Goal: Information Seeking & Learning: Learn about a topic

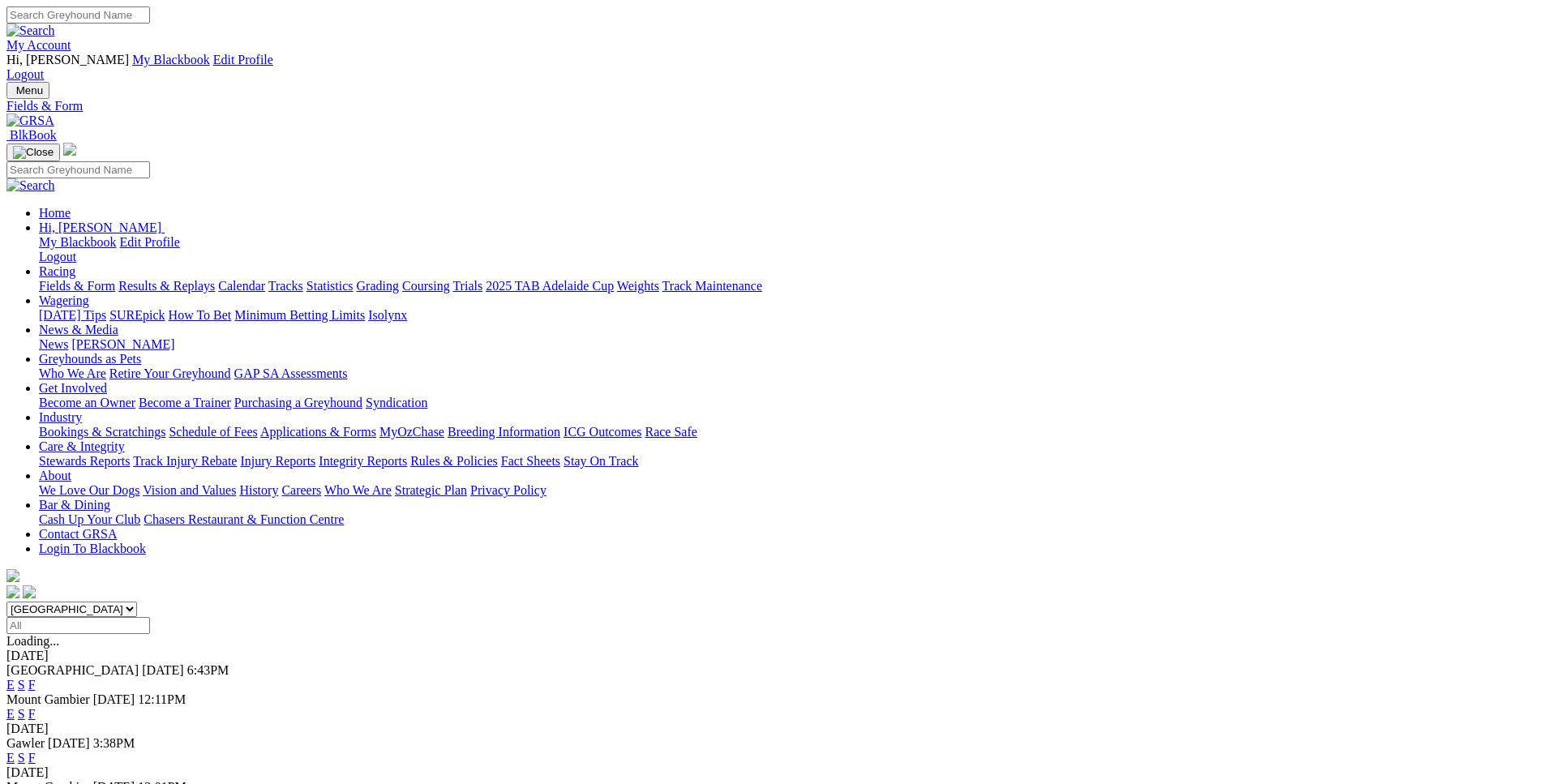
select select "WA"
click option "Western Australia" at bounding box center [0, 0] width 0 height 0
click at [14, 677] on link "E" at bounding box center [10, 683] width 8 height 13
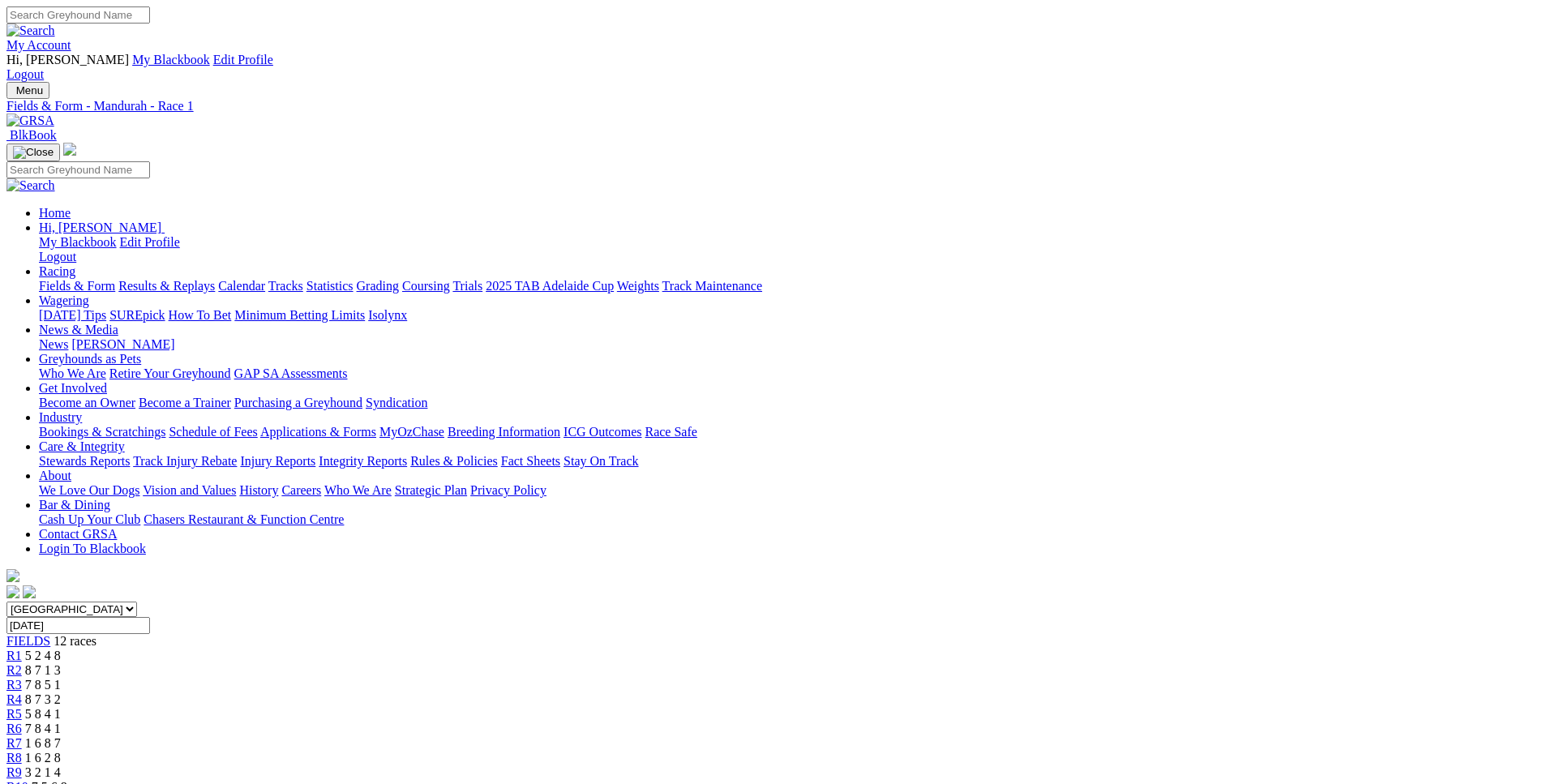
click at [22, 765] on link "R9" at bounding box center [13, 772] width 15 height 13
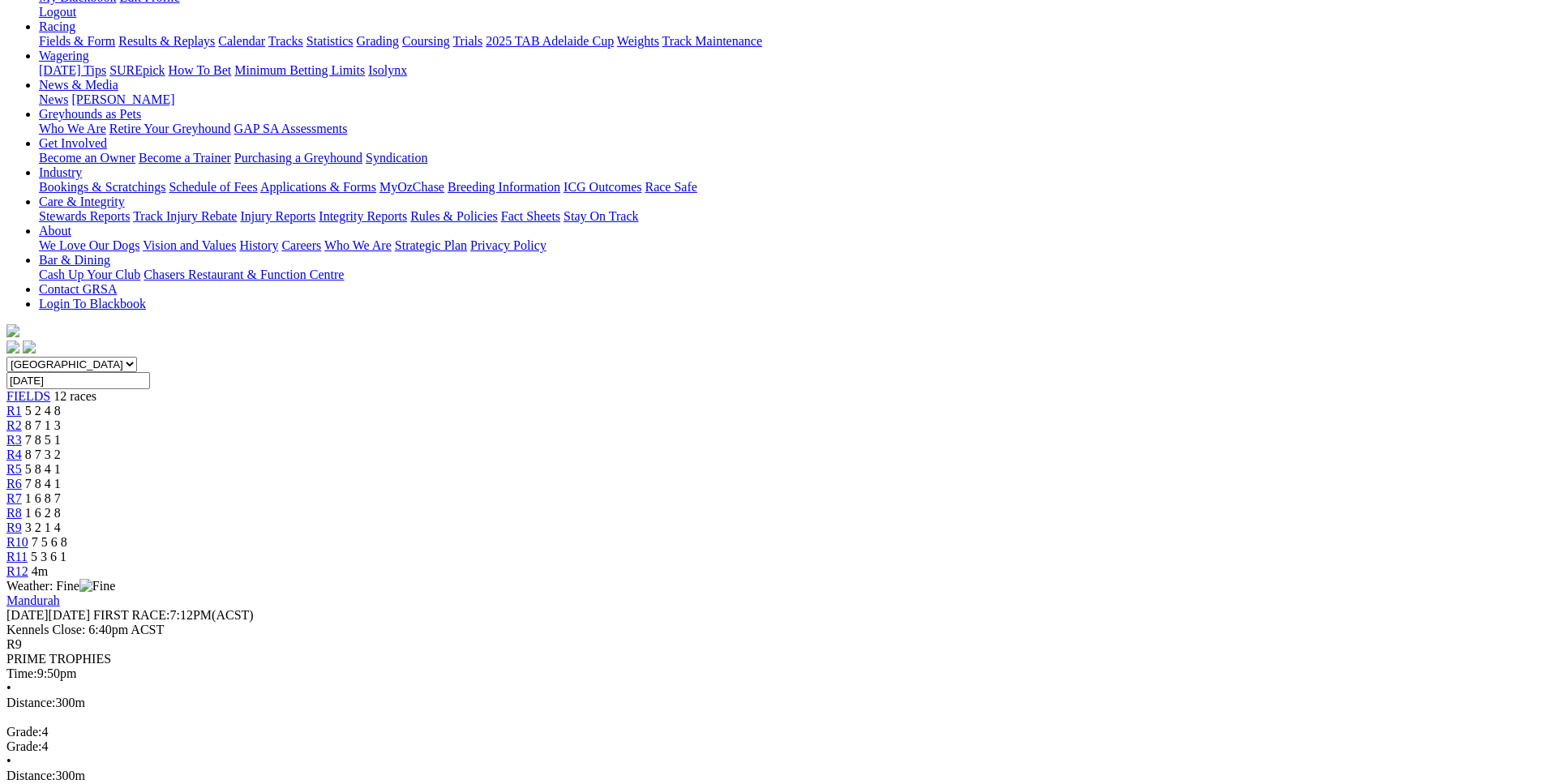
scroll to position [247, 0]
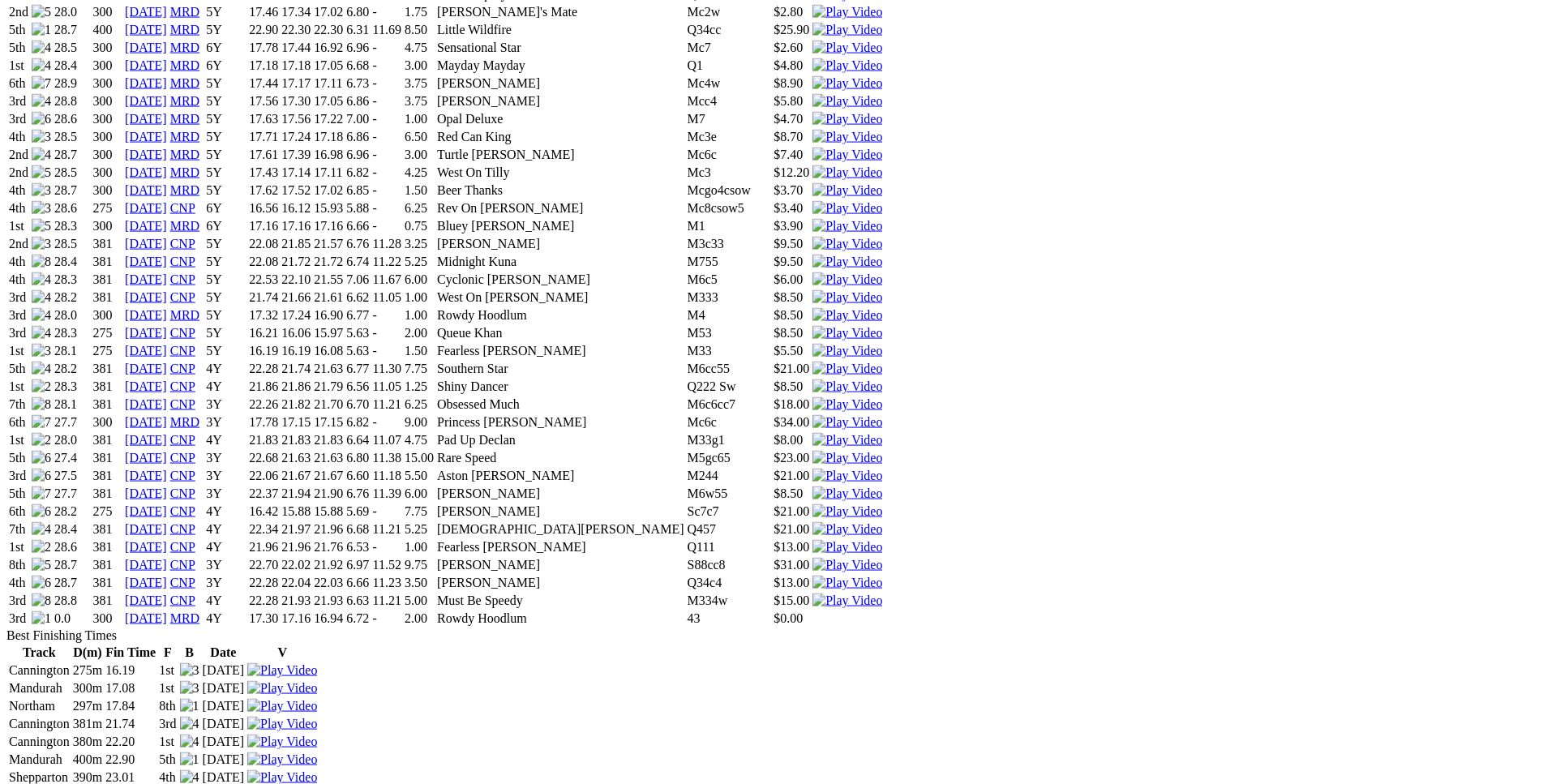
scroll to position [1735, 0]
drag, startPoint x: 321, startPoint y: 287, endPoint x: 992, endPoint y: 292, distance: 671.0
click at [883, 538] on tr "1st 28.6 381 06 Aug 25 CNP 4Y 21.96 21.96 21.76 6.53 - 1.00 Fearless Parker Q11…" at bounding box center [445, 546] width 875 height 16
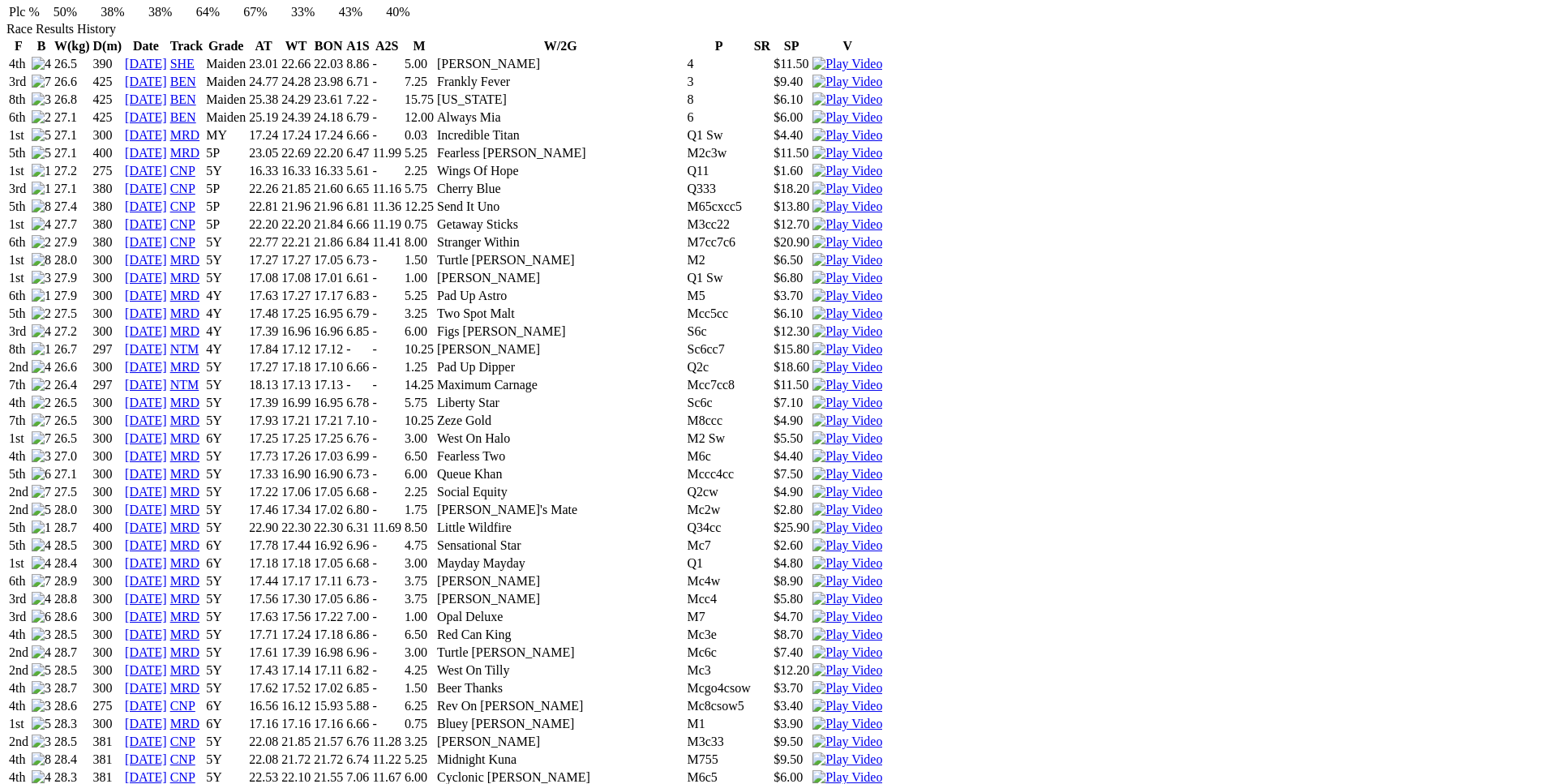
scroll to position [1564, 0]
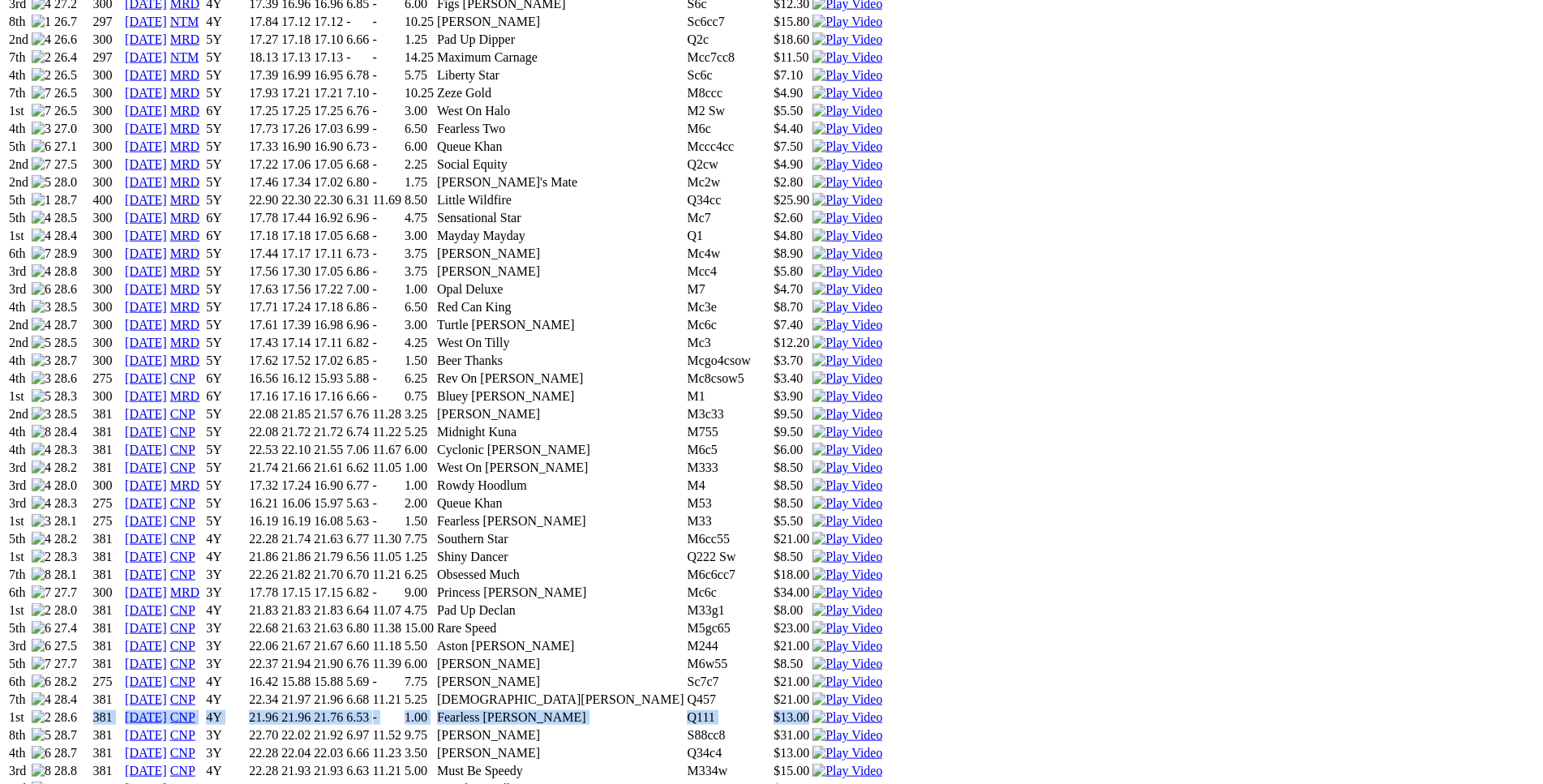
click at [882, 710] on img at bounding box center [847, 717] width 69 height 14
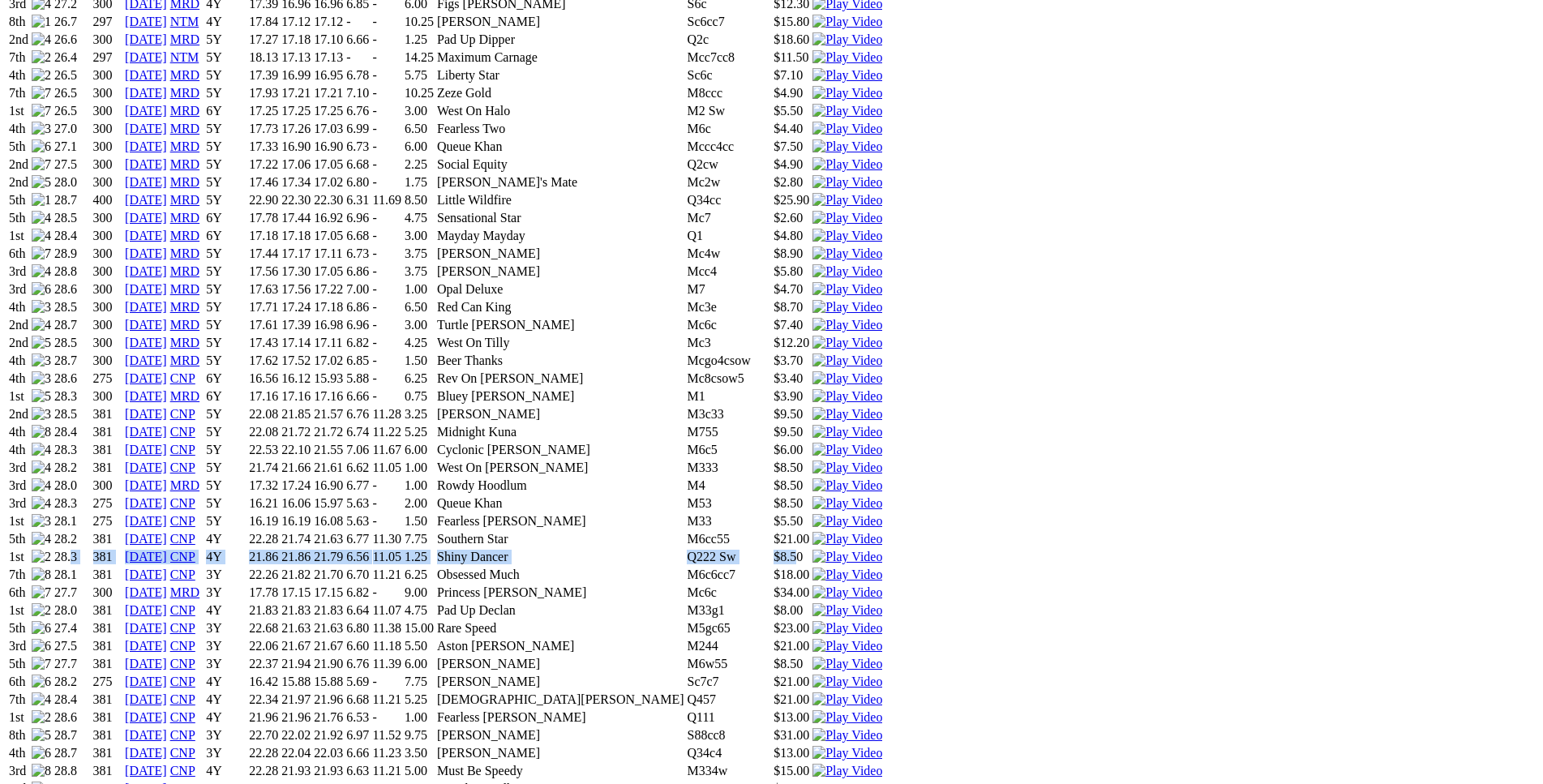
drag, startPoint x: 310, startPoint y: 240, endPoint x: 976, endPoint y: 239, distance: 666.0
click at [883, 548] on tr "1st 28.3 381 14 May 25 CNP 4Y 21.86 21.86 21.79 6.56 11.05 1.25 Shiny Dancer Q2…" at bounding box center [445, 556] width 875 height 16
click at [882, 549] on img at bounding box center [847, 556] width 69 height 14
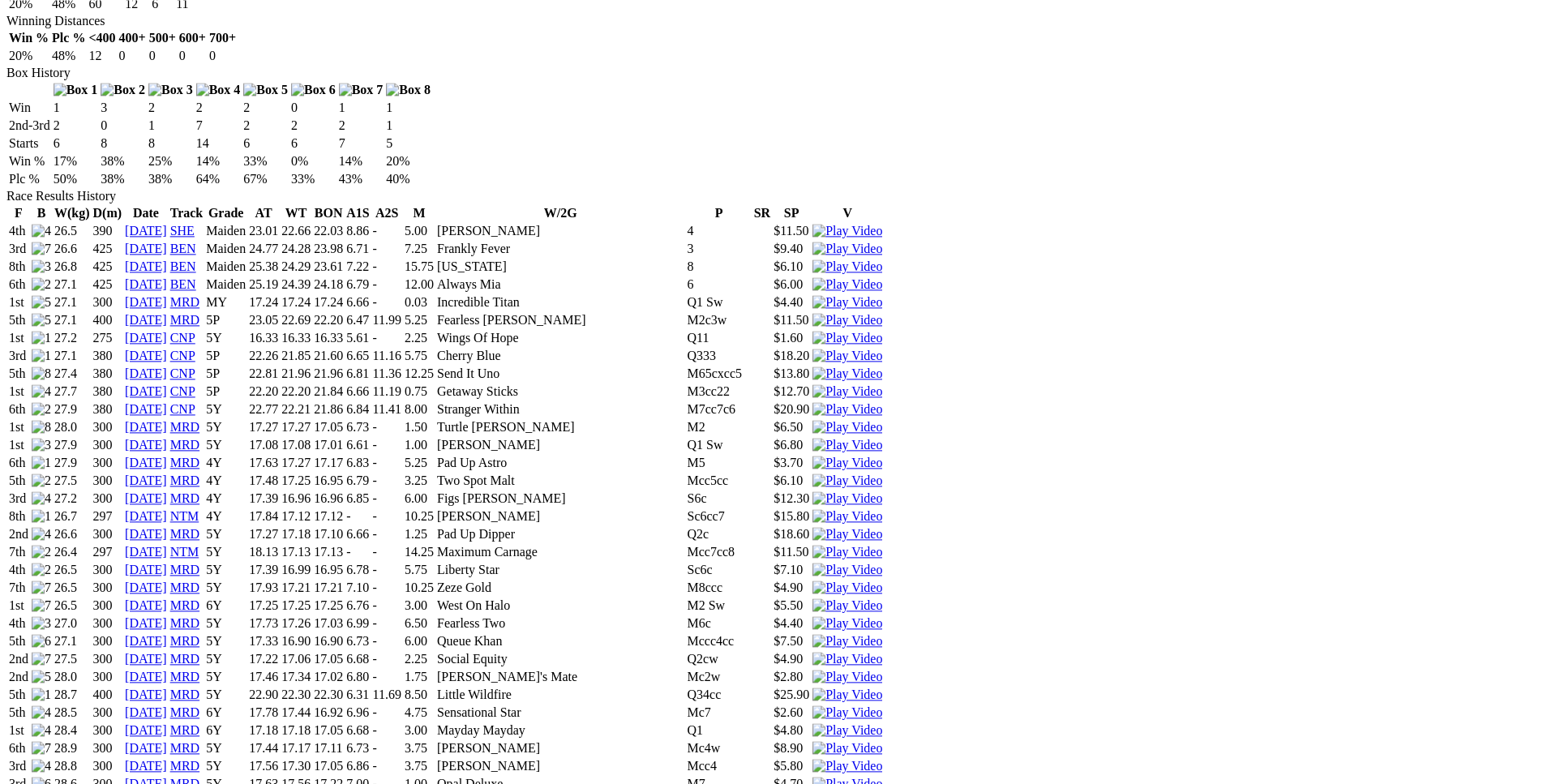
scroll to position [1069, 0]
drag, startPoint x: 319, startPoint y: 255, endPoint x: 997, endPoint y: 259, distance: 678.0
click at [883, 687] on tr "5th 28.7 400 24 Sep 24 MRD 5Y 22.90 22.30 22.30 6.31 11.69 8.50 Little Wildfire…" at bounding box center [445, 695] width 875 height 16
click at [882, 688] on img at bounding box center [847, 695] width 69 height 14
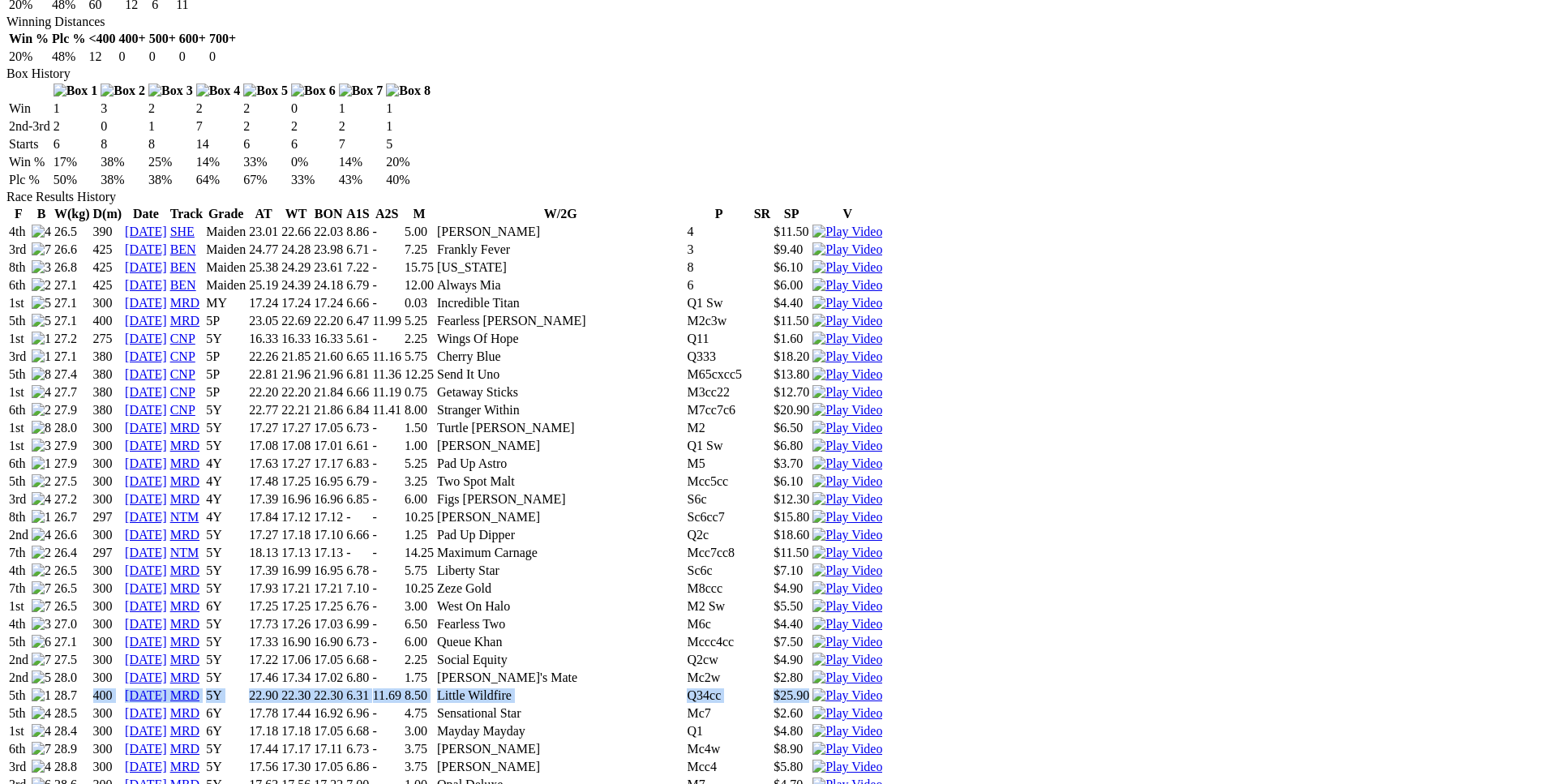
click at [882, 688] on img at bounding box center [847, 695] width 69 height 14
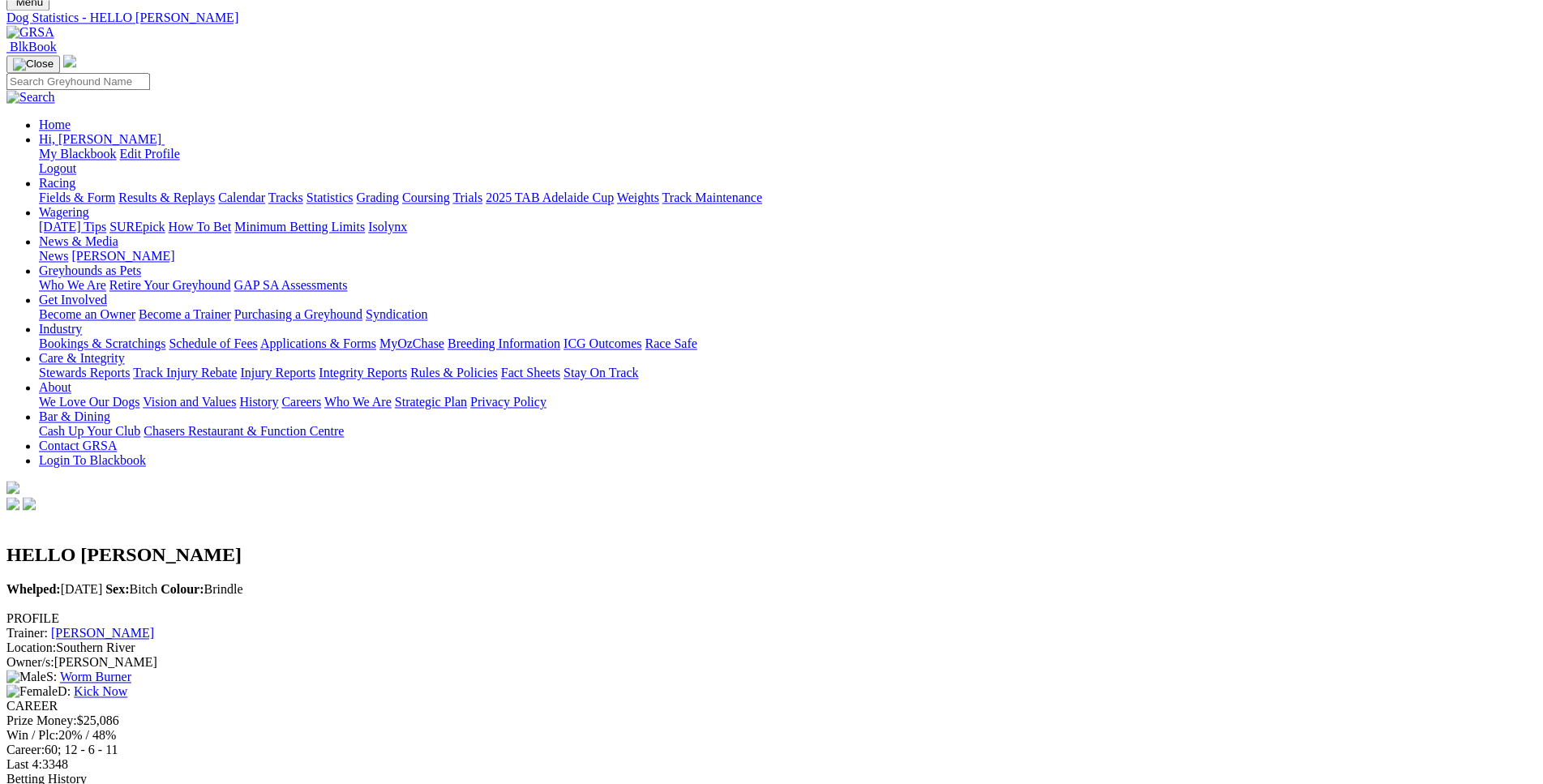
scroll to position [0, 0]
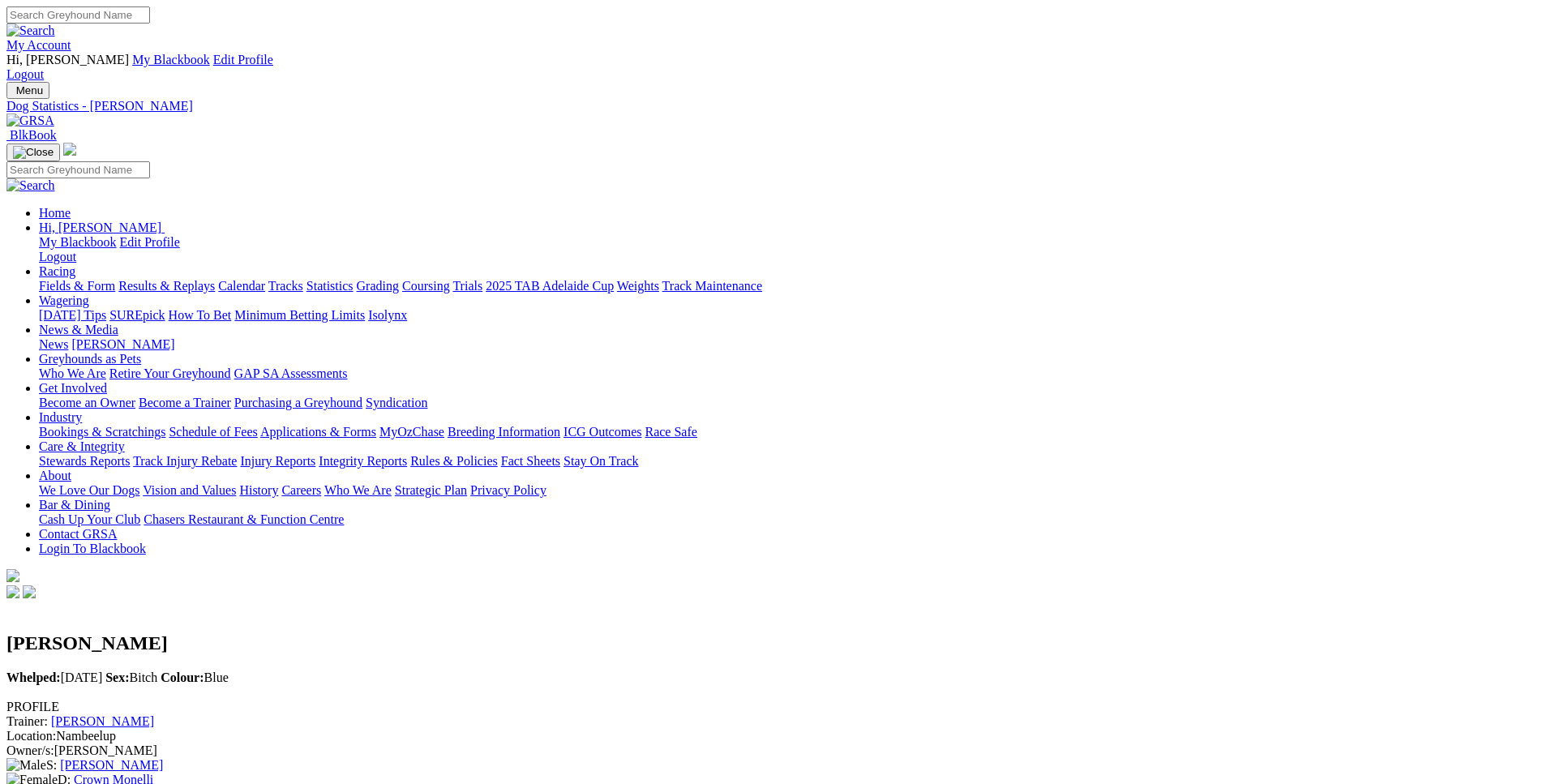
click at [115, 279] on link "Fields & Form" at bounding box center [77, 285] width 77 height 13
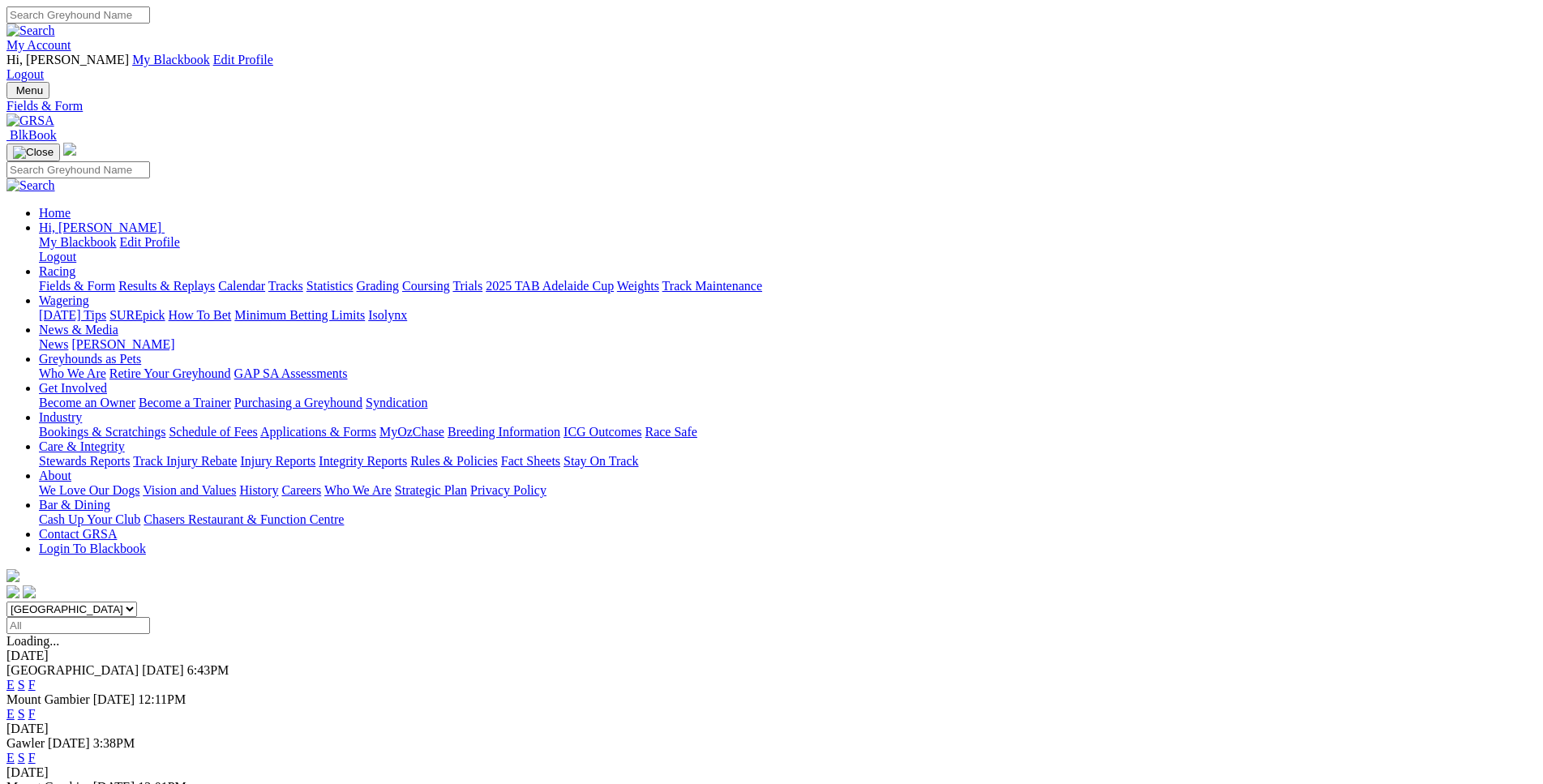
click at [6, 602] on select "[GEOGRAPHIC_DATA] [GEOGRAPHIC_DATA] [GEOGRAPHIC_DATA] [GEOGRAPHIC_DATA] [GEOGRA…" at bounding box center [71, 609] width 131 height 15
select select "WA"
click option "[GEOGRAPHIC_DATA]" at bounding box center [0, 0] width 0 height 0
click at [150, 617] on input "Select date" at bounding box center [77, 625] width 143 height 17
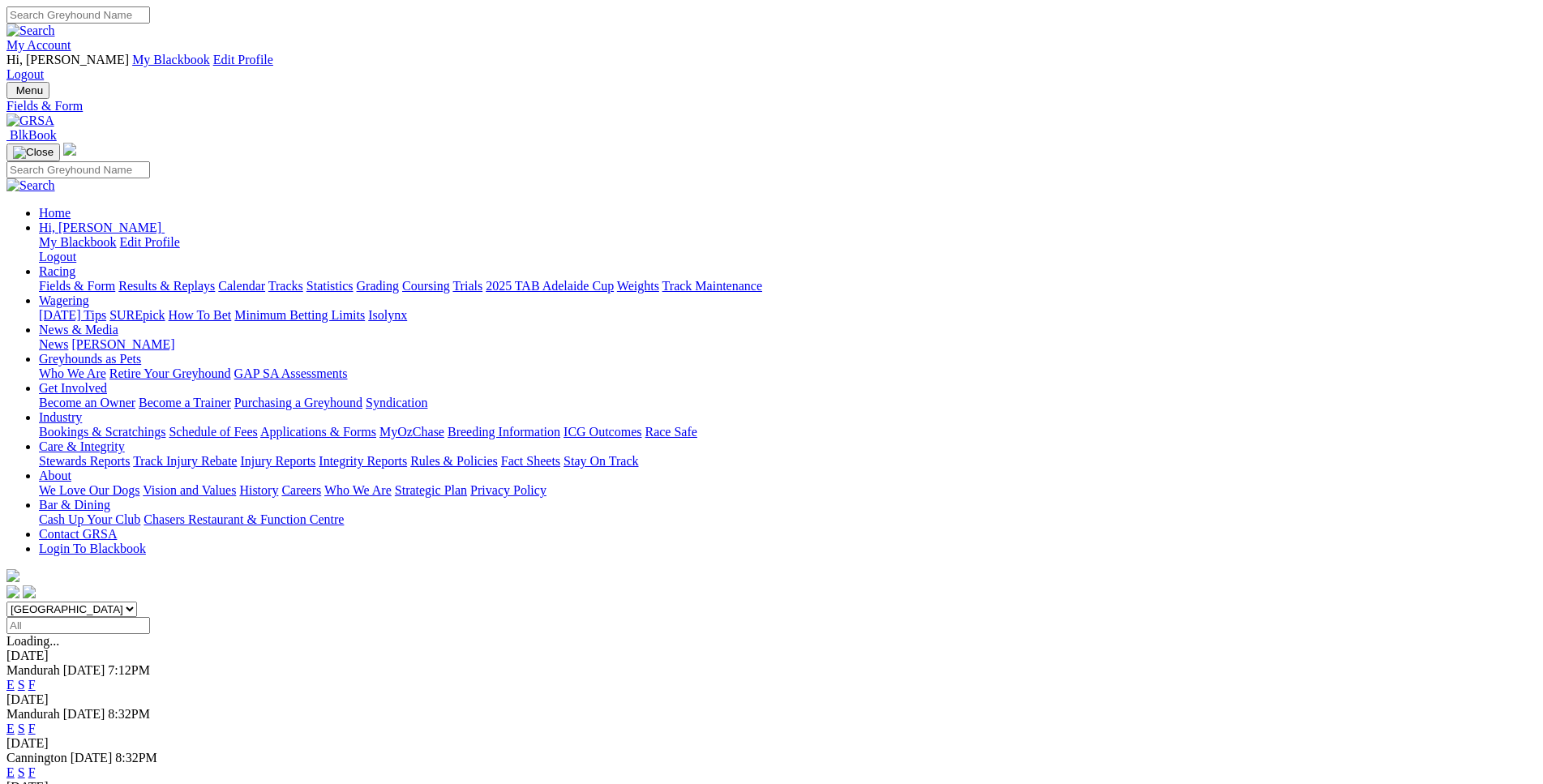
type input "[DATE]"
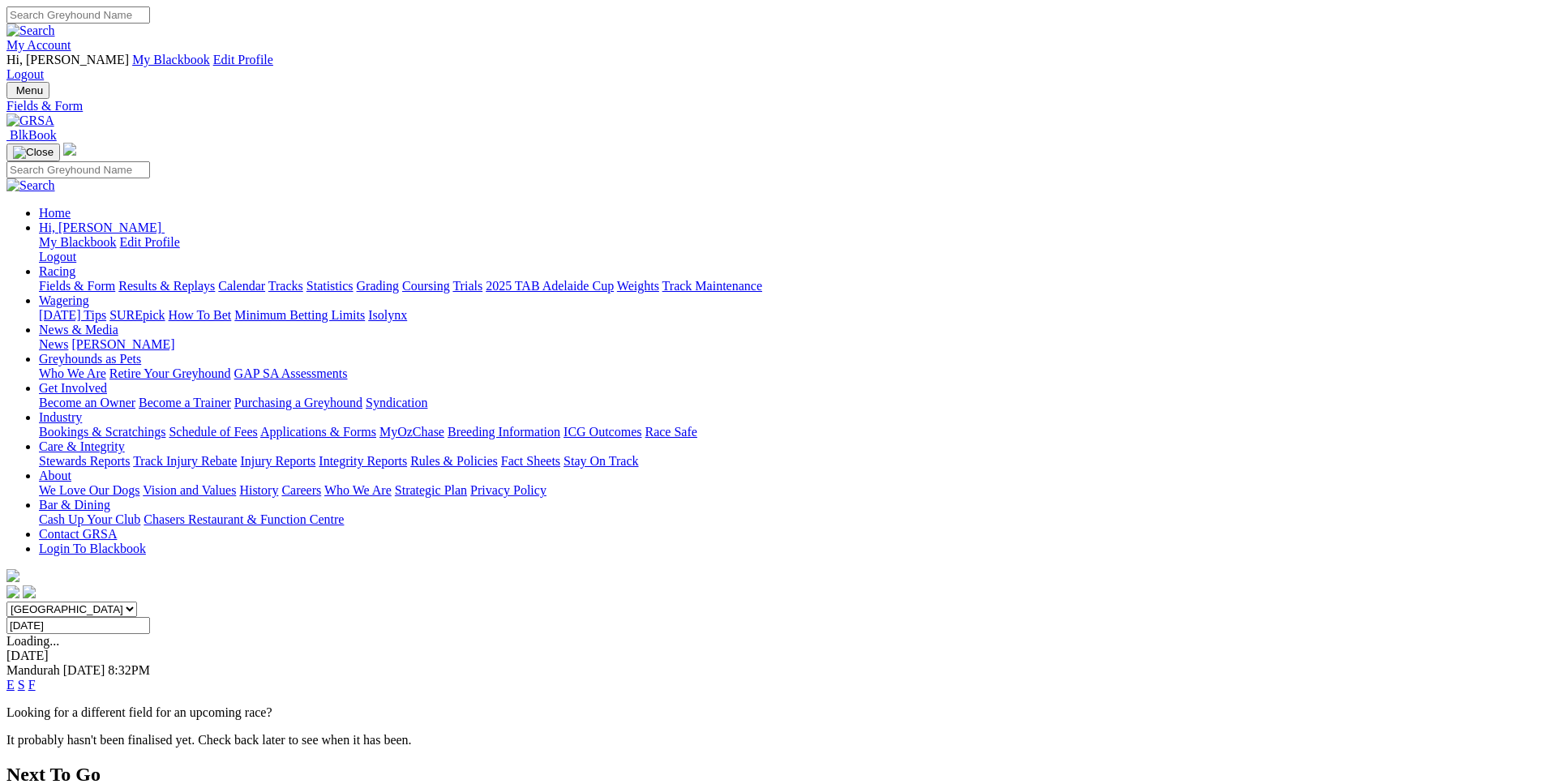
click at [14, 677] on link "E" at bounding box center [10, 683] width 8 height 13
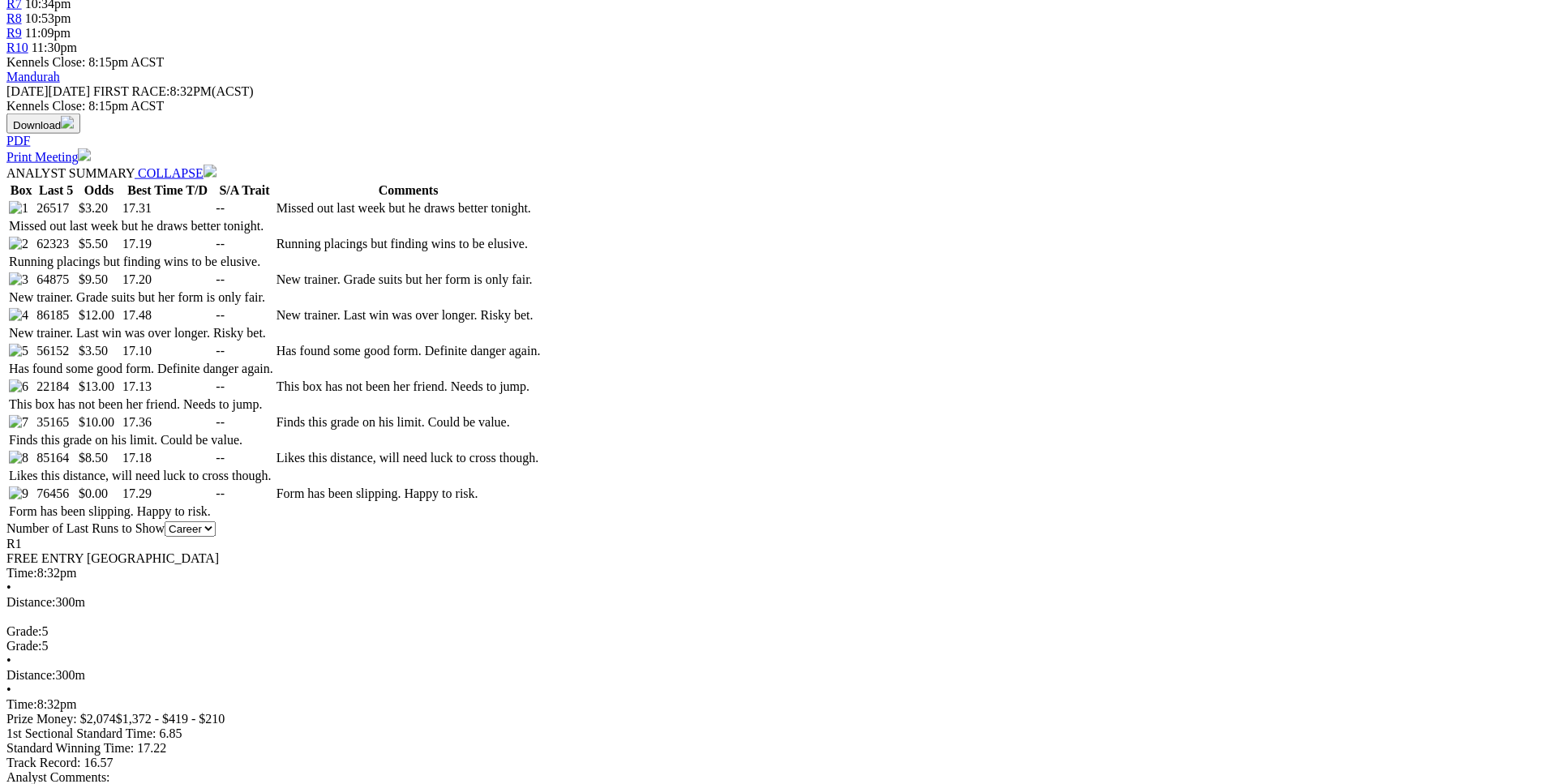
scroll to position [743, 0]
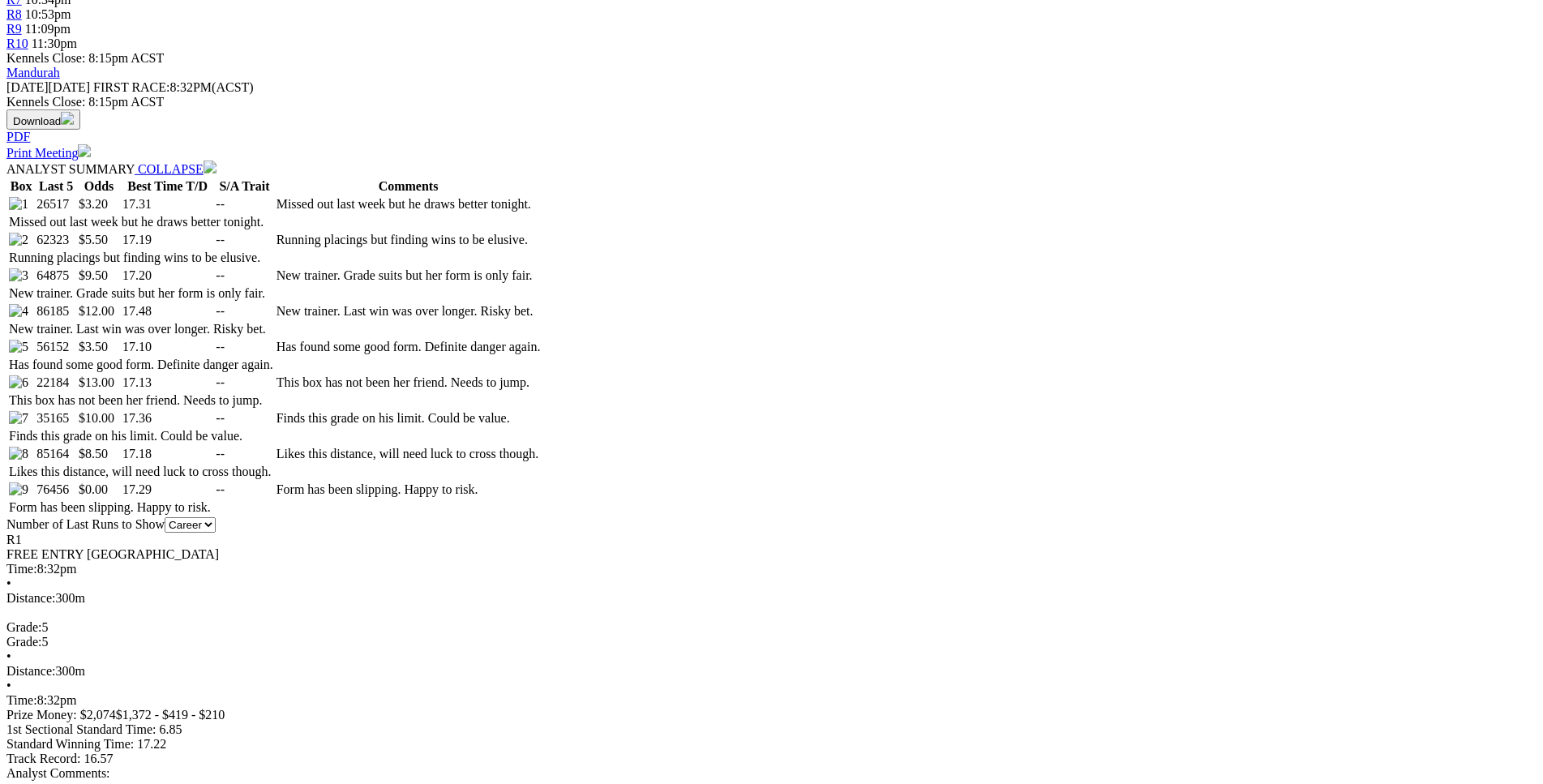
drag, startPoint x: 226, startPoint y: 186, endPoint x: 479, endPoint y: 256, distance: 262.5
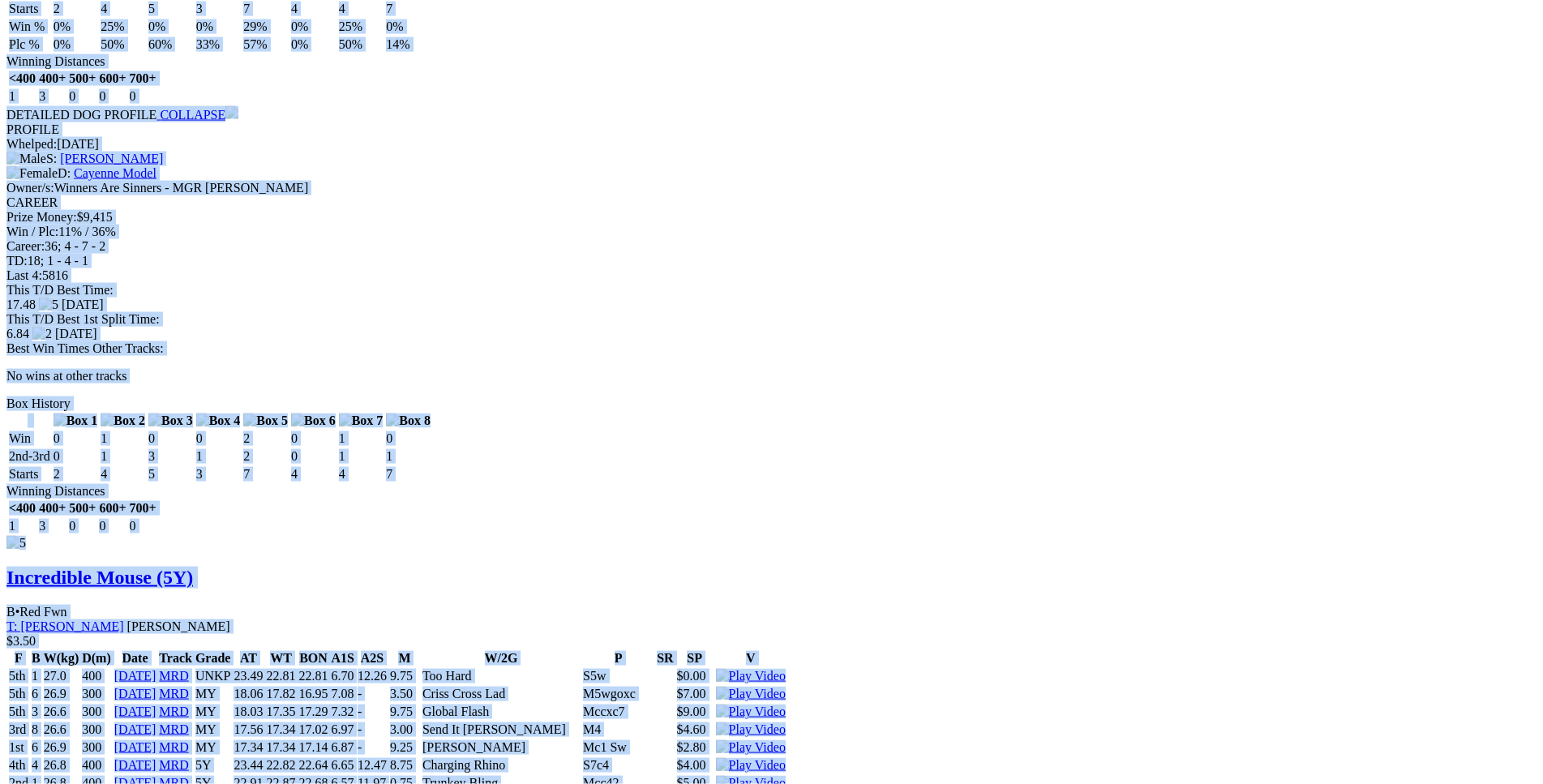
scroll to position [8595, 0]
drag, startPoint x: 231, startPoint y: 190, endPoint x: 1290, endPoint y: 300, distance: 1064.7
copy div "JUDGE JEBRYNAH (5Y) D • Black T: Gary Nelson Nambeelup $3.20 F B W(kg) D(m) Dat…"
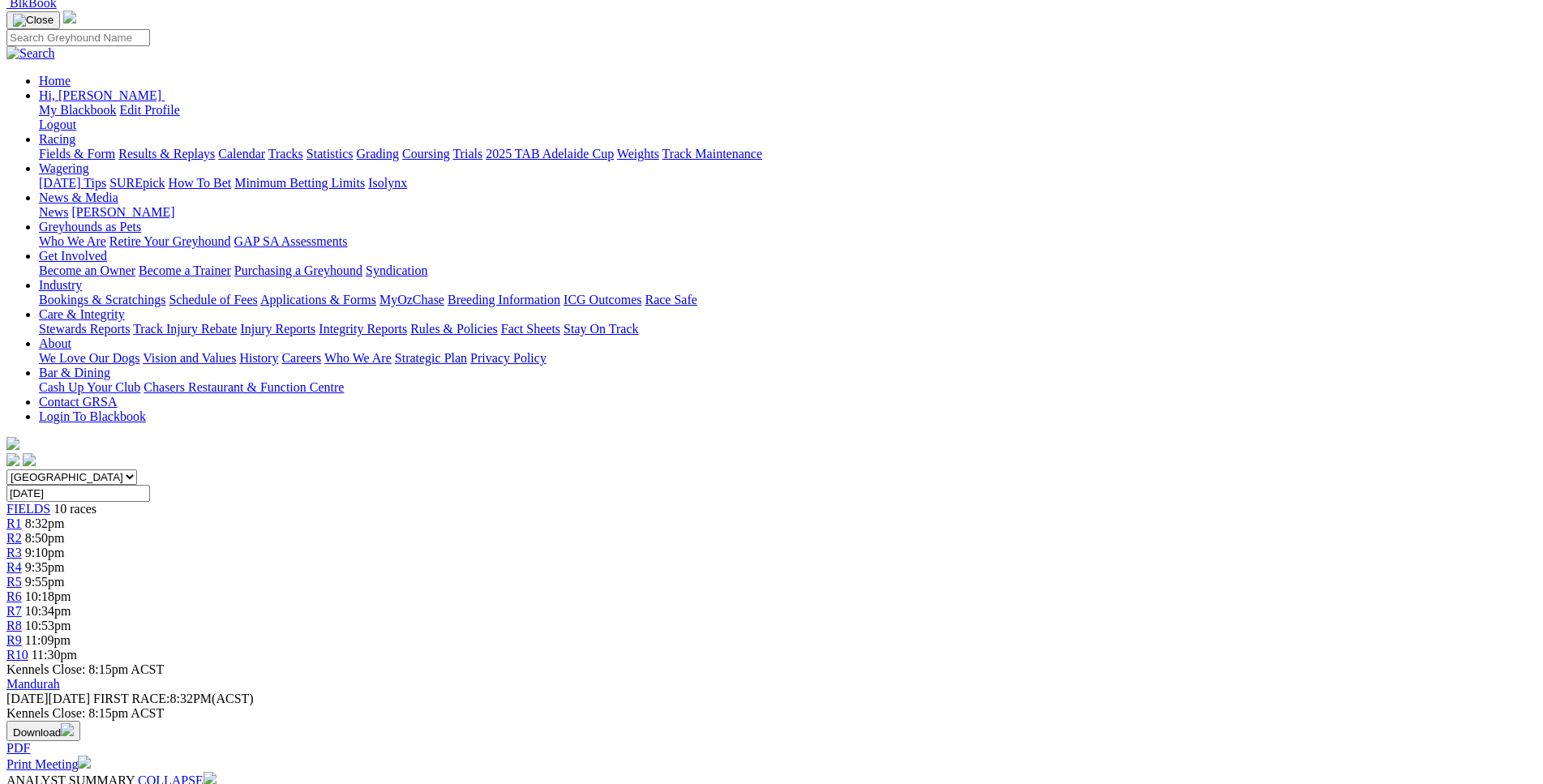
scroll to position [0, 0]
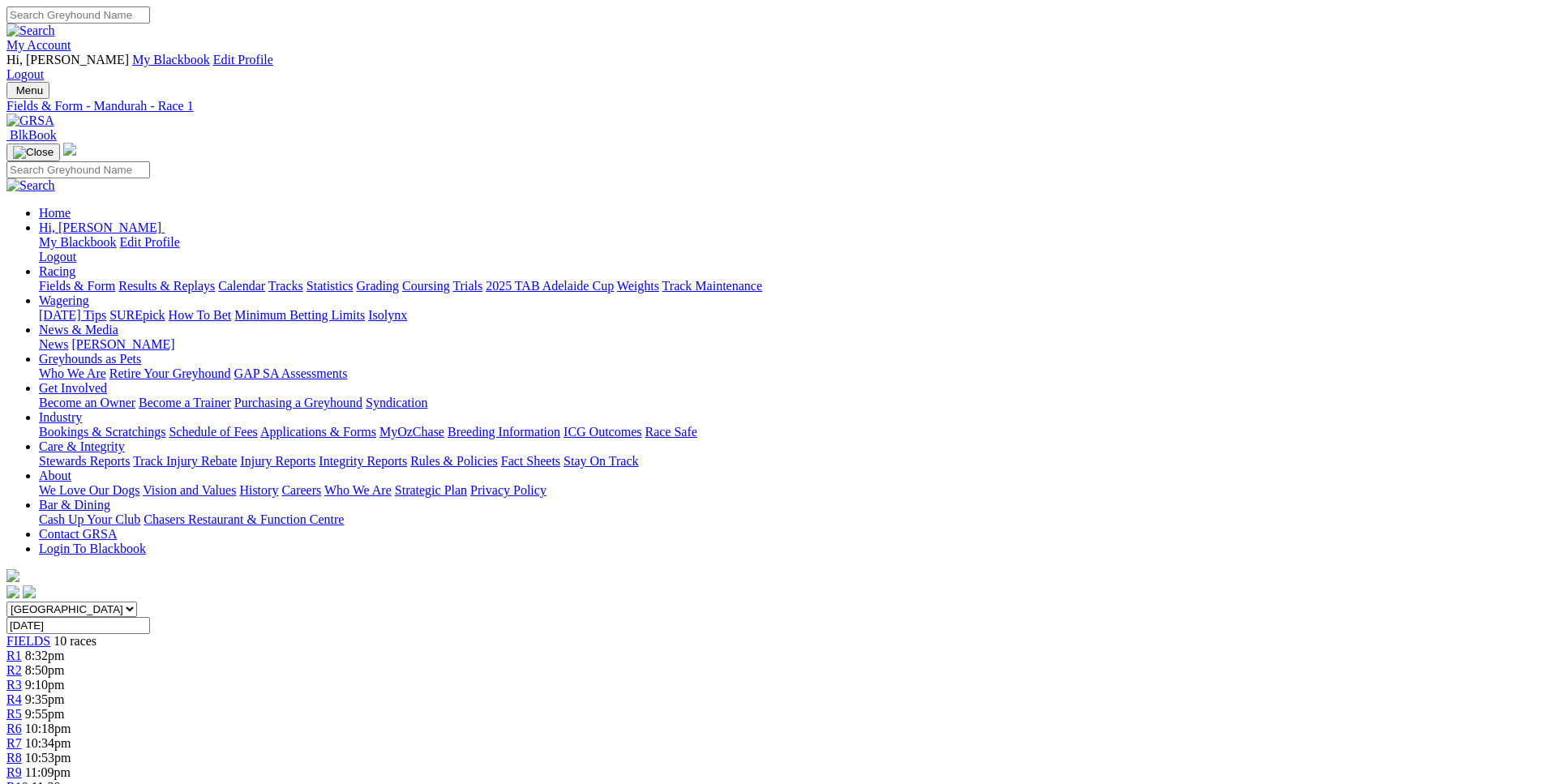
click at [22, 663] on span "R2" at bounding box center [13, 669] width 15 height 13
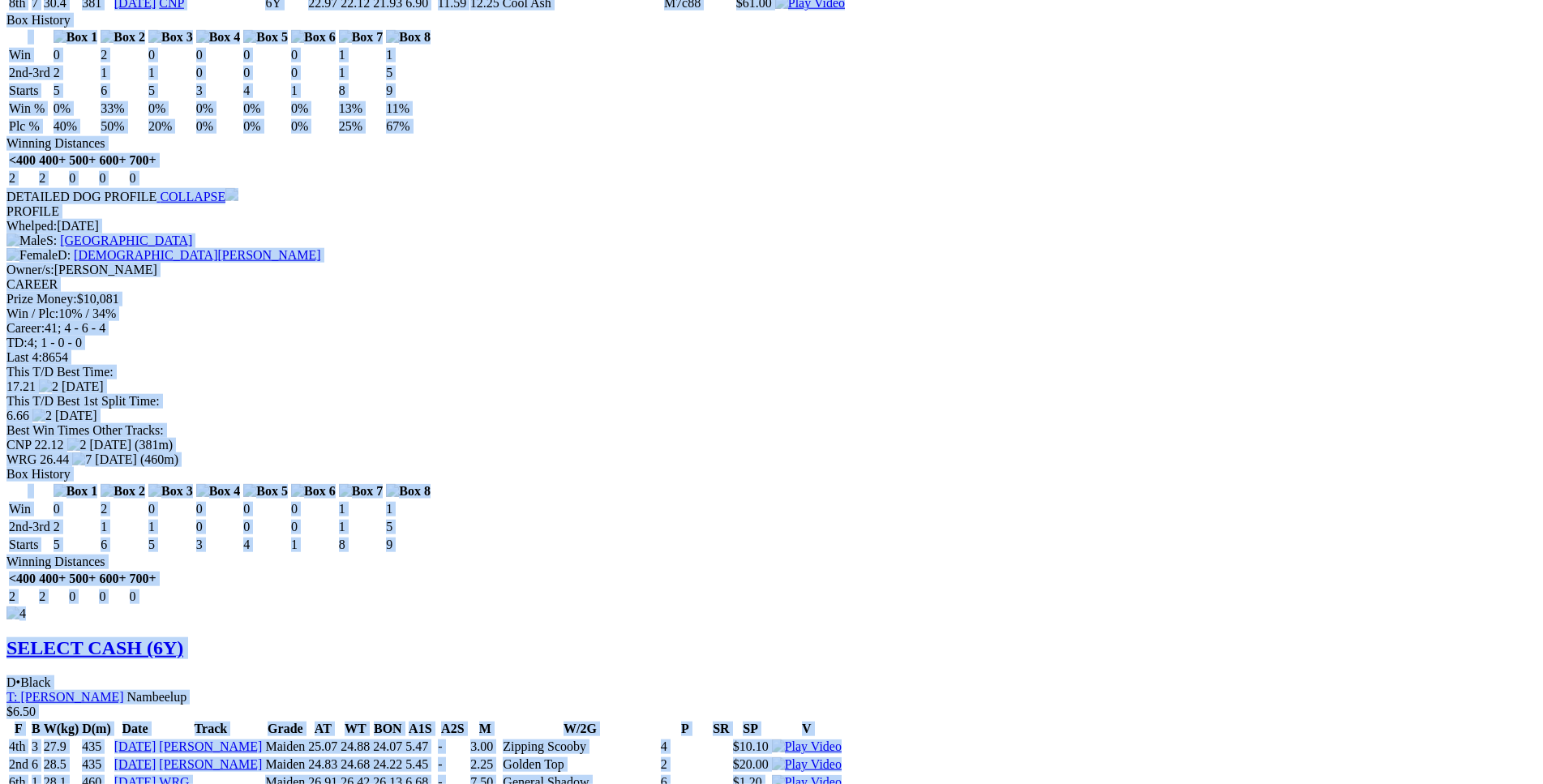
scroll to position [6446, 0]
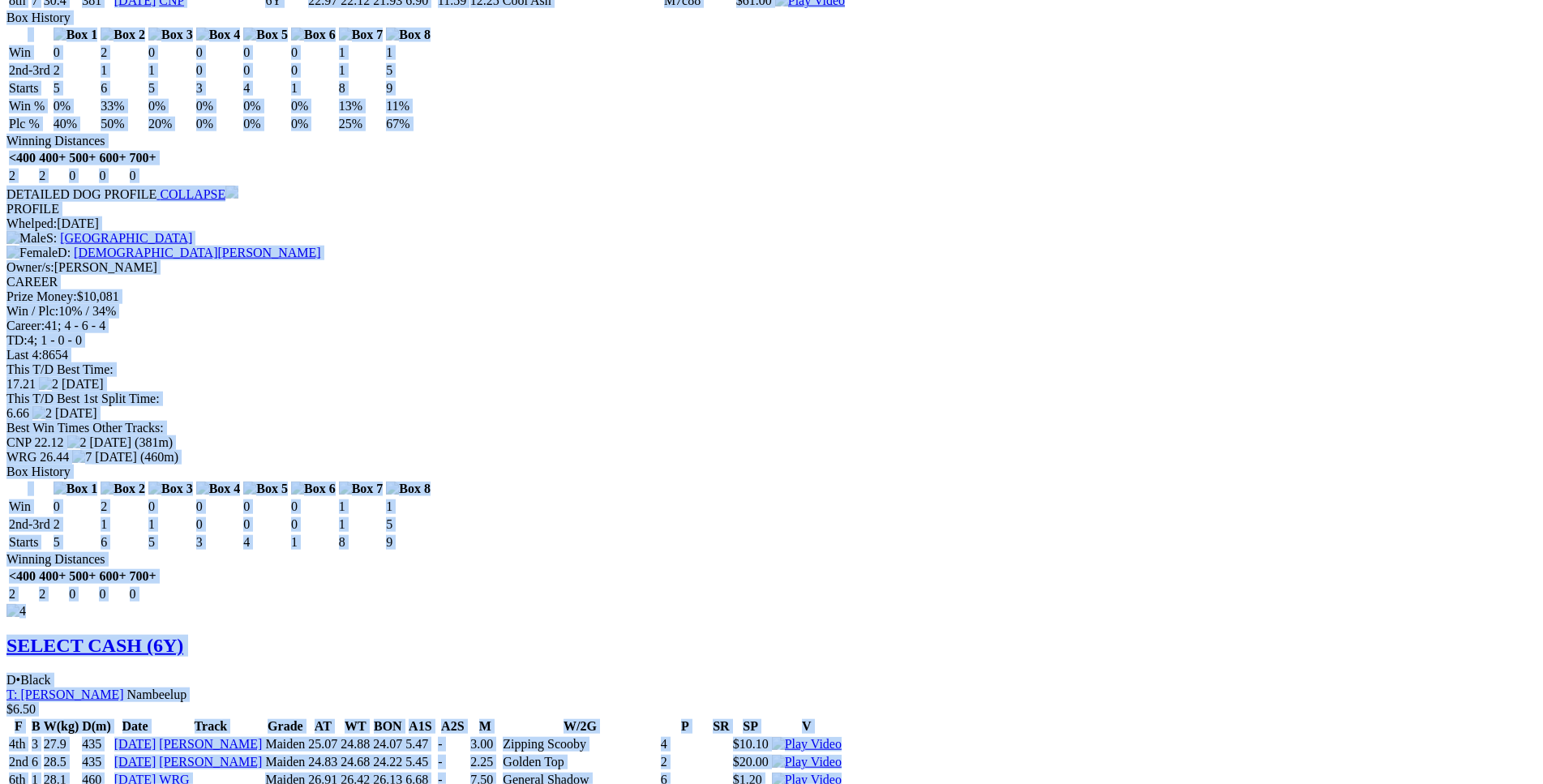
drag, startPoint x: 240, startPoint y: 322, endPoint x: 1299, endPoint y: 101, distance: 1081.8
copy div "Buddy's Mate (6Y) D • Black T: Kellie Buckwell Warnbro $6.50 F B W(kg) D(m) Dat…"
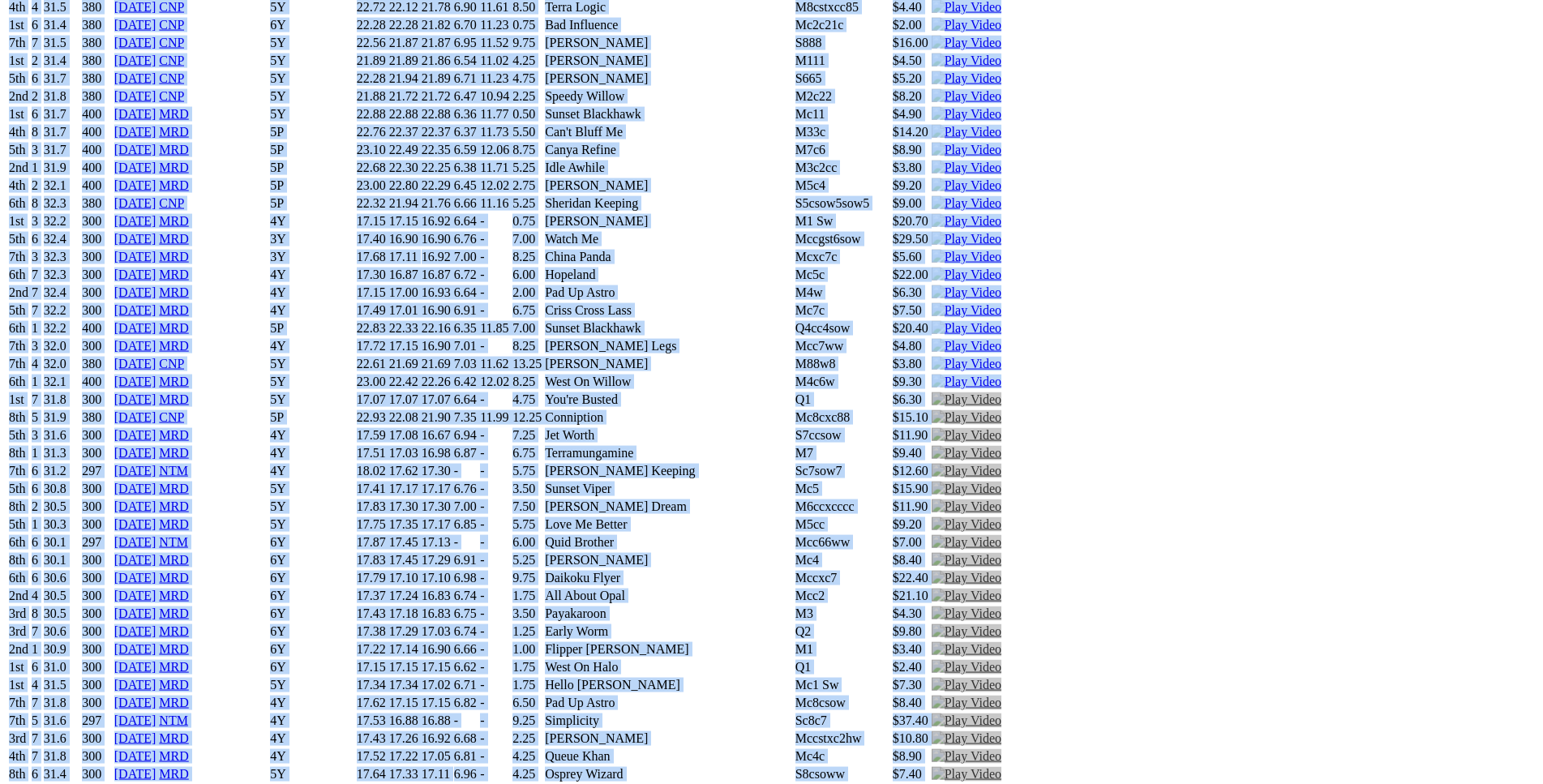
scroll to position [0, 0]
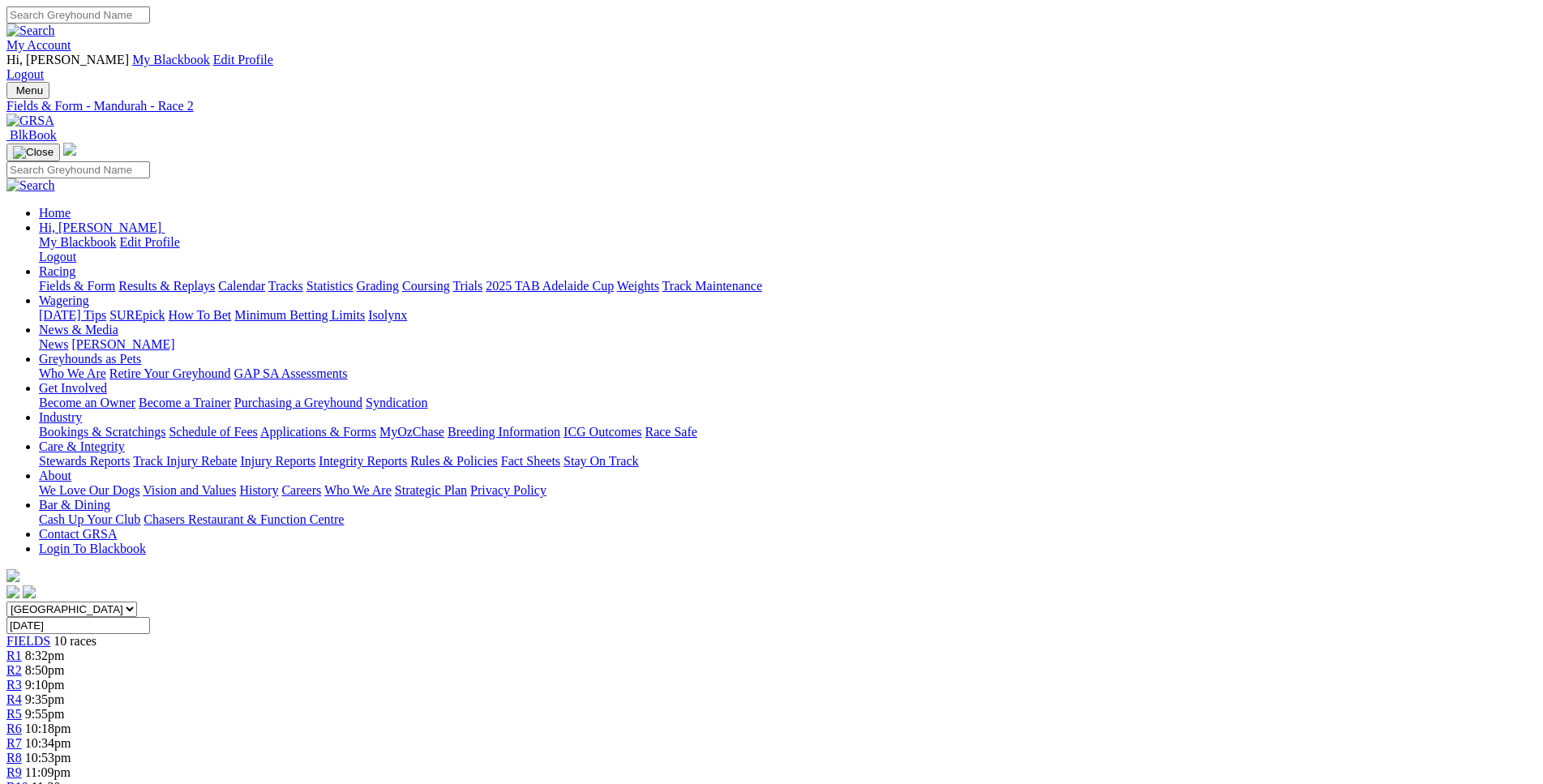
click at [65, 677] on span "9:10pm" at bounding box center [45, 683] width 40 height 13
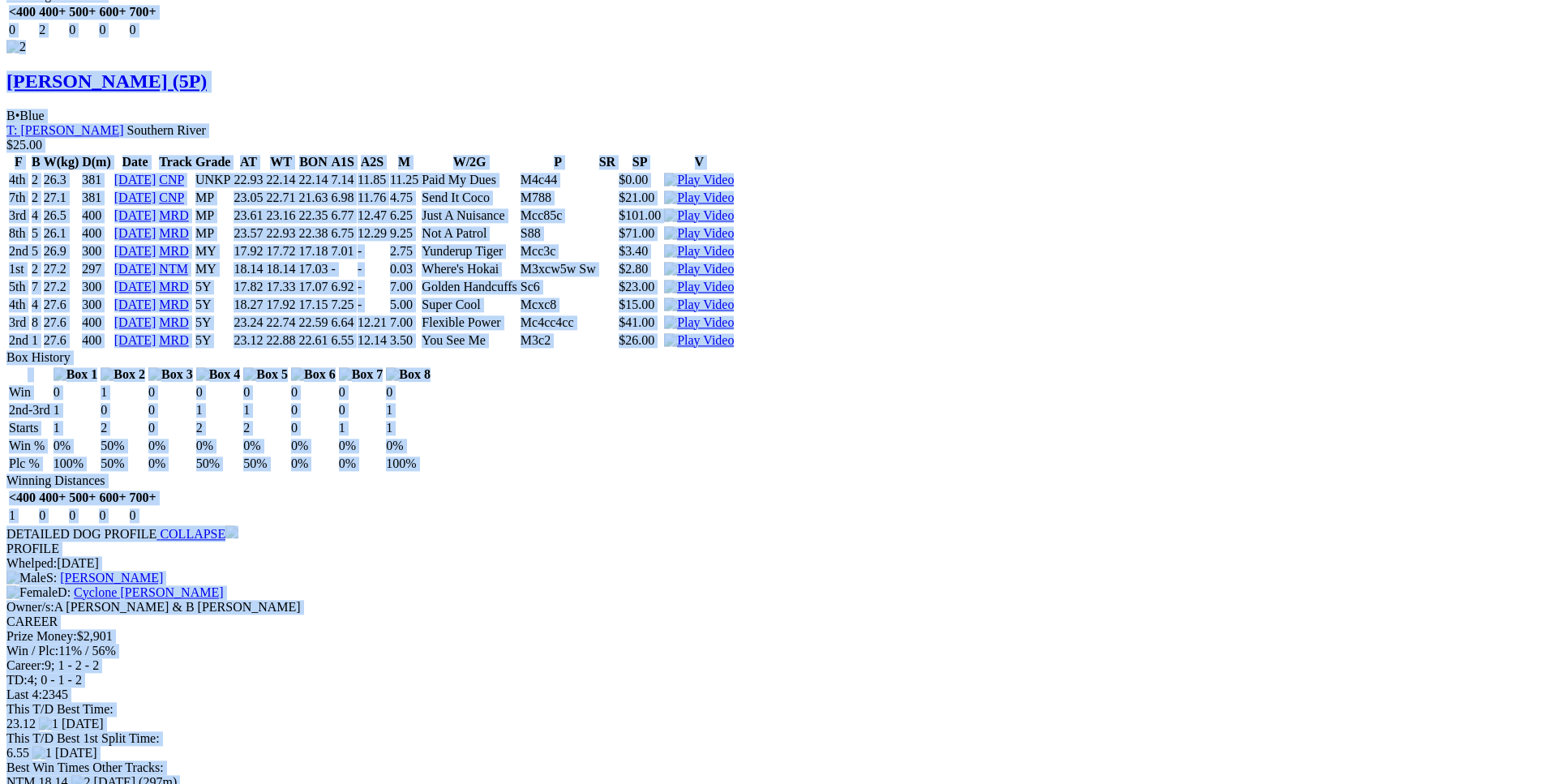
scroll to position [2643, 0]
drag, startPoint x: 230, startPoint y: 431, endPoint x: 1287, endPoint y: 387, distance: 1057.9
copy div "Toxic Park (5P) D • Black T: [PERSON_NAME] $3.00 F B W(kg) D(m) Date Track Grad…"
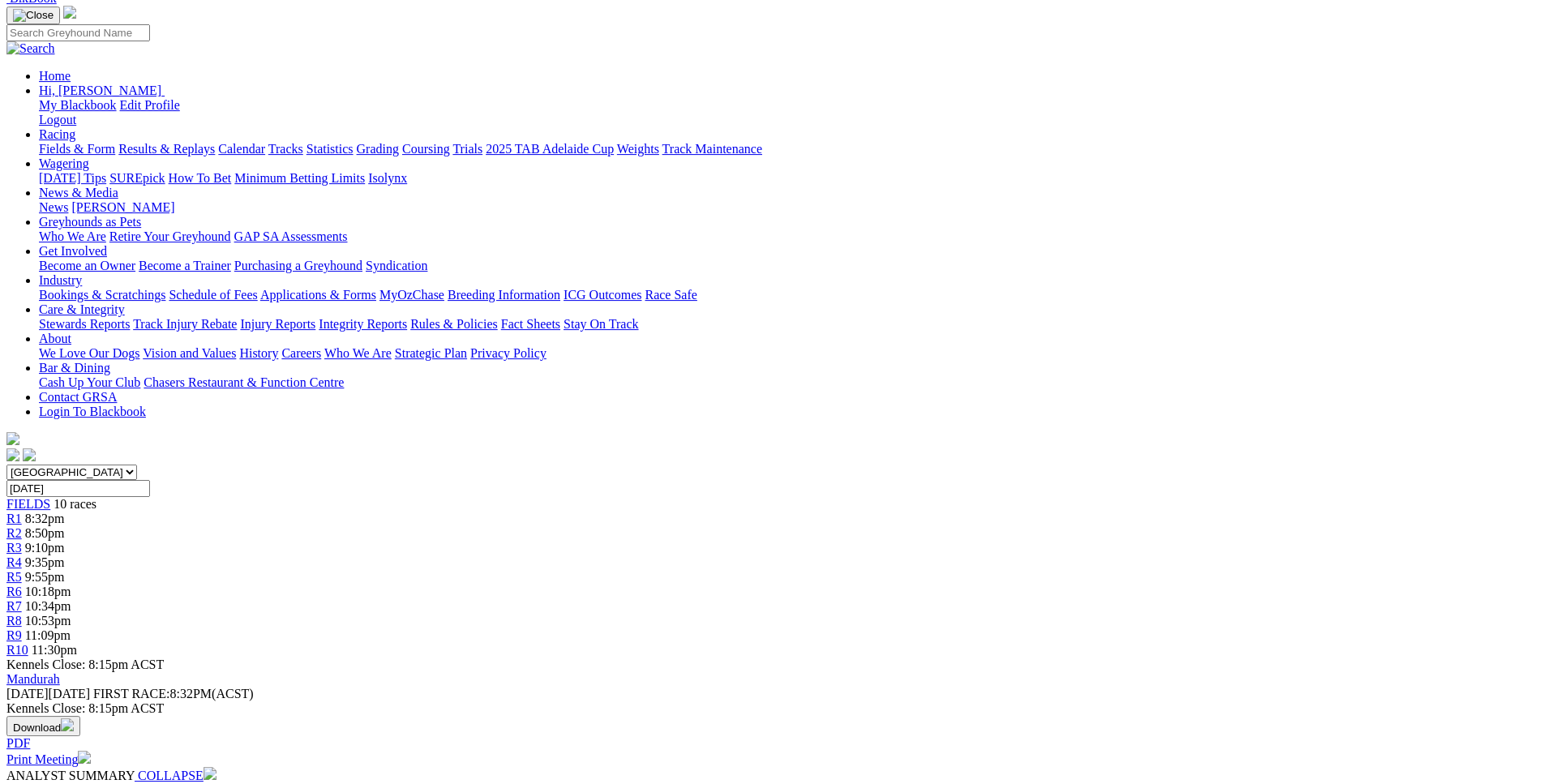
scroll to position [0, 0]
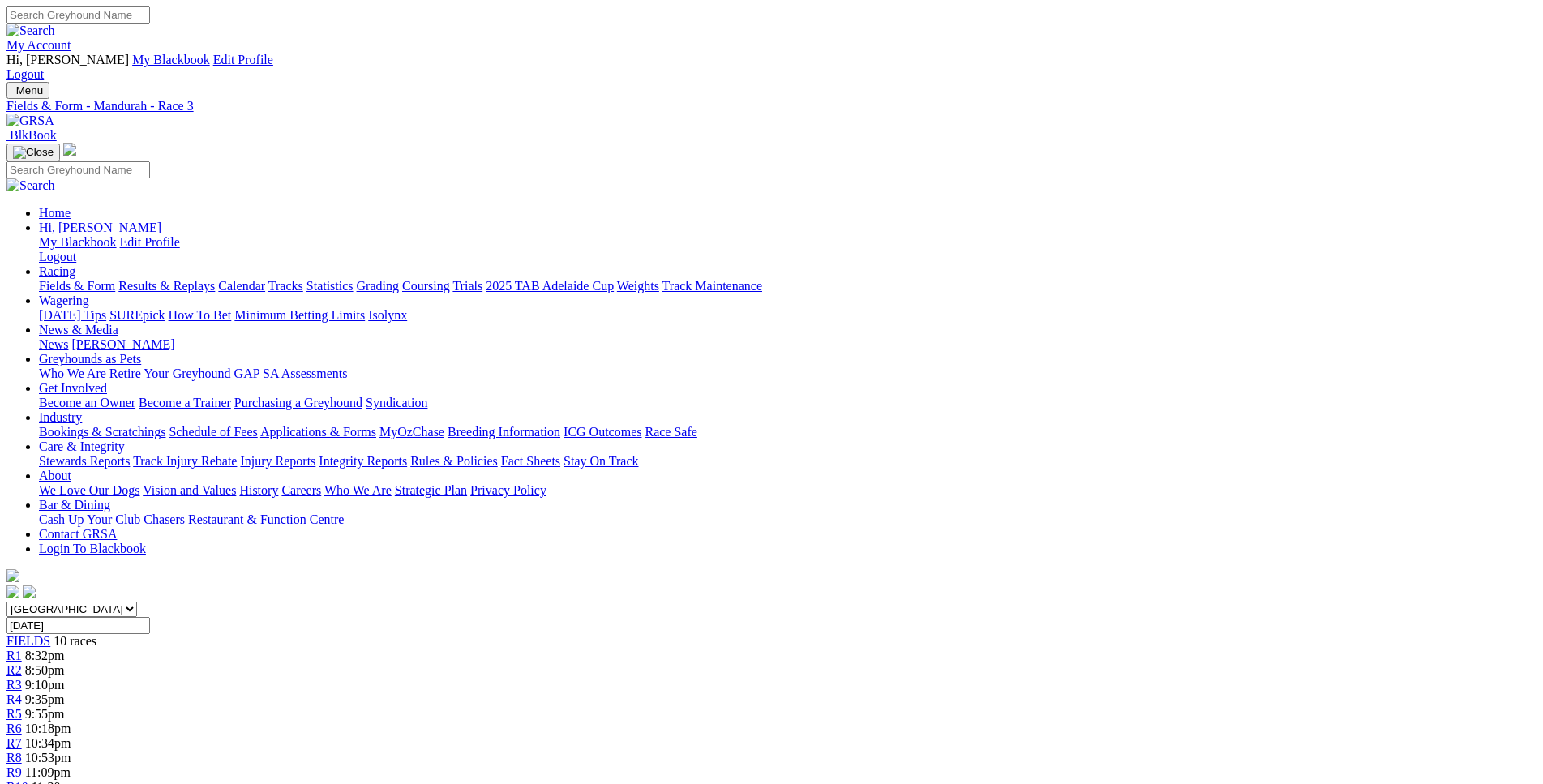
click at [22, 692] on link "R4" at bounding box center [13, 699] width 15 height 13
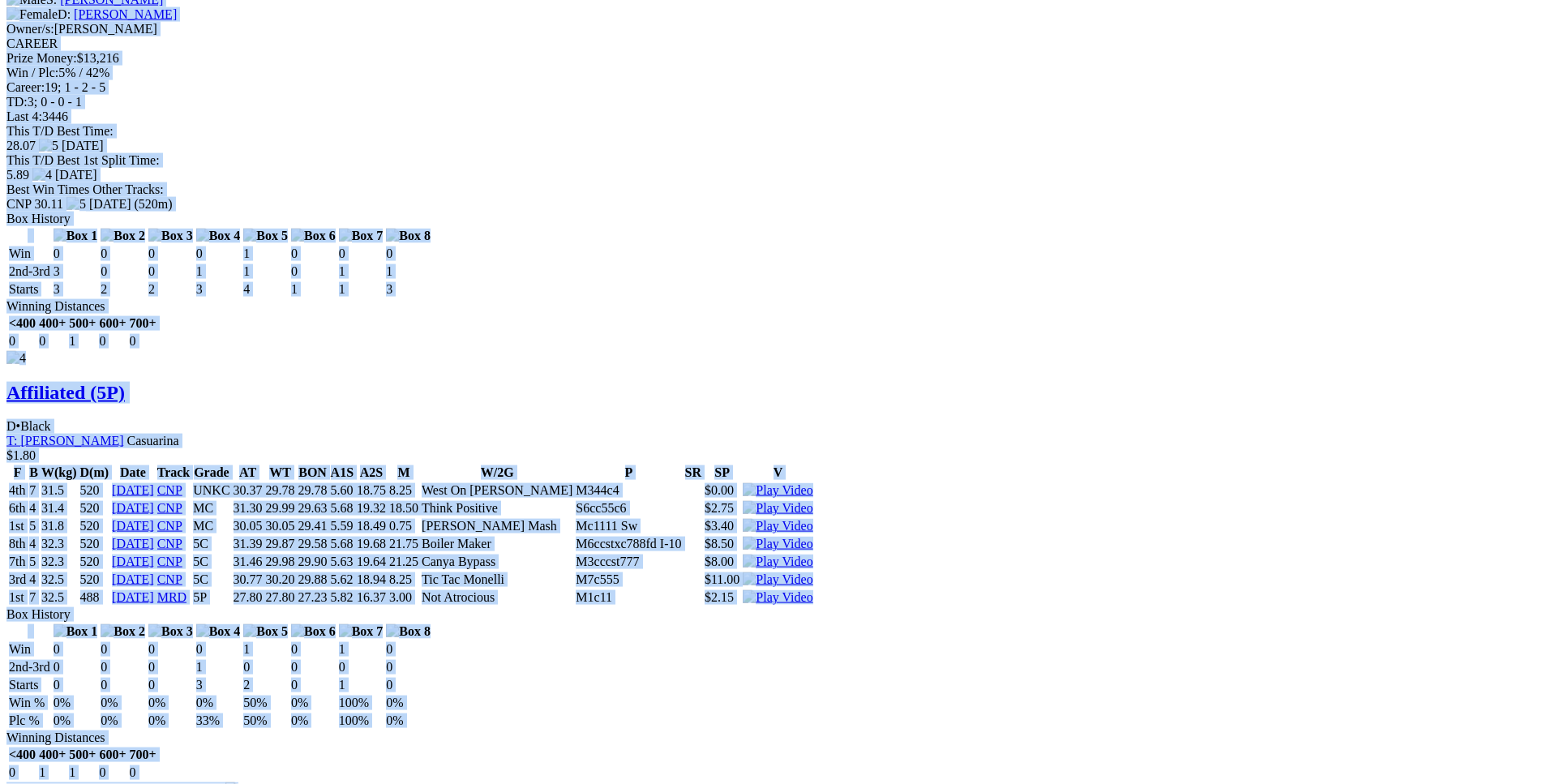
scroll to position [3884, 0]
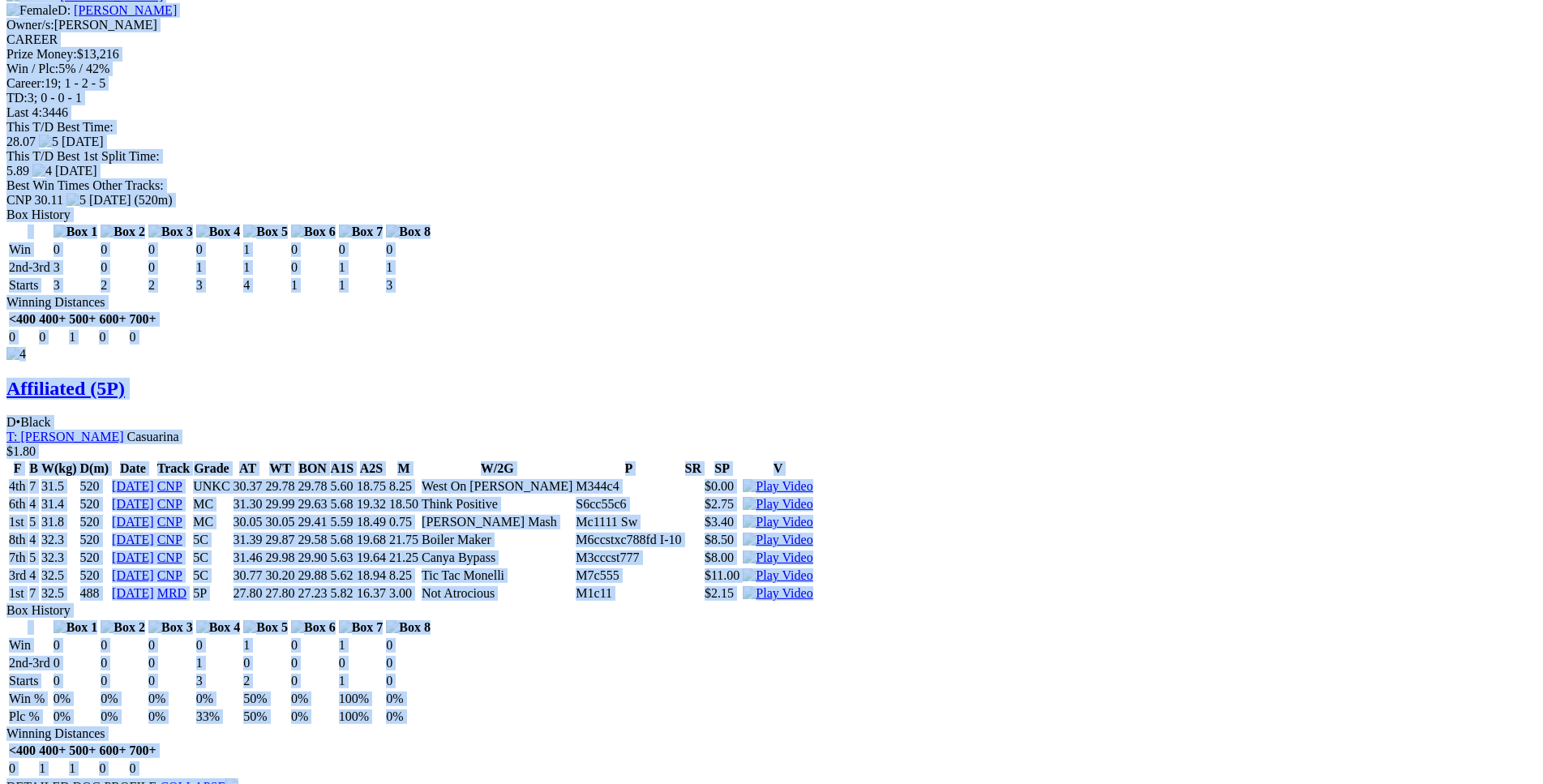
drag, startPoint x: 236, startPoint y: 264, endPoint x: 1278, endPoint y: 324, distance: 1043.7
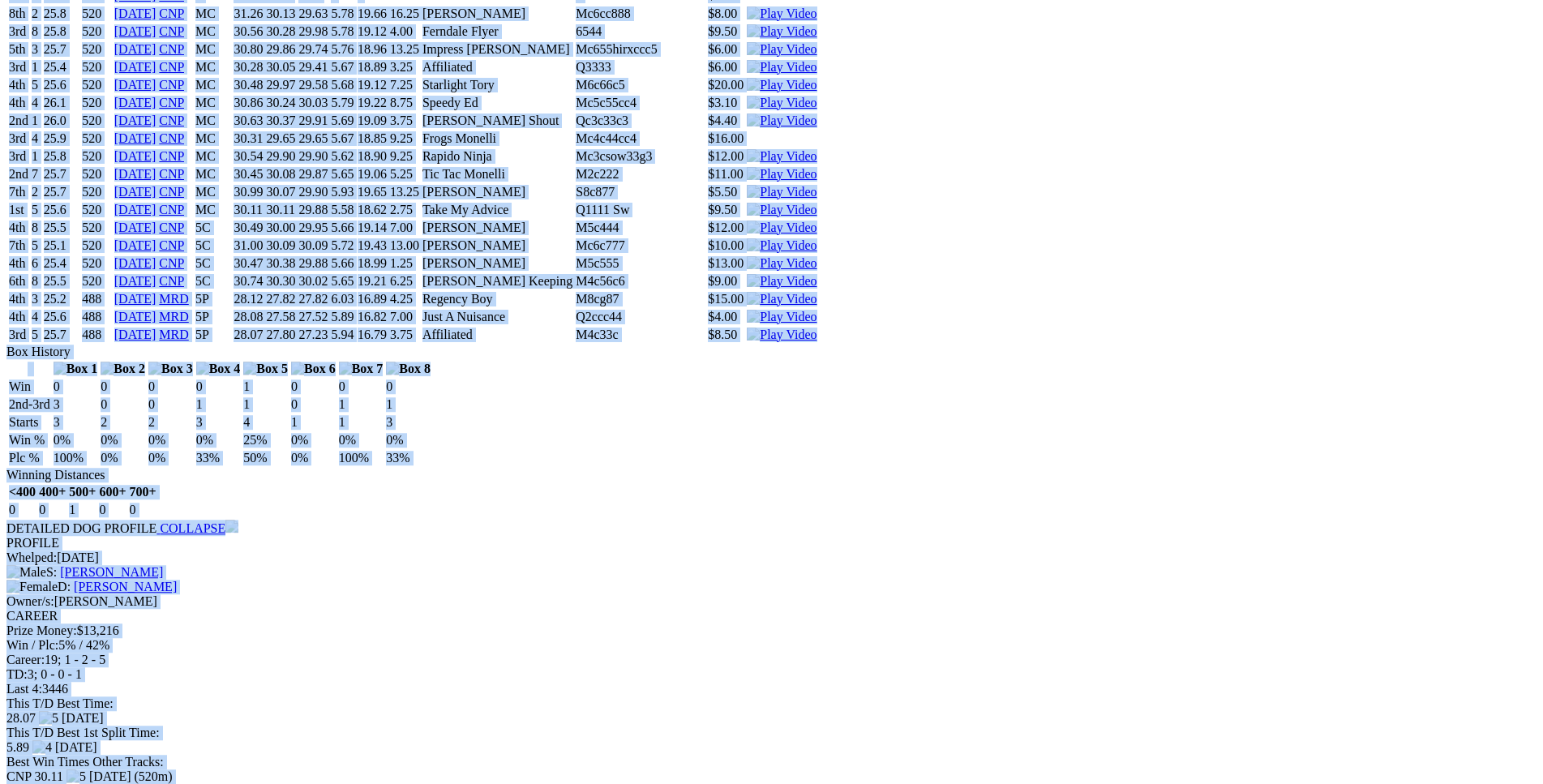
scroll to position [3306, 0]
copy div "Speed Cheller (5P) D • Red Bdl T: [PERSON_NAME] $15.00 F B W(kg) D(m) Date Trac…"
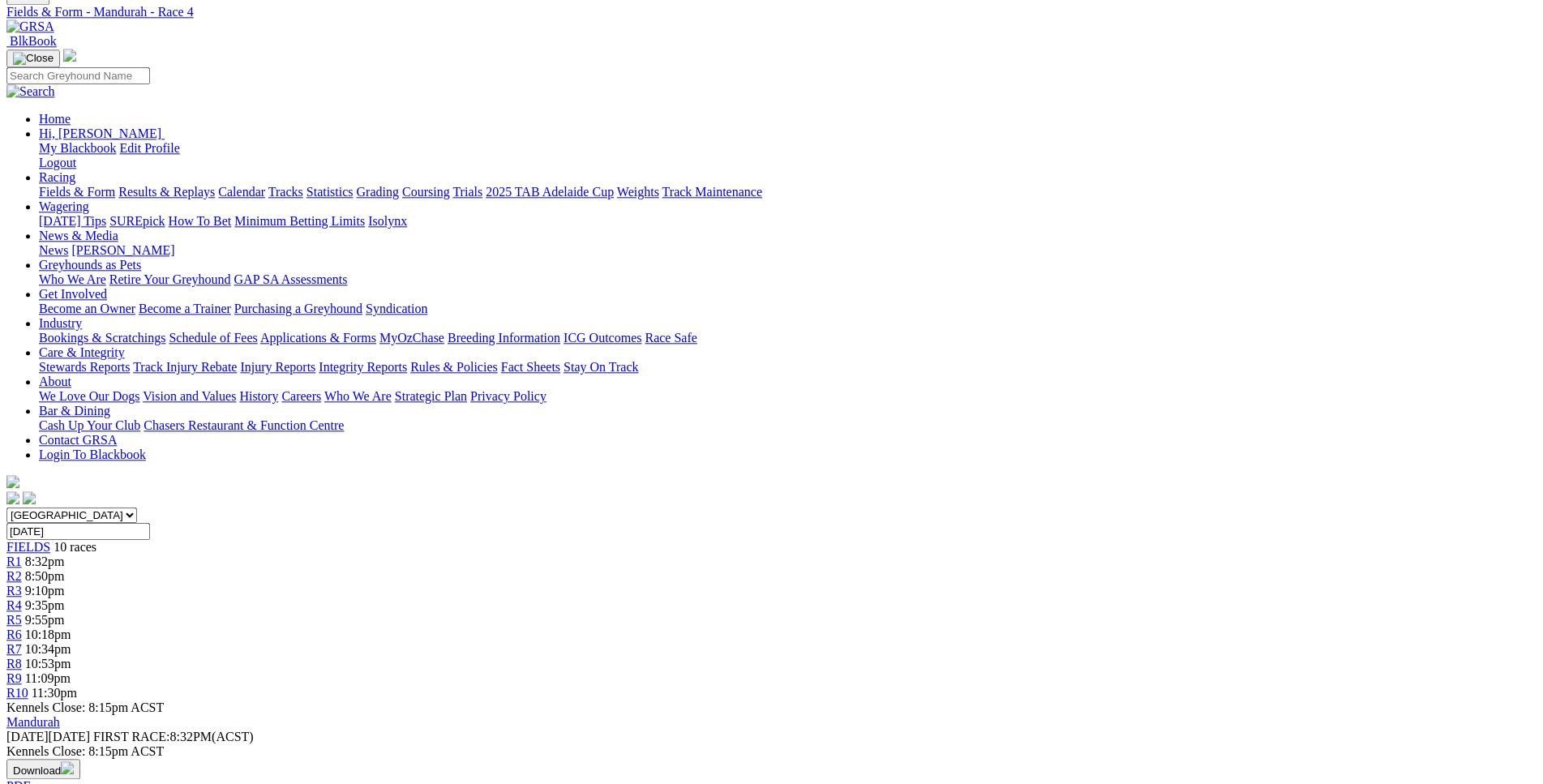
scroll to position [0, 0]
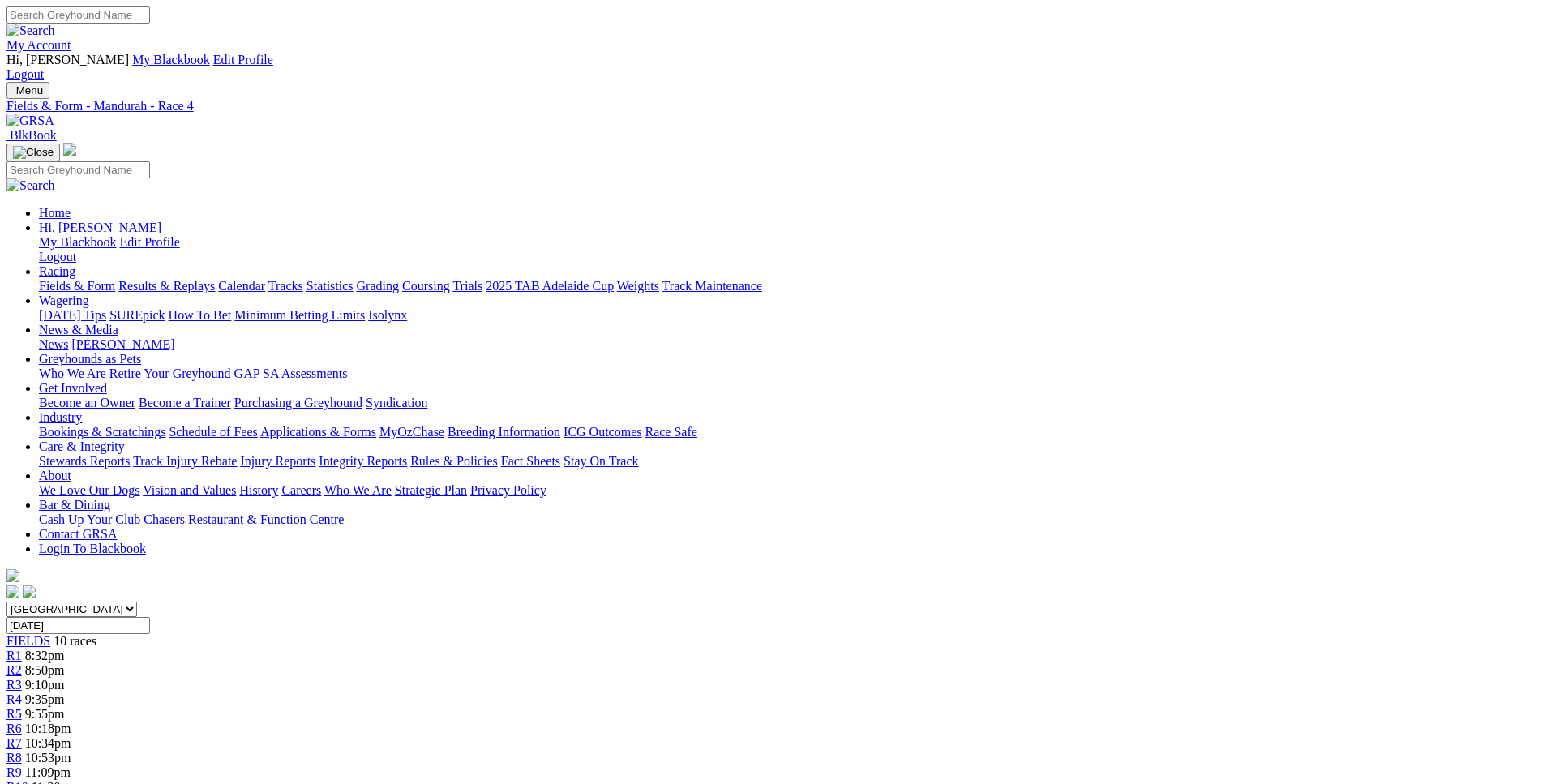
click at [784, 707] on div "R5 9:55pm" at bounding box center [771, 714] width 1530 height 14
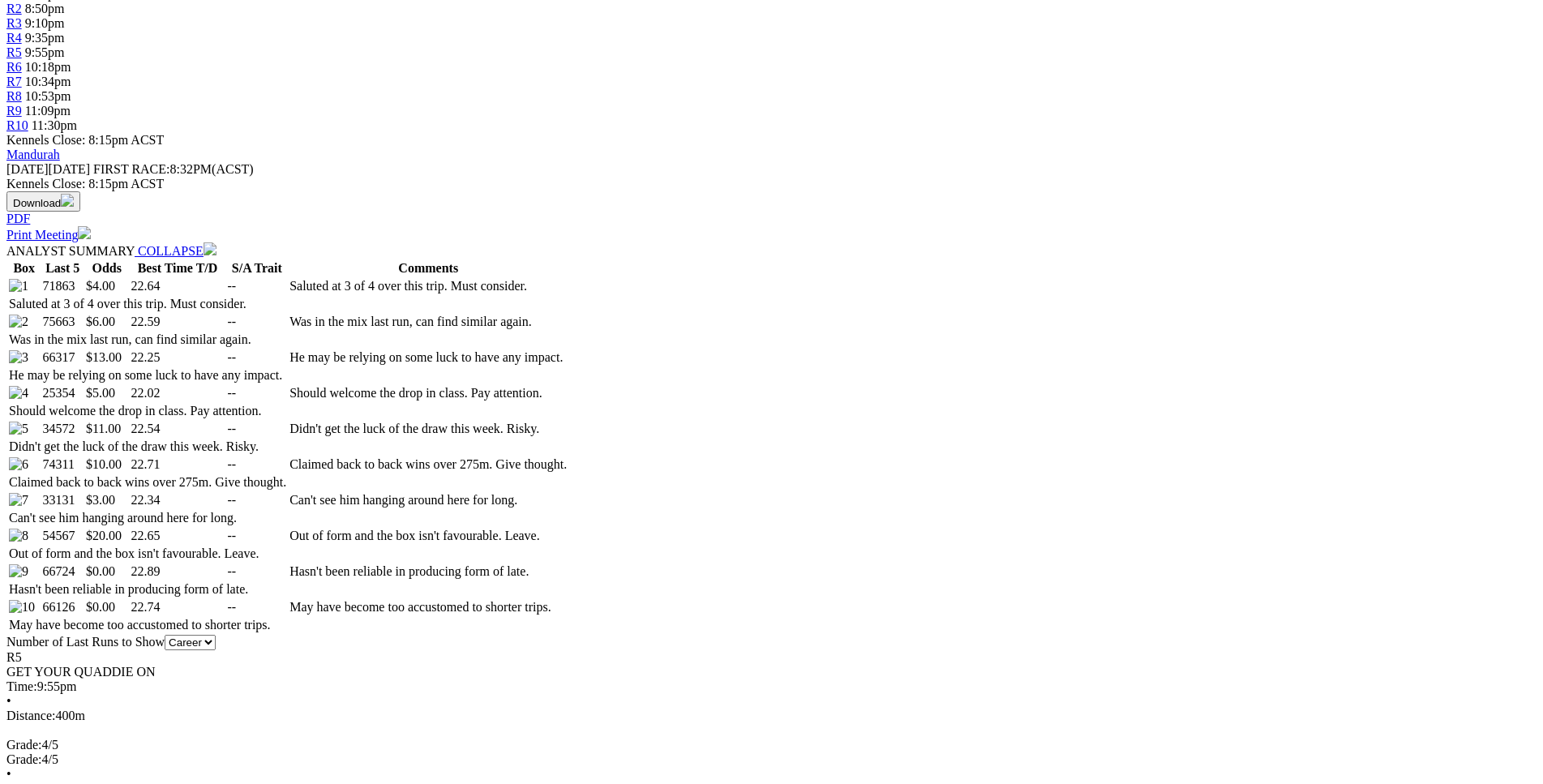
scroll to position [661, 0]
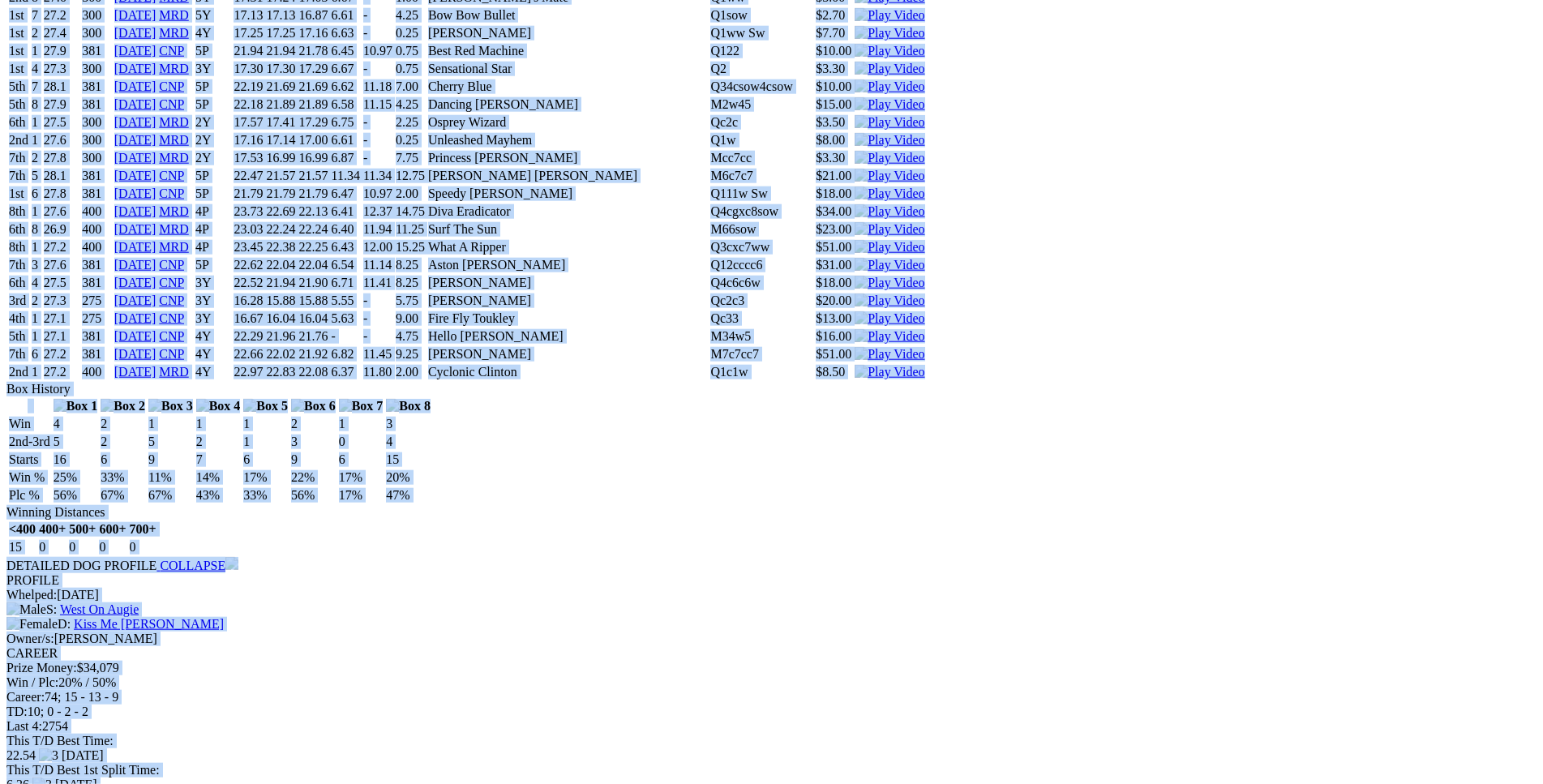
scroll to position [9835, 0]
drag, startPoint x: 240, startPoint y: 289, endPoint x: 1325, endPoint y: 473, distance: 1100.5
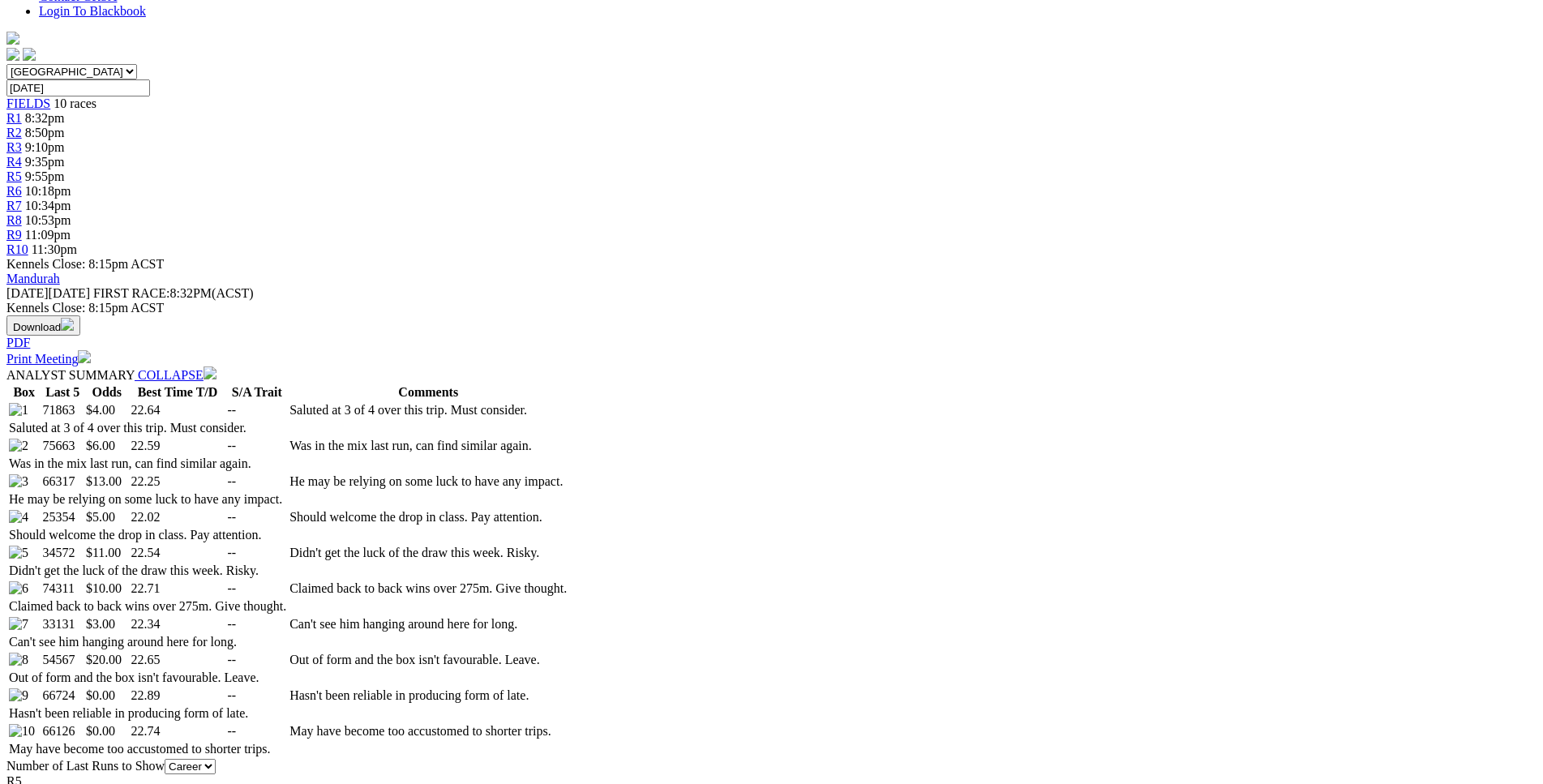
scroll to position [574, 0]
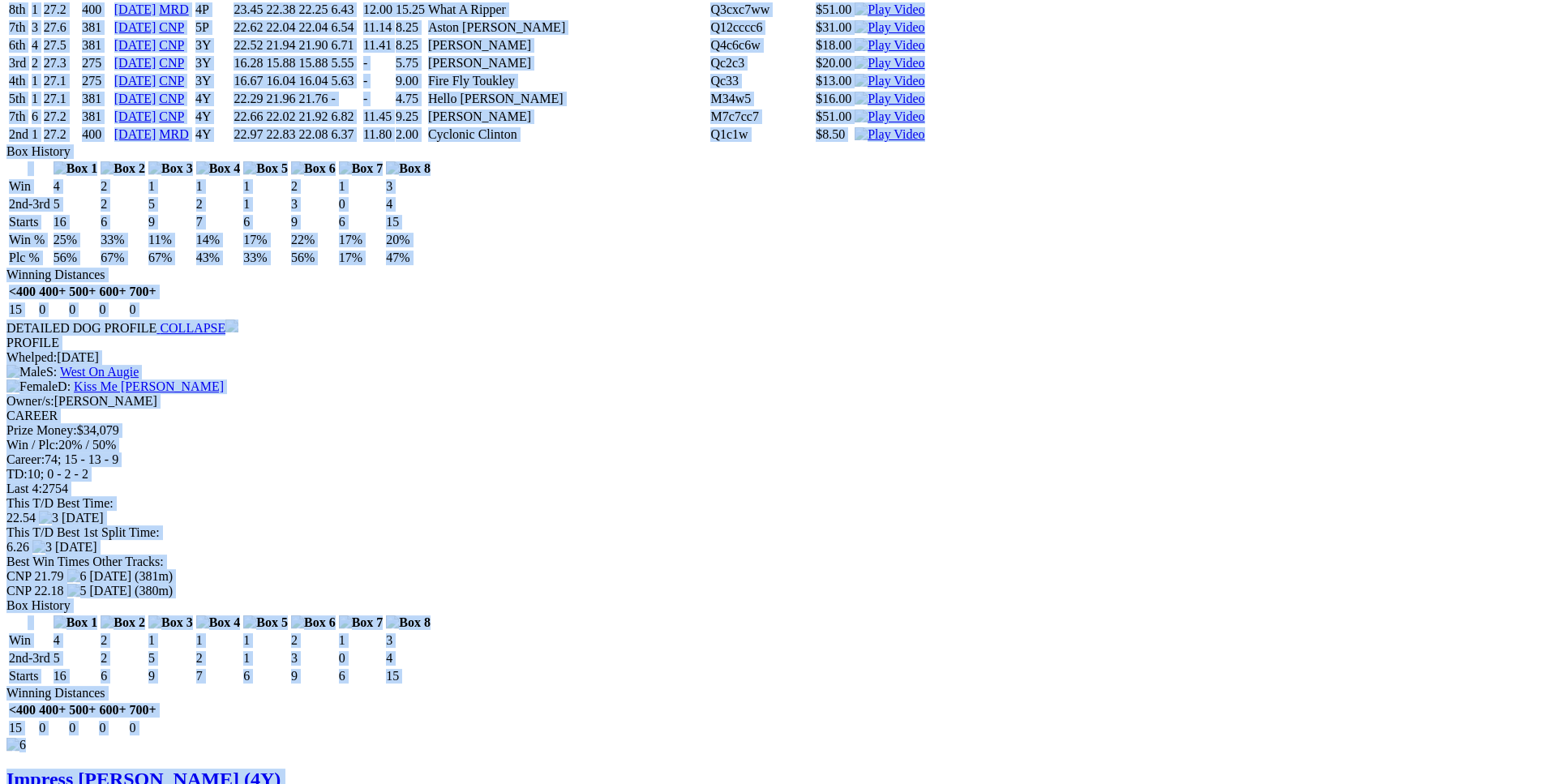
scroll to position [10078, 0]
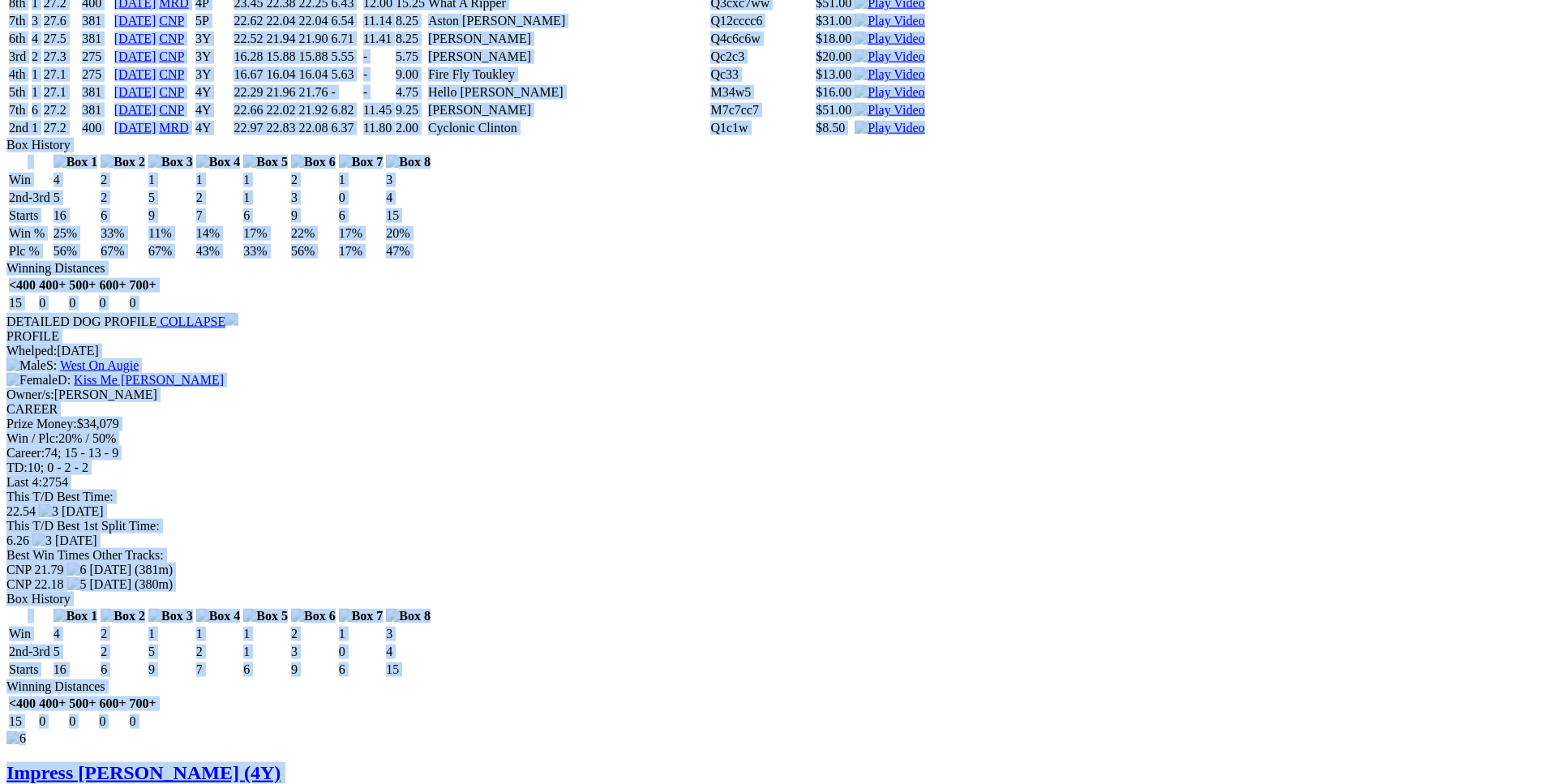
drag, startPoint x: 238, startPoint y: 383, endPoint x: 1283, endPoint y: 352, distance: 1045.5
copy div "West On Ariel (5Y) B • Wh & Blk T: Christopher Halse $4.00 F B W(kg) D(m) Date …"
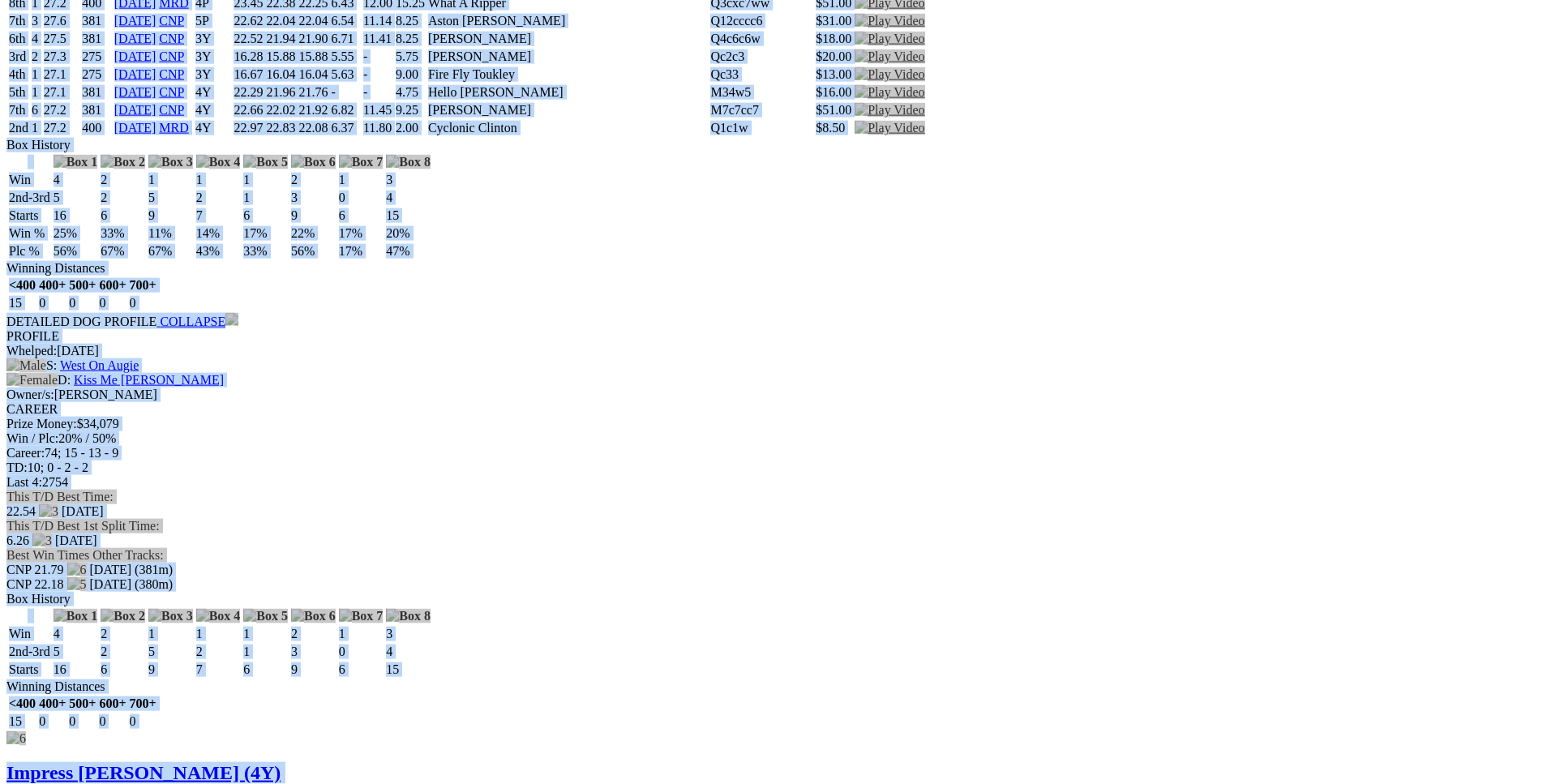
scroll to position [0, 0]
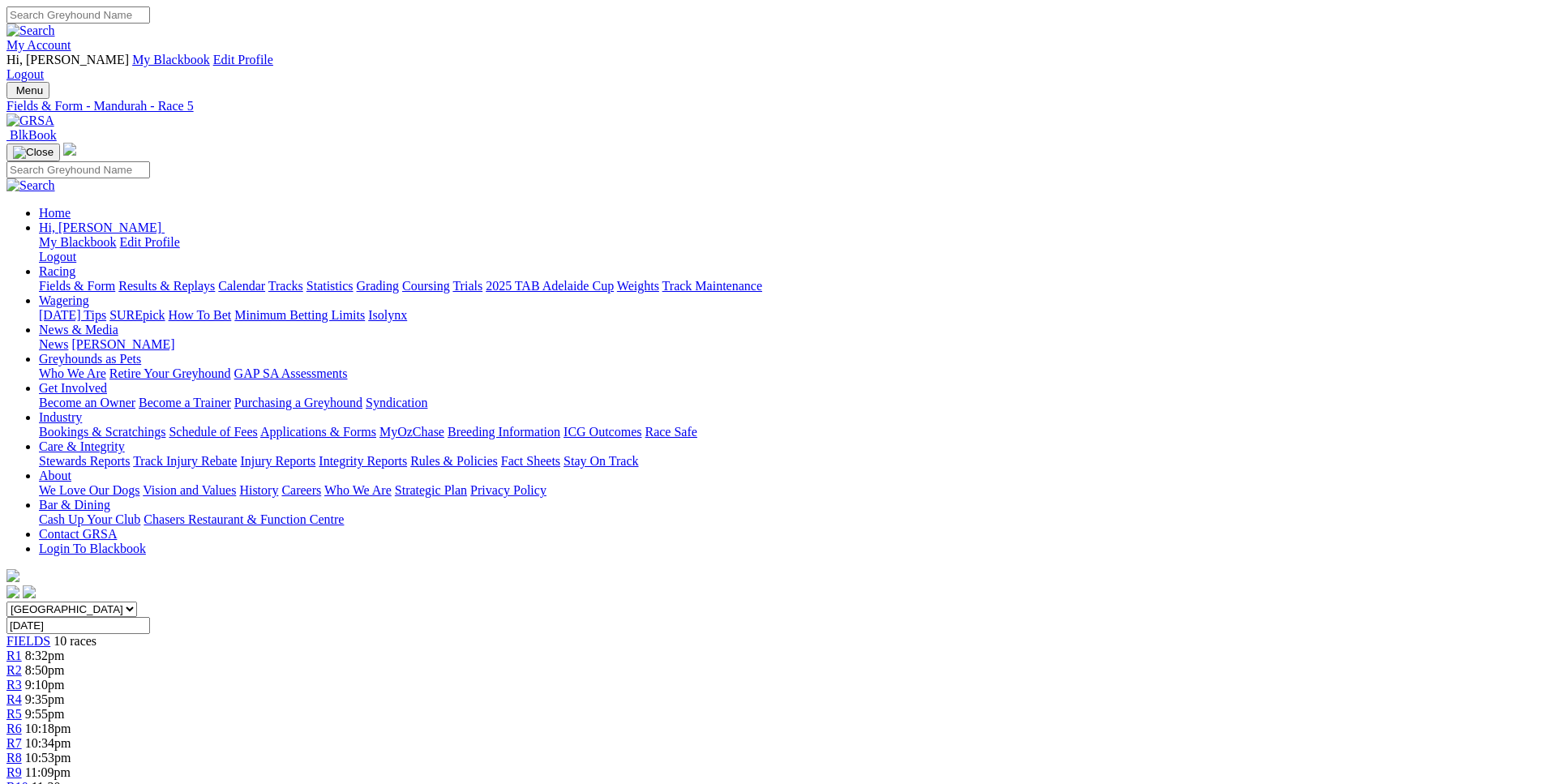
click at [22, 721] on link "R6" at bounding box center [13, 727] width 15 height 13
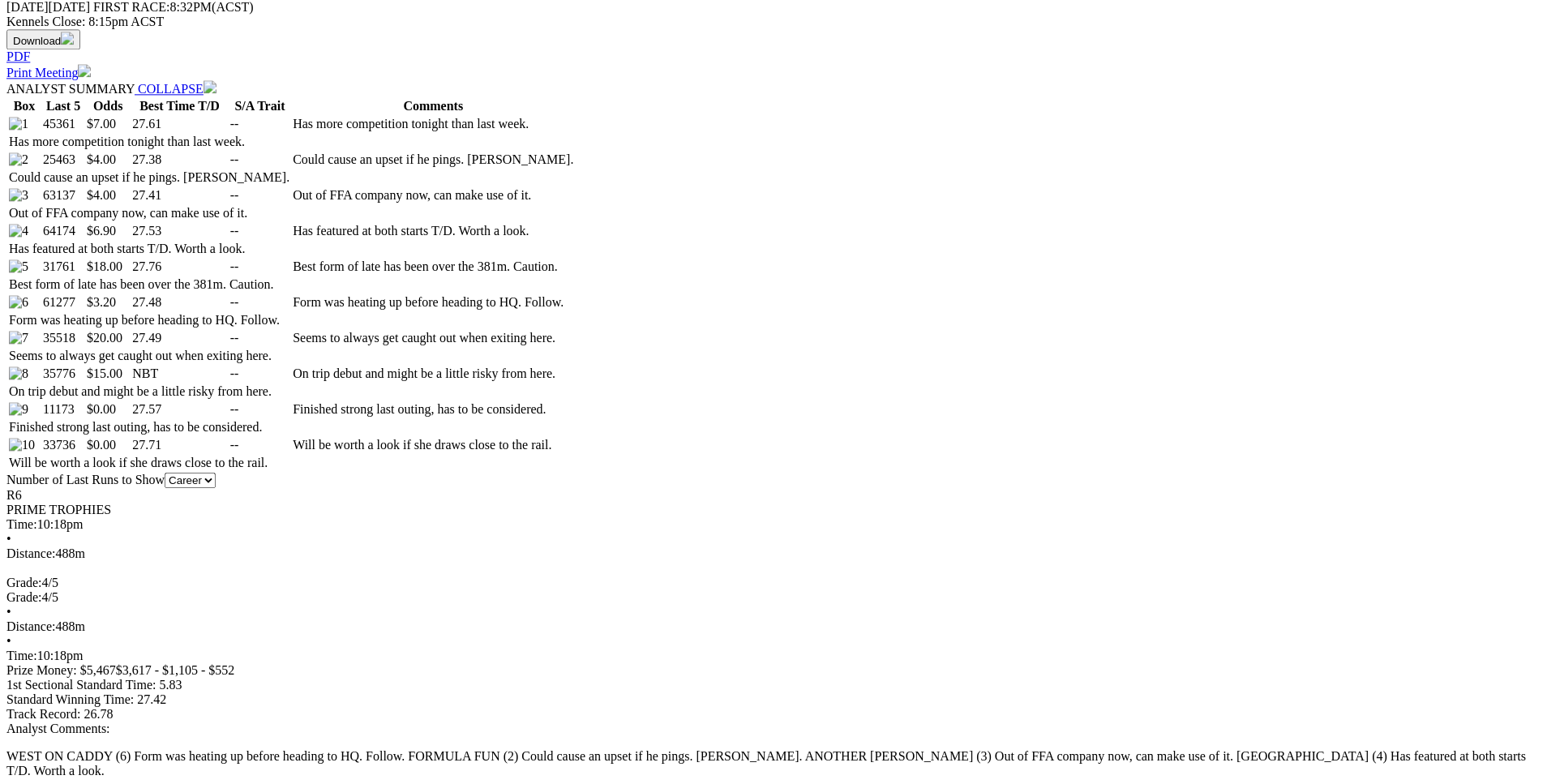
scroll to position [825, 0]
drag, startPoint x: 238, startPoint y: 133, endPoint x: 391, endPoint y: 150, distance: 153.9
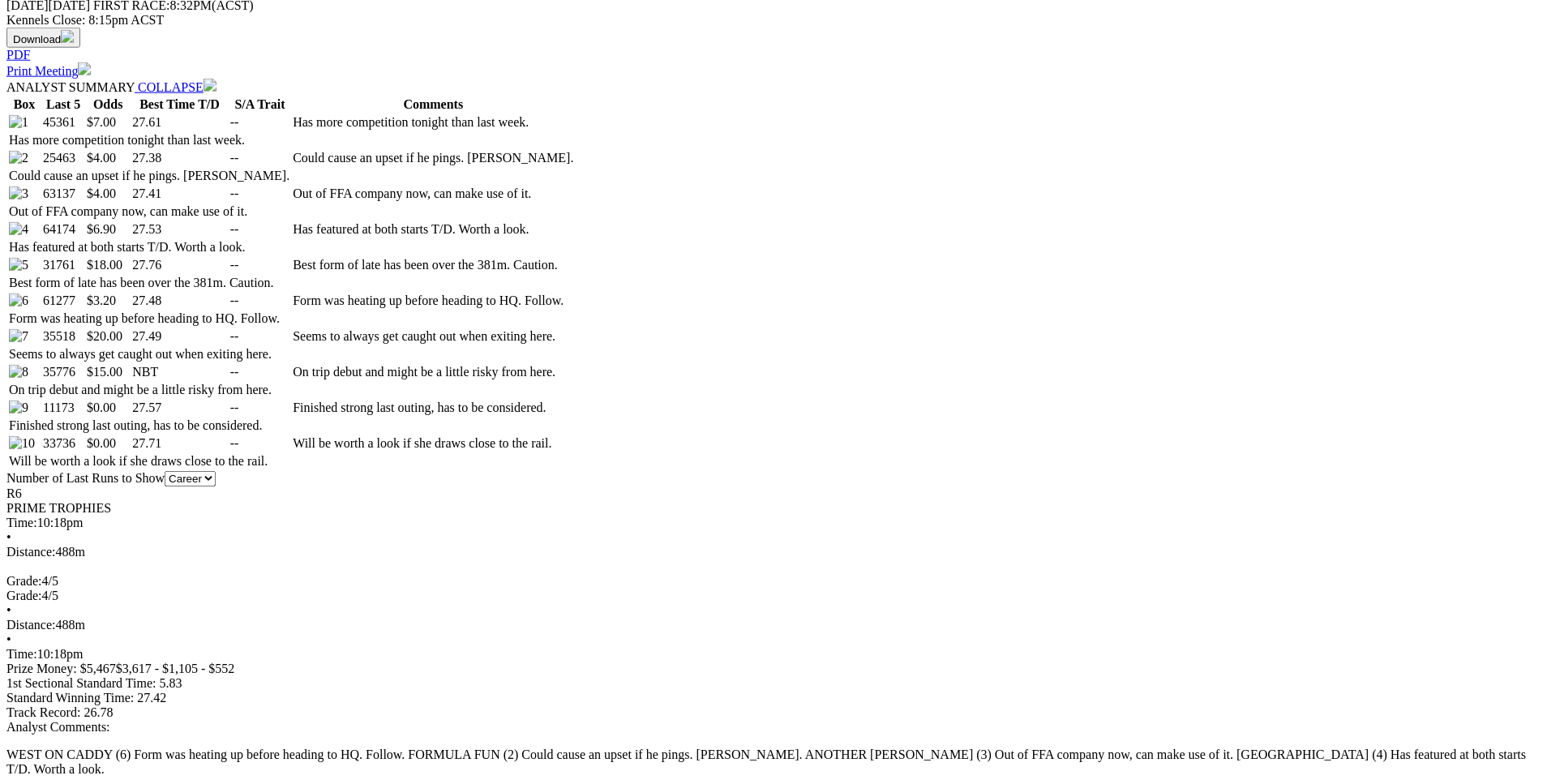
drag, startPoint x: 235, startPoint y: 135, endPoint x: 257, endPoint y: 141, distance: 22.8
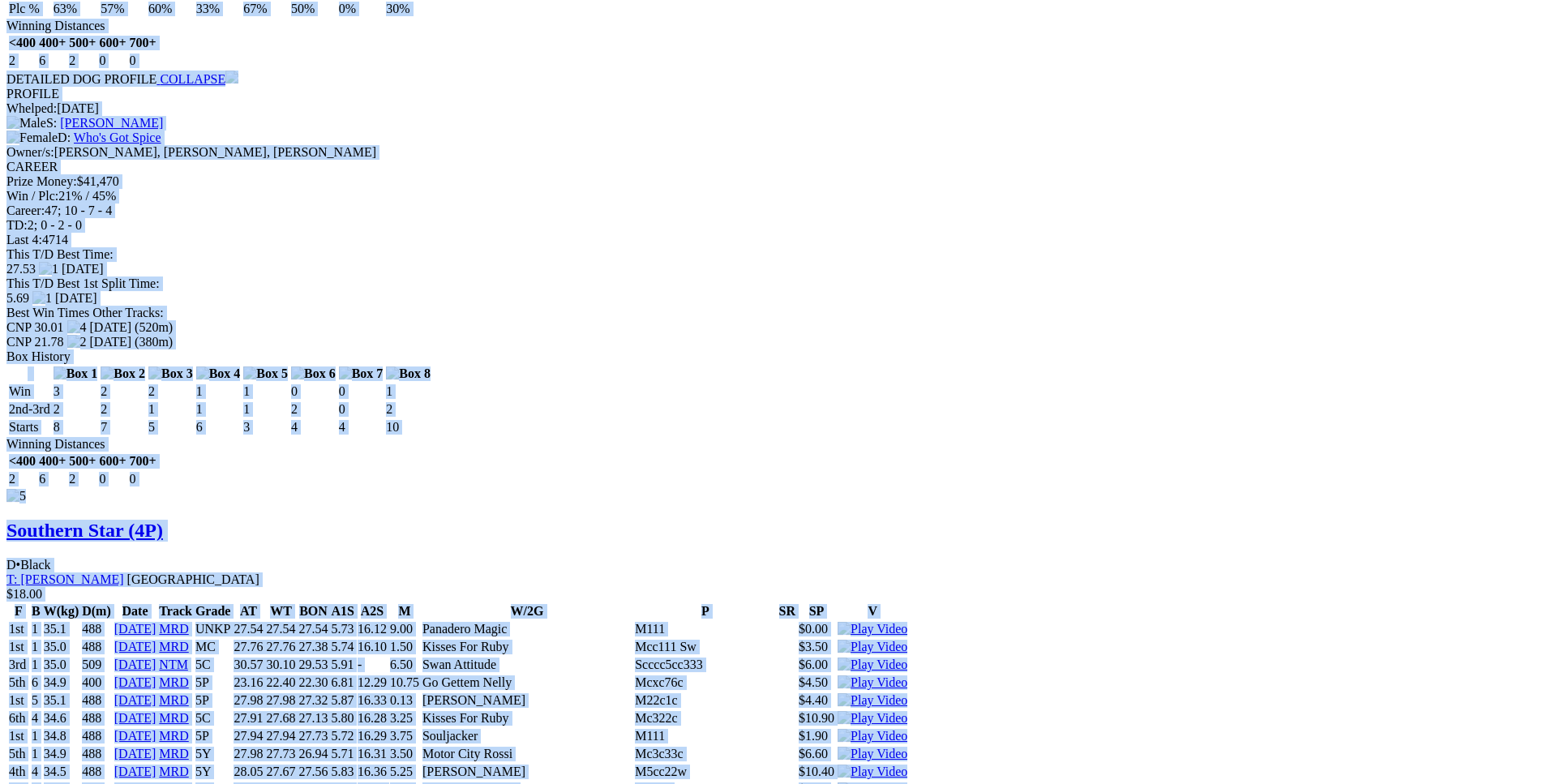
scroll to position [7519, 0]
drag, startPoint x: 235, startPoint y: 138, endPoint x: 1279, endPoint y: 369, distance: 1069.3
copy div "Fernando Fun (4P) D • Black T: Lexia Isaac Harrisdale $7.00 F B W(kg) D(m) Date…"
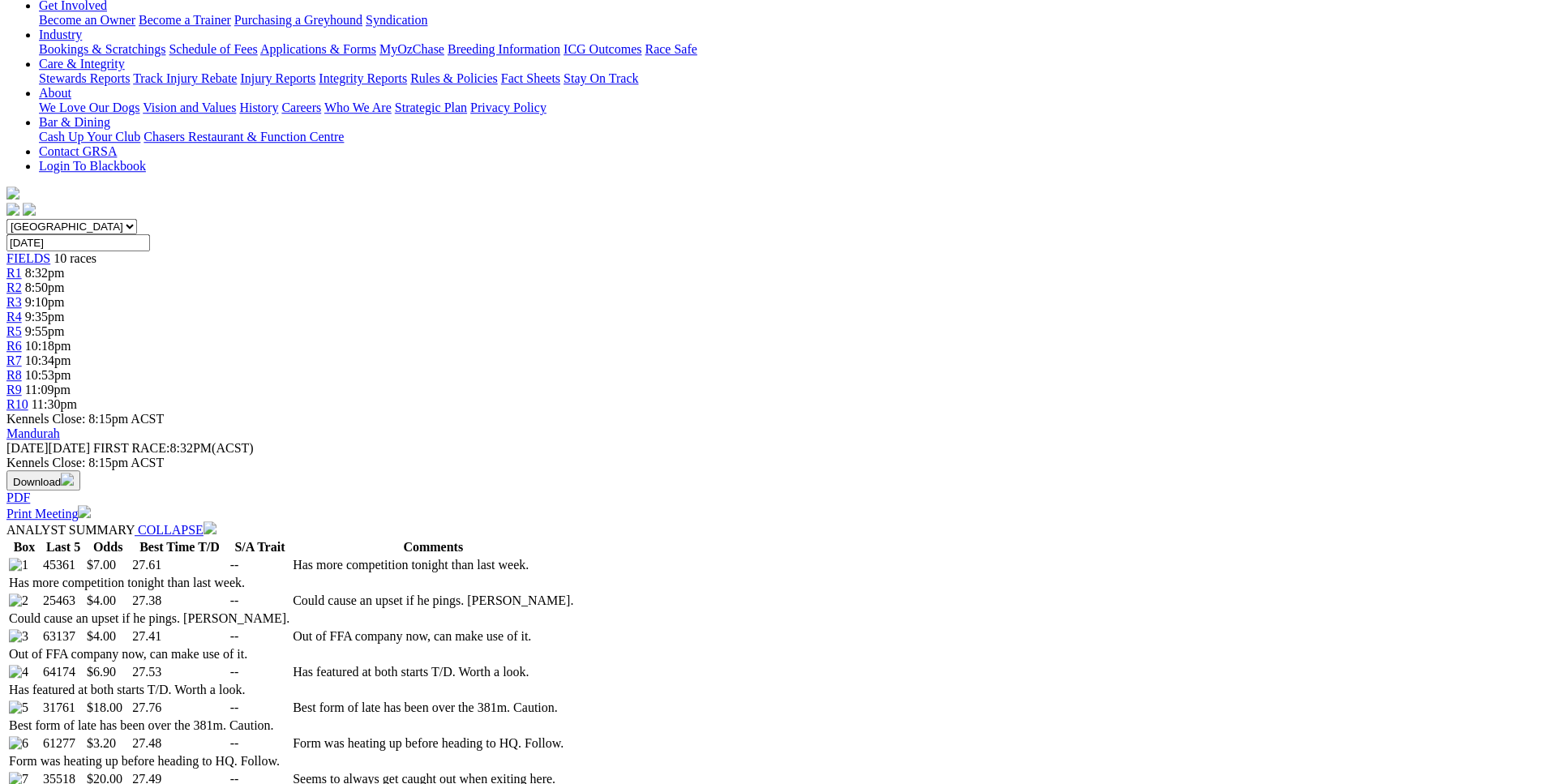
scroll to position [0, 0]
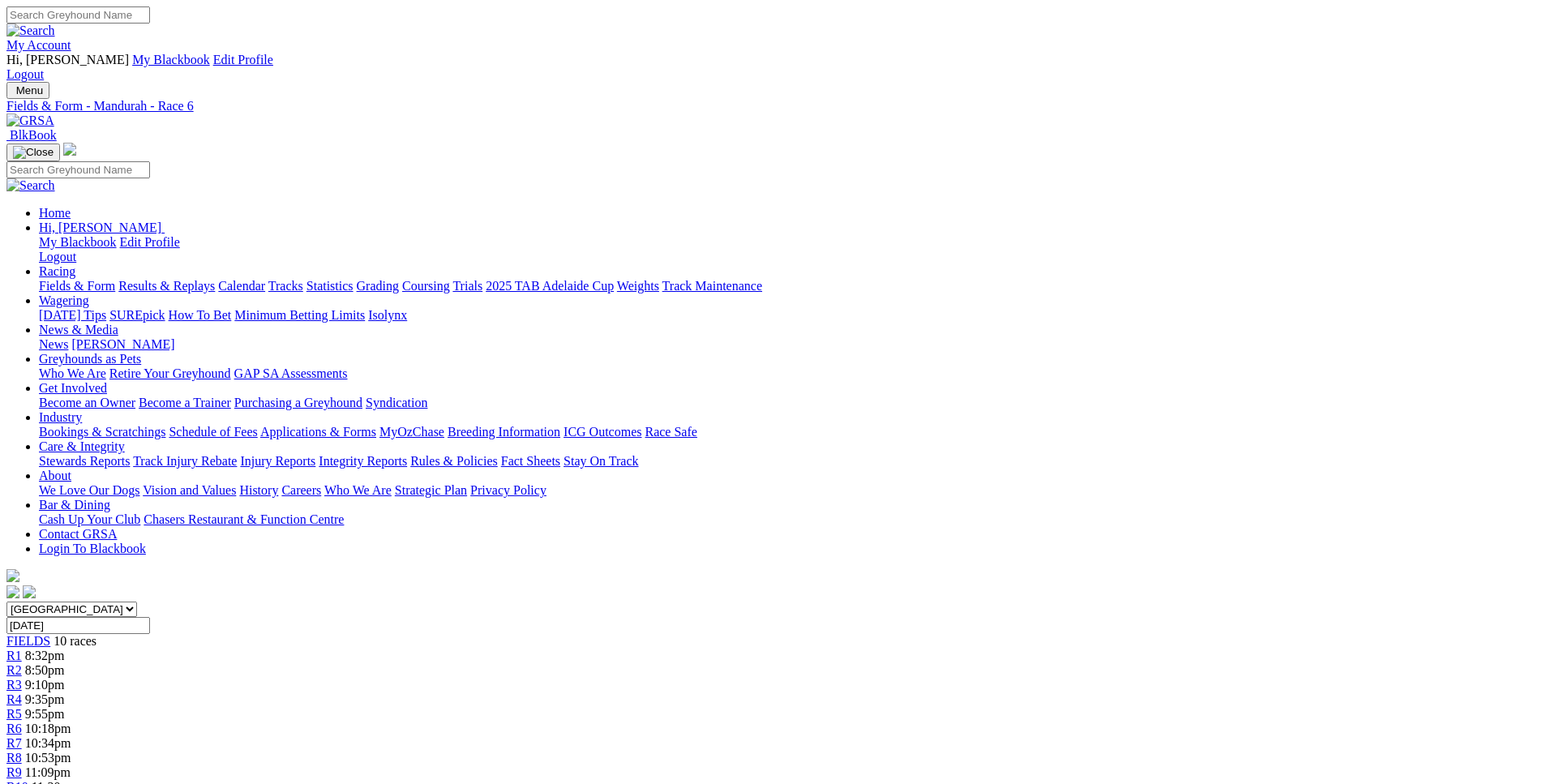
click at [71, 736] on span "10:34pm" at bounding box center [48, 742] width 46 height 13
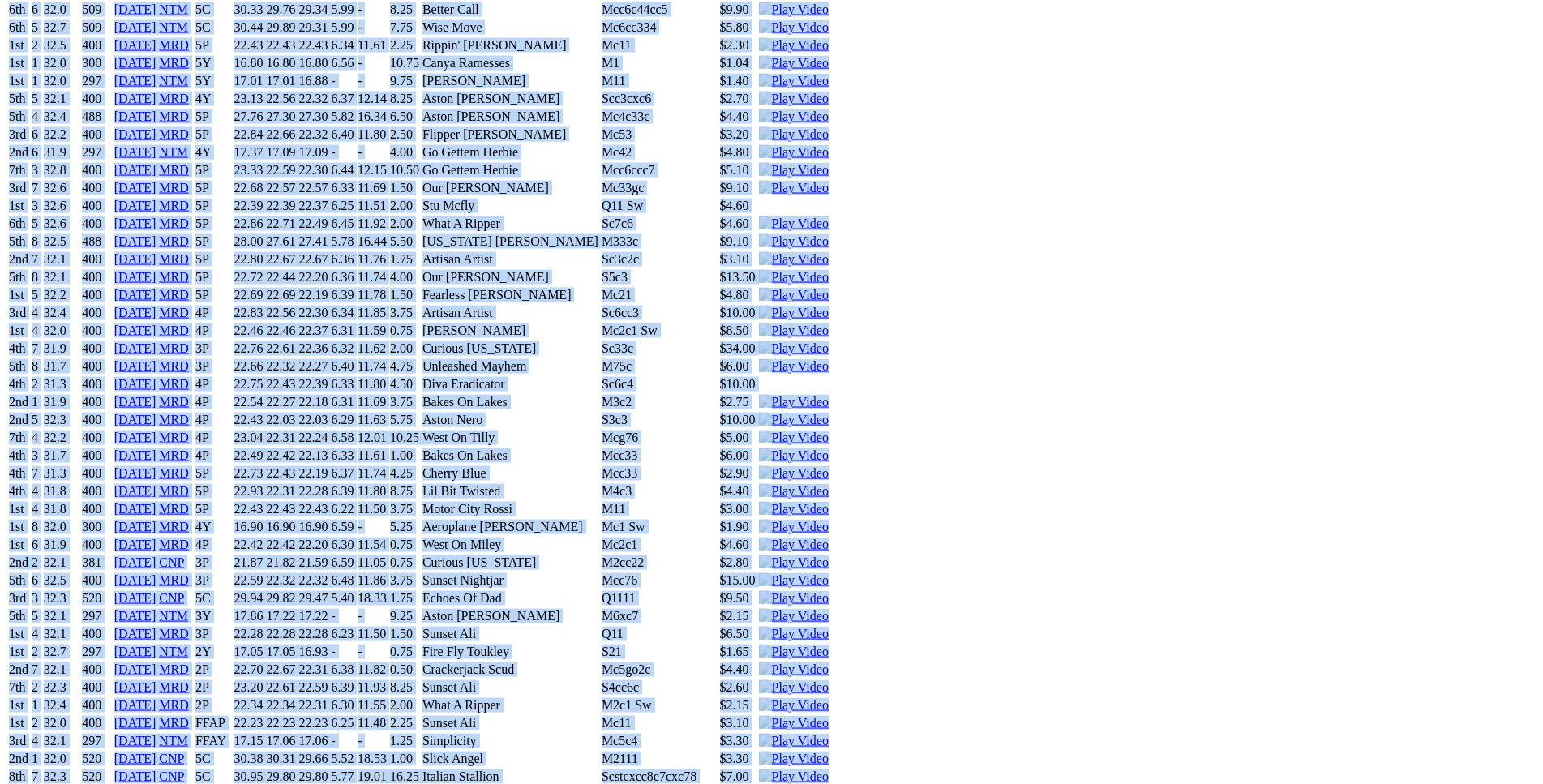
scroll to position [7108, 0]
drag, startPoint x: 236, startPoint y: 408, endPoint x: 1301, endPoint y: 585, distance: 1079.6
copy div "Our [PERSON_NAME] (3P) B • Black T: [PERSON_NAME] $8.00 F B W(kg) D(m) Date Tra…"
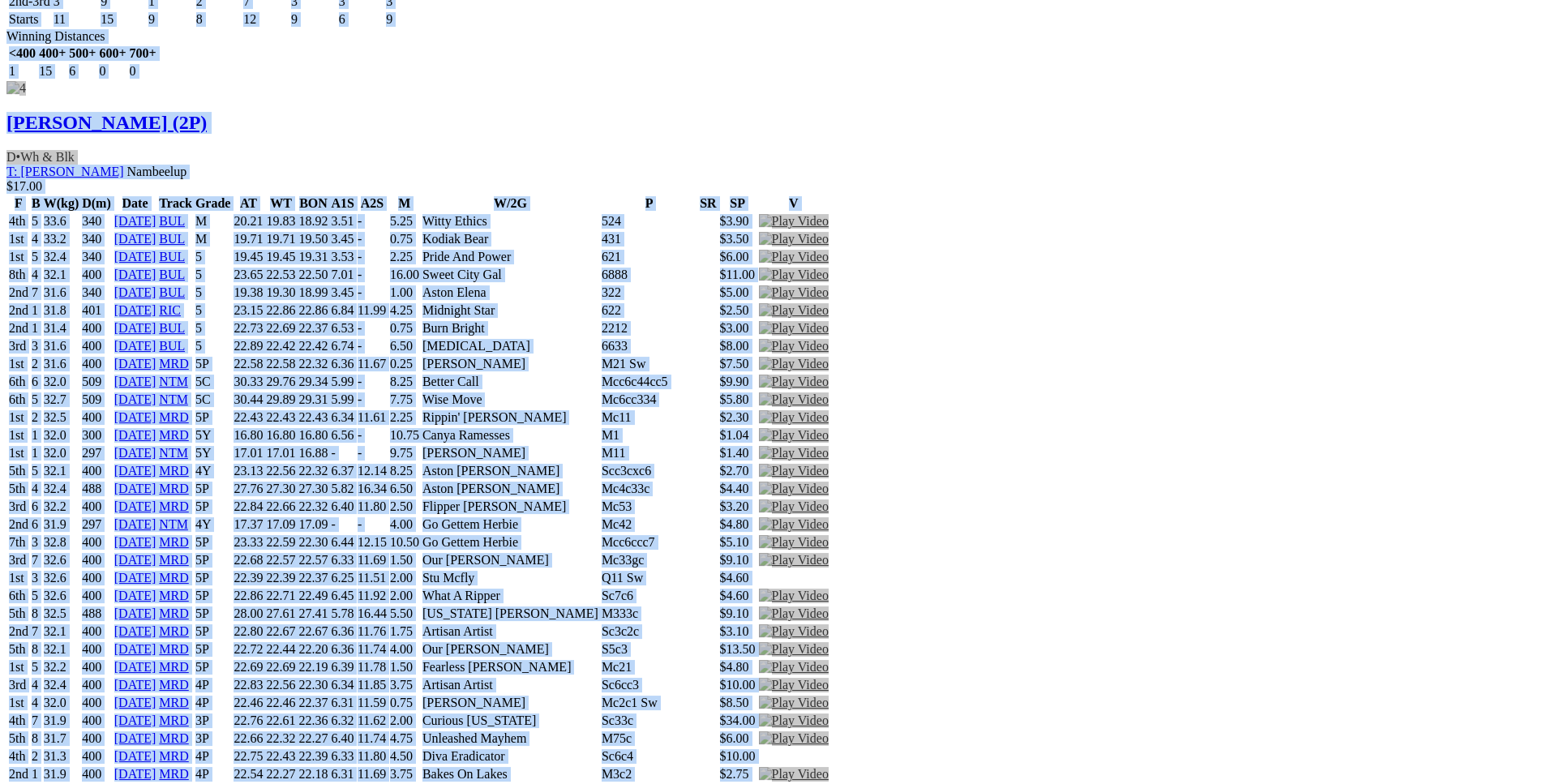
scroll to position [0, 0]
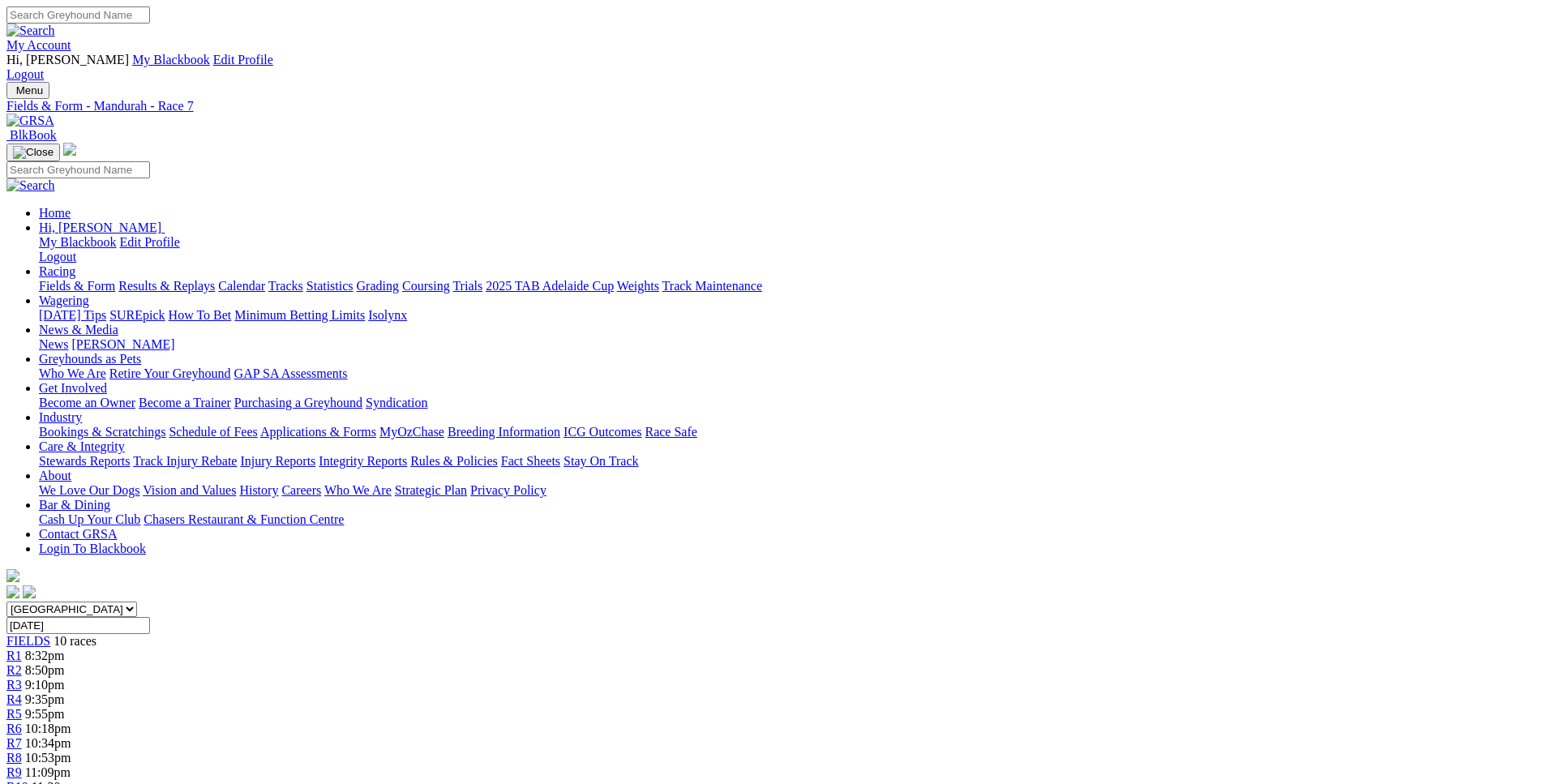
click at [1049, 750] on div "R8 10:53pm" at bounding box center [771, 757] width 1530 height 14
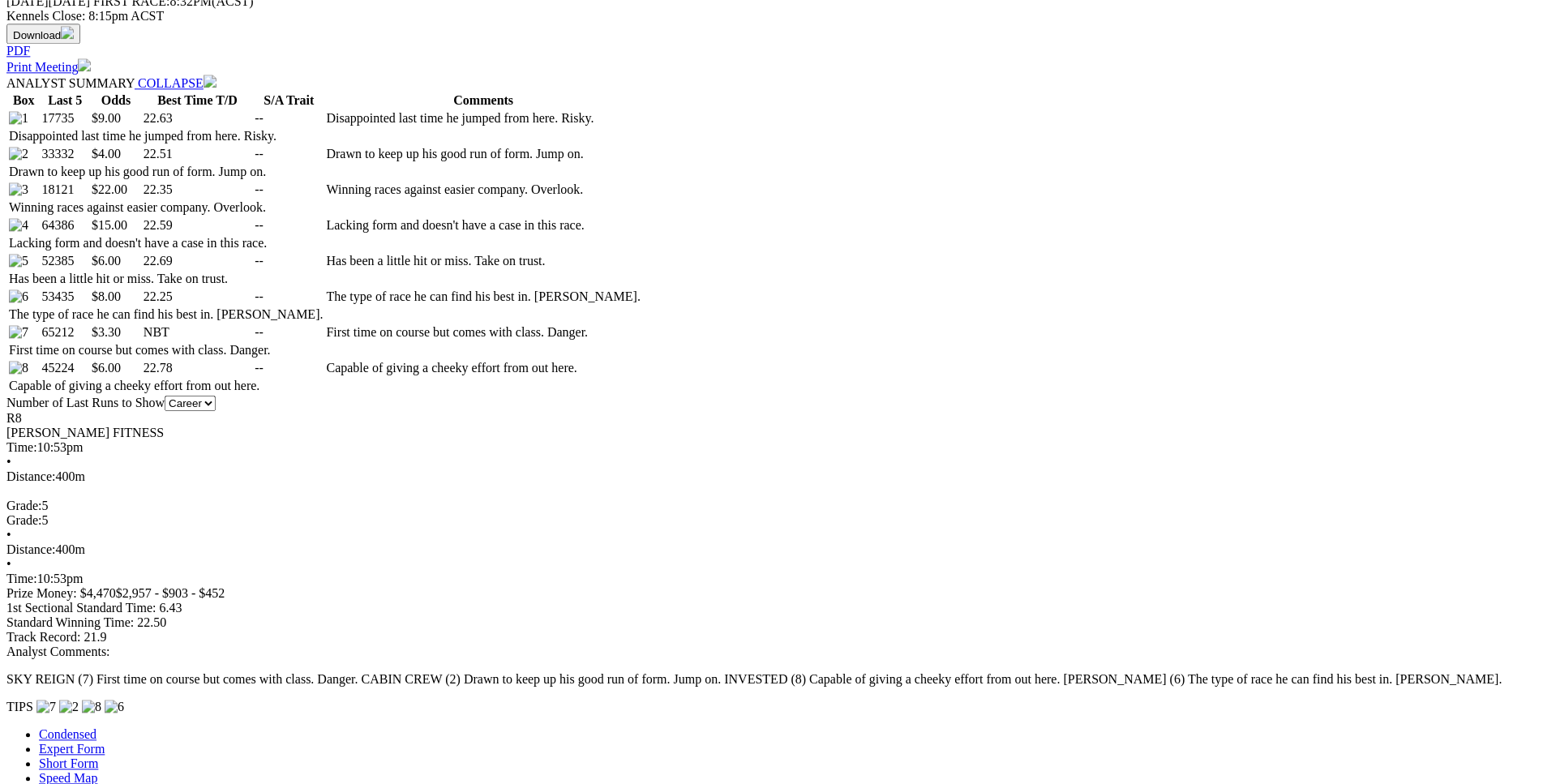
scroll to position [828, 0]
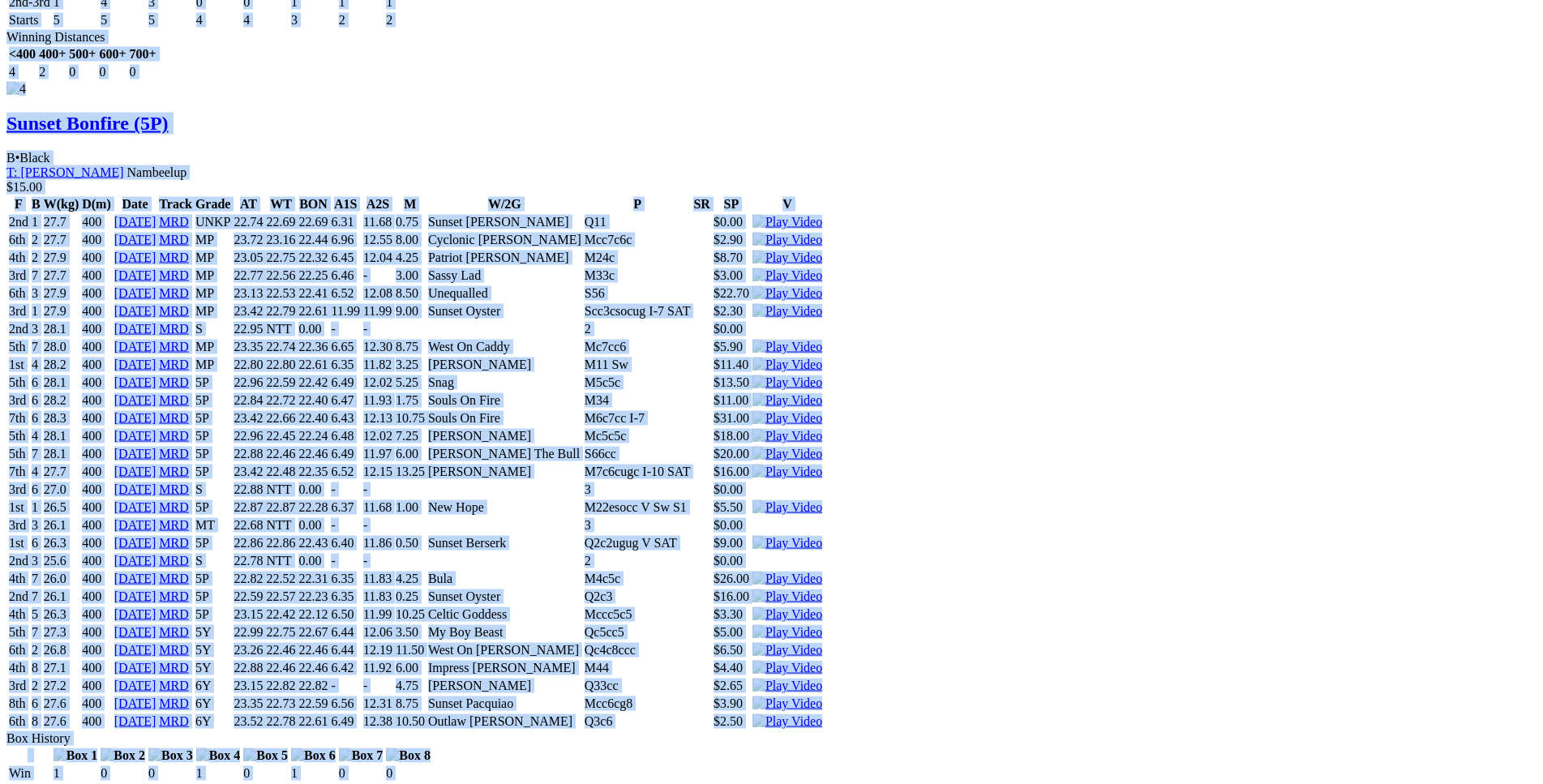
scroll to position [5540, 0]
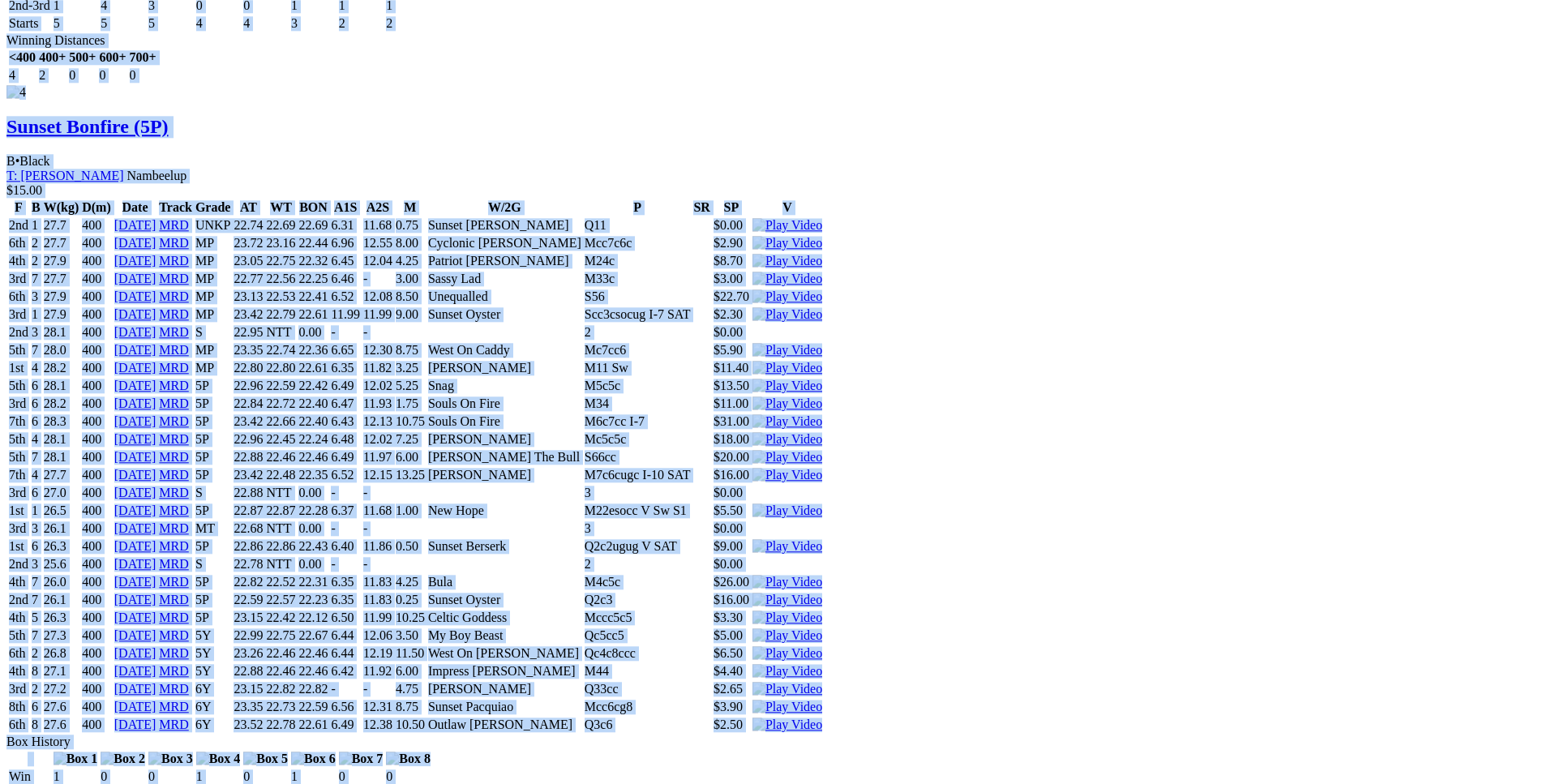
drag, startPoint x: 235, startPoint y: 71, endPoint x: 1288, endPoint y: 322, distance: 1082.5
copy div "Elite General (5P) D • Black T: David Magistro Southern River $9.00 F B W(kg) D…"
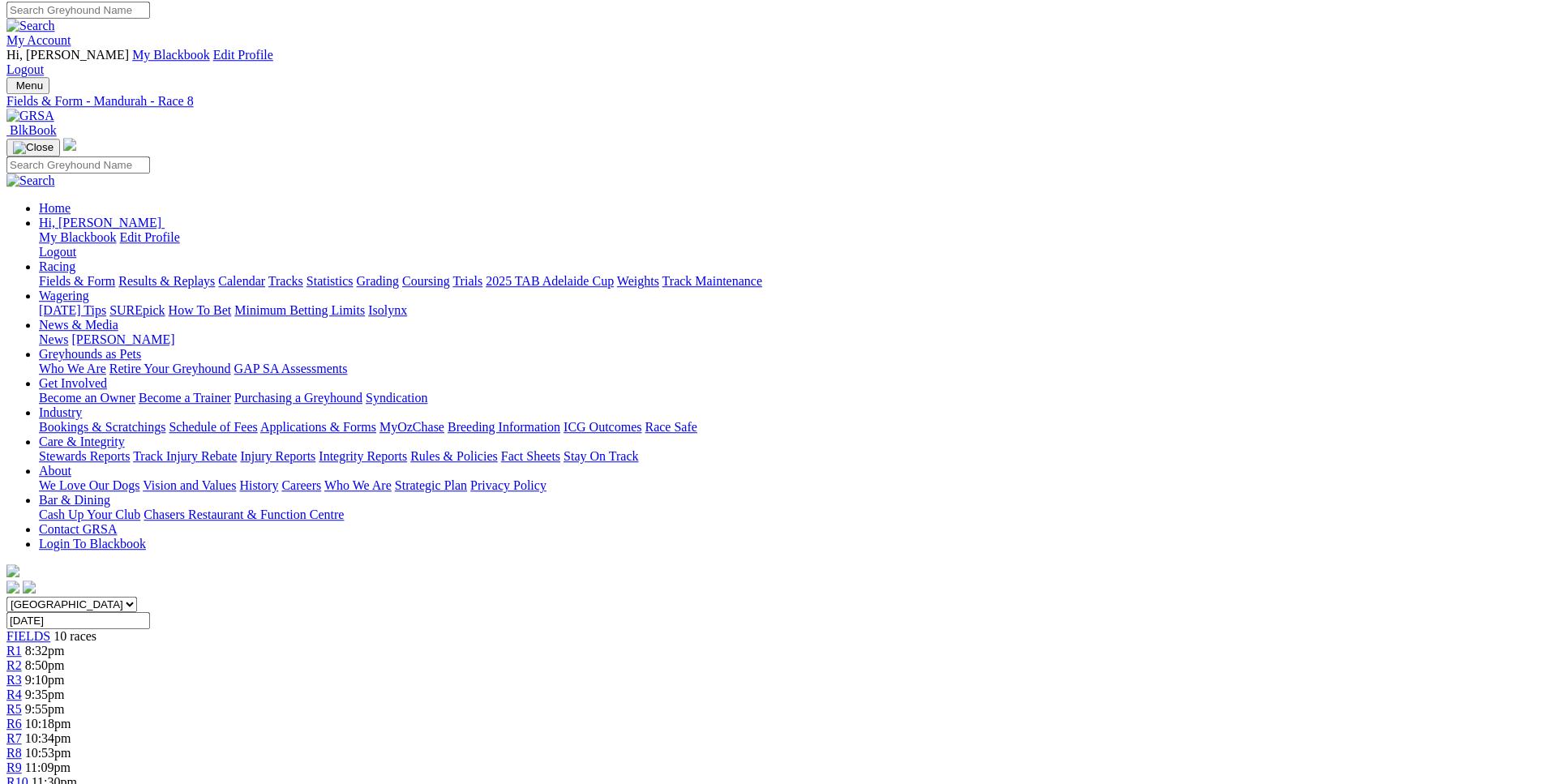
scroll to position [1, 0]
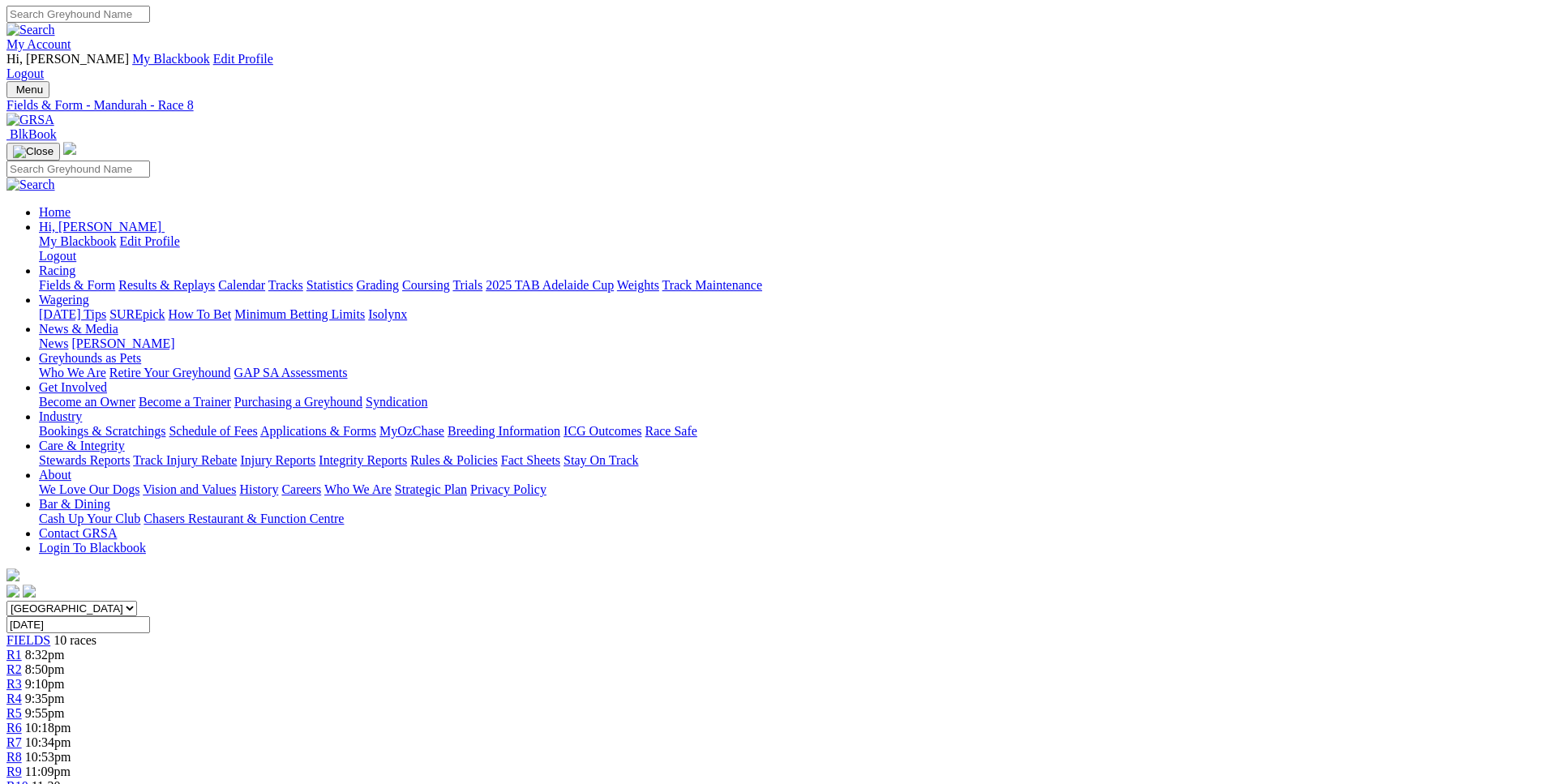
click at [1143, 764] on div "R9 11:09pm" at bounding box center [771, 772] width 1530 height 14
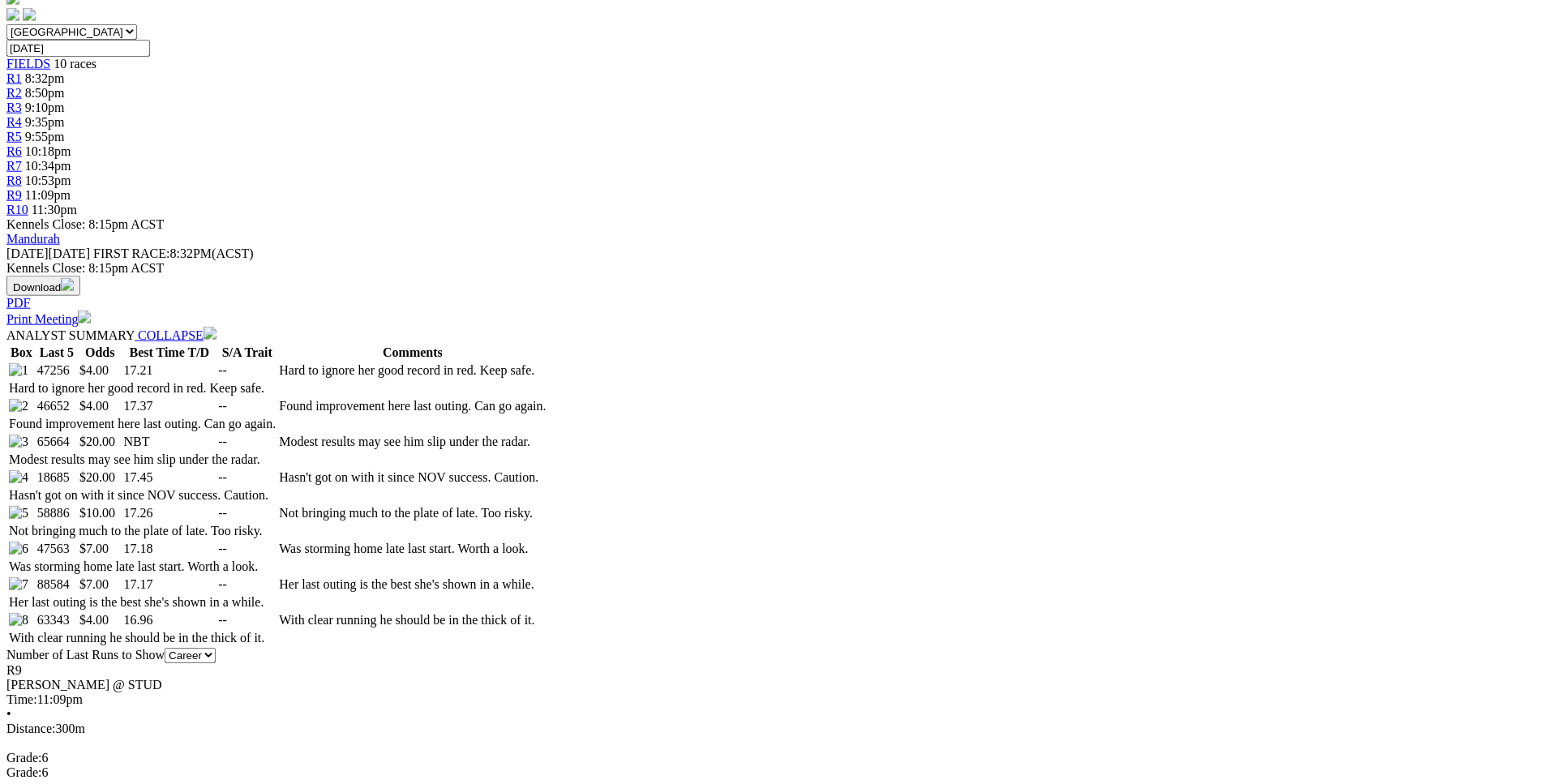
scroll to position [577, 0]
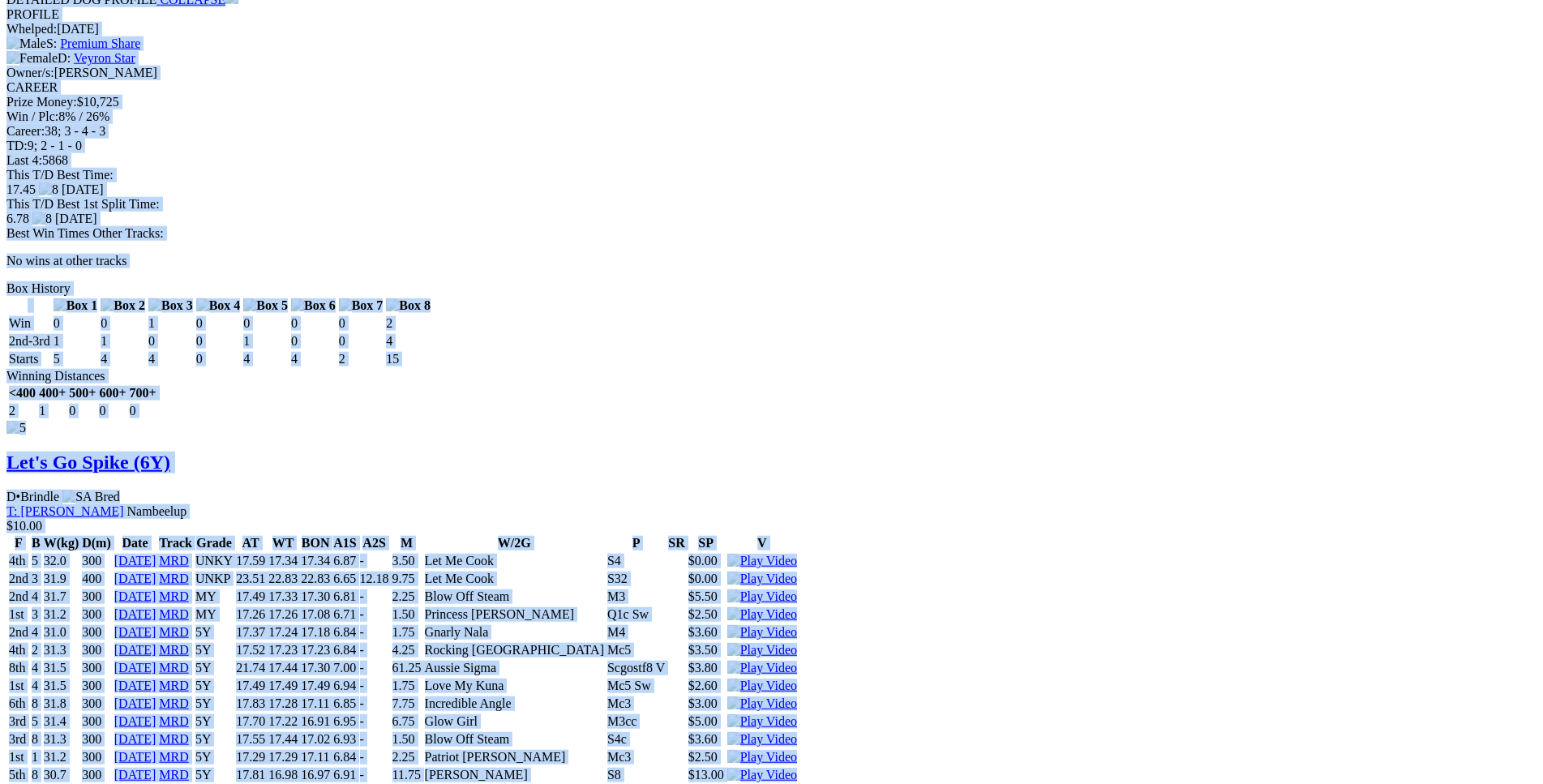
scroll to position [6197, 0]
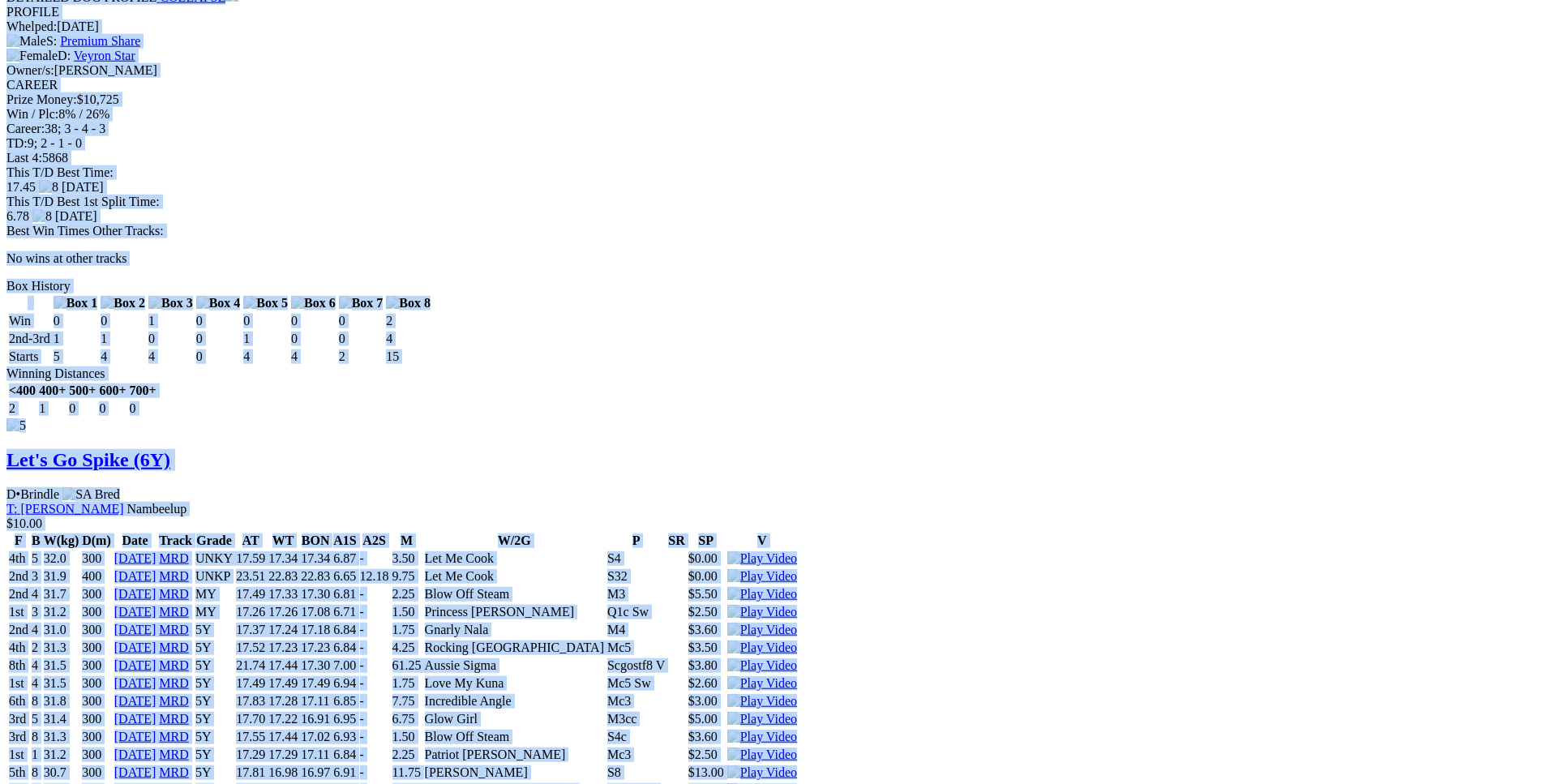
drag, startPoint x: 235, startPoint y: 325, endPoint x: 1273, endPoint y: 390, distance: 1040.0
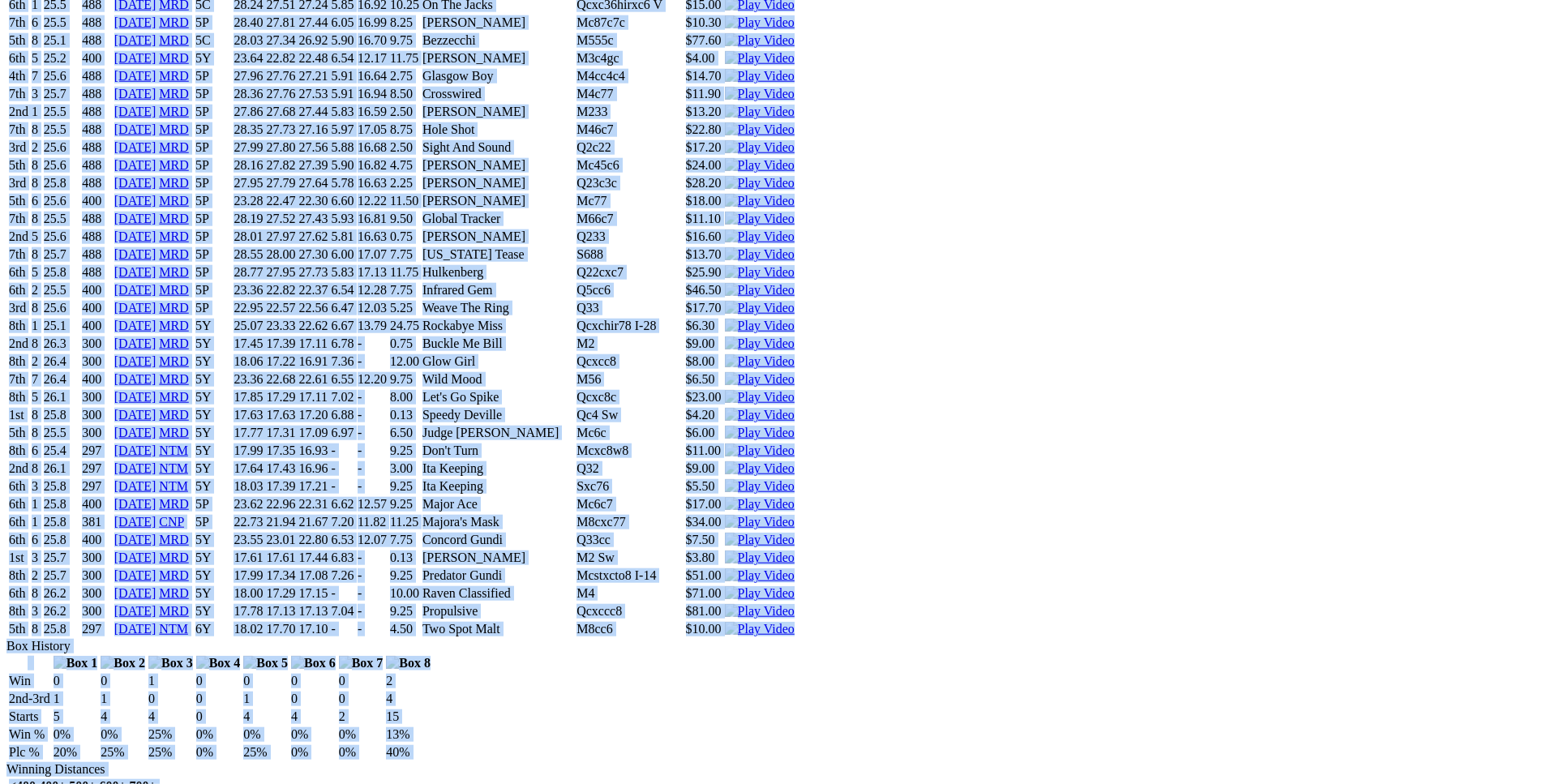
scroll to position [5371, 0]
copy div "Glow Girl (6Y) B • Black T: [PERSON_NAME] Southern River $4.00 F B W(kg) D(m) D…"
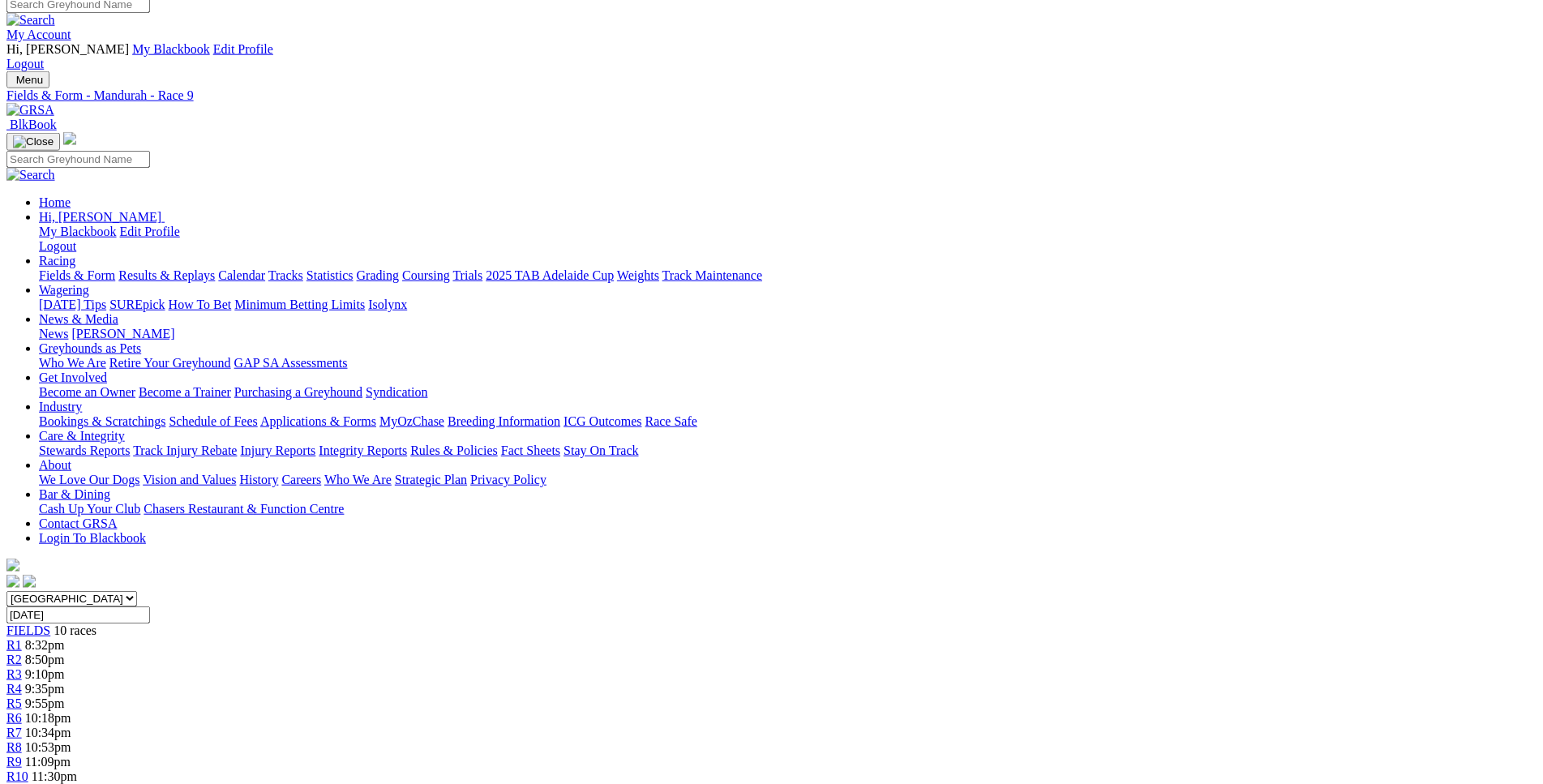
scroll to position [0, 0]
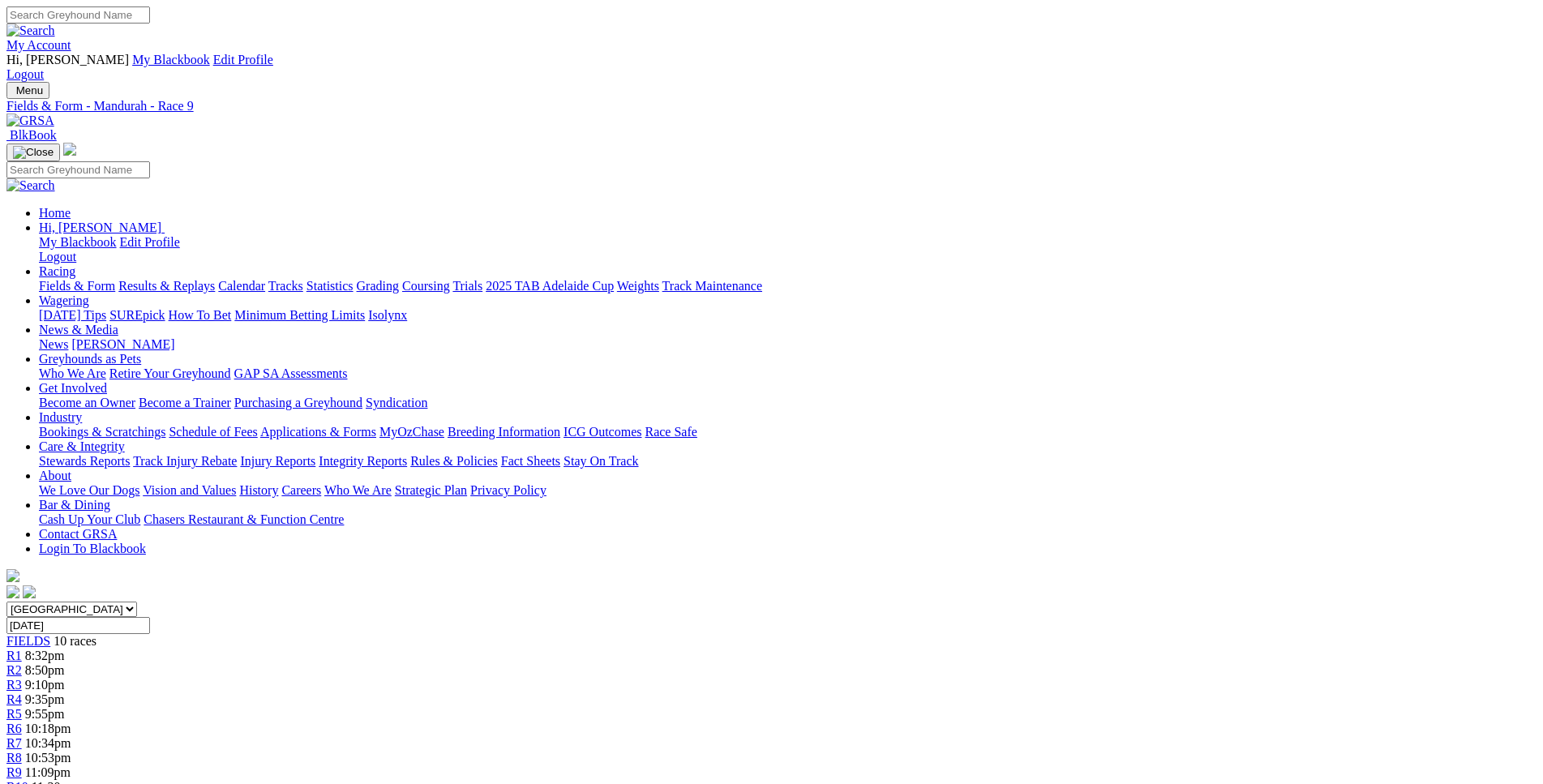
click at [1234, 780] on div "R10 11:30pm" at bounding box center [771, 787] width 1530 height 14
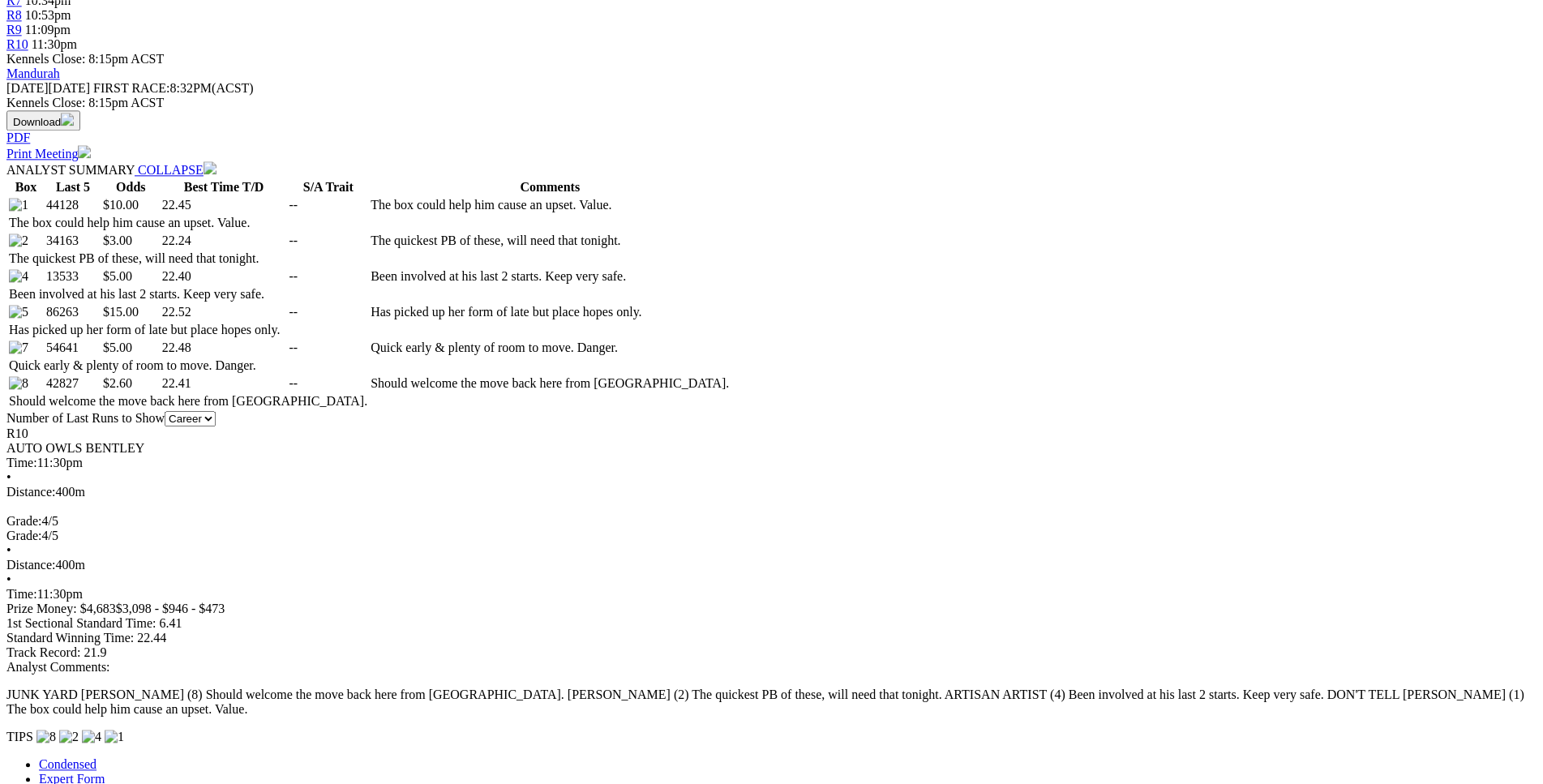
scroll to position [743, 0]
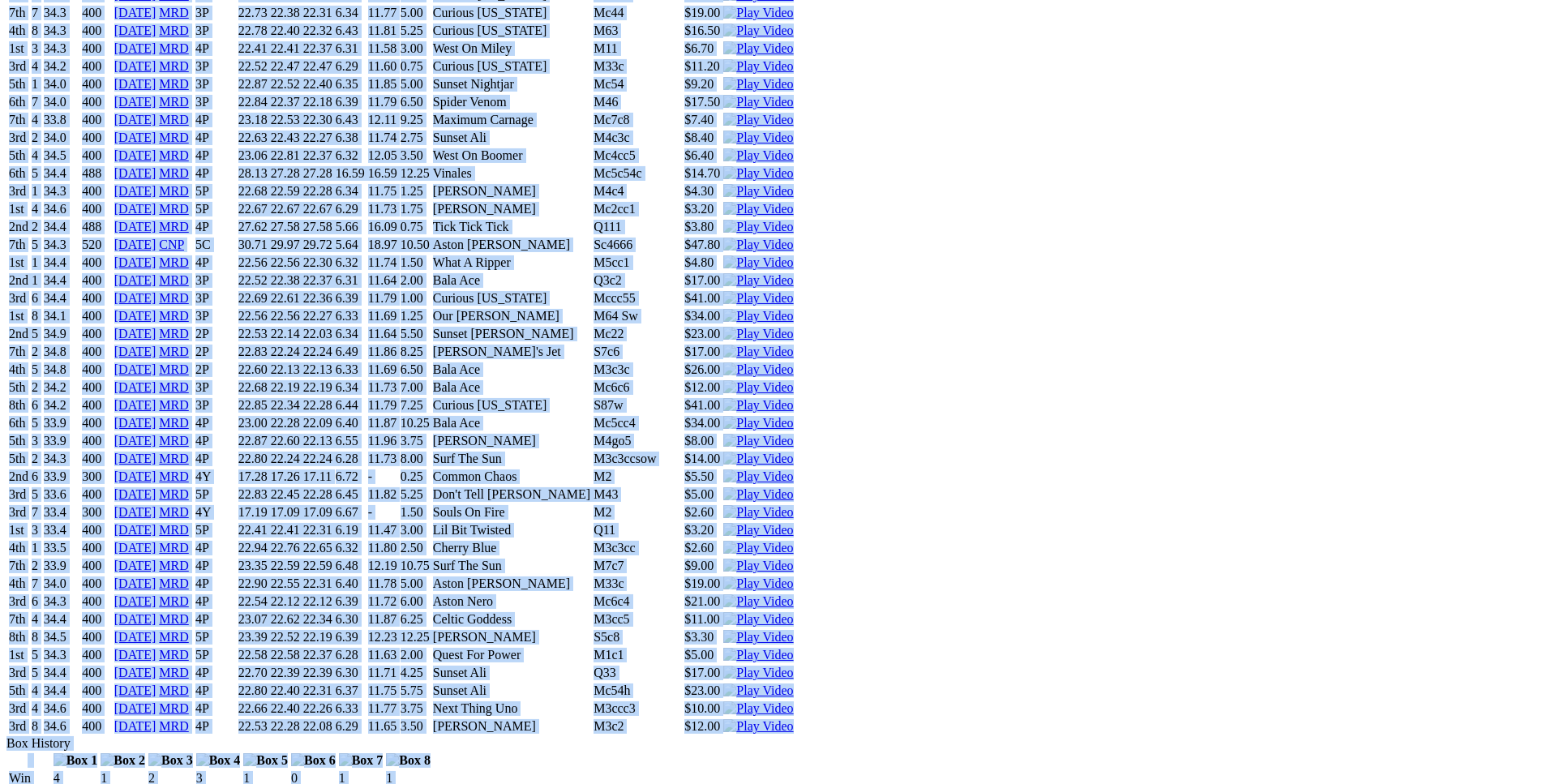
scroll to position [5453, 0]
drag, startPoint x: 232, startPoint y: 99, endPoint x: 1282, endPoint y: 341, distance: 1077.5
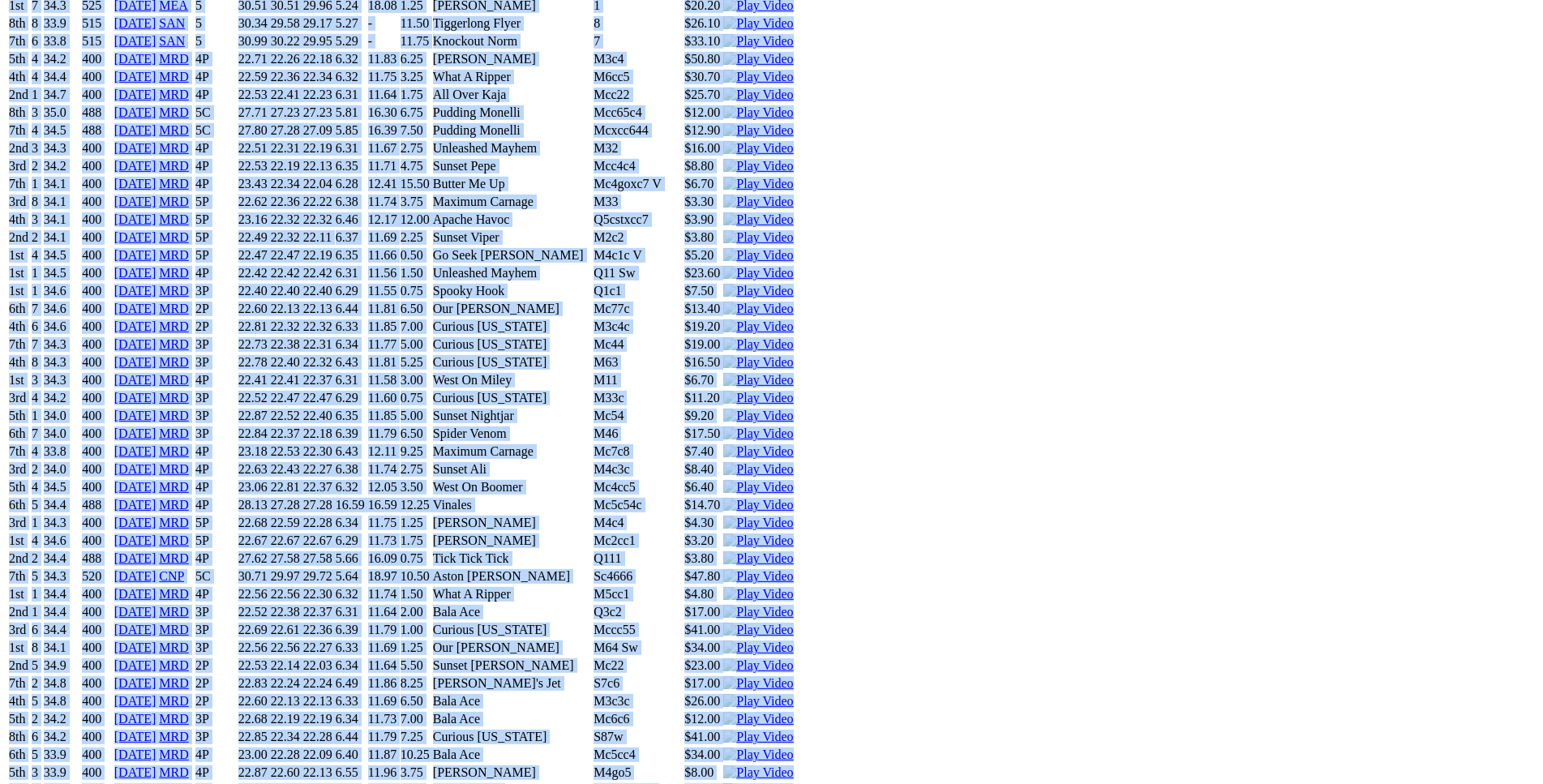
scroll to position [5042, 0]
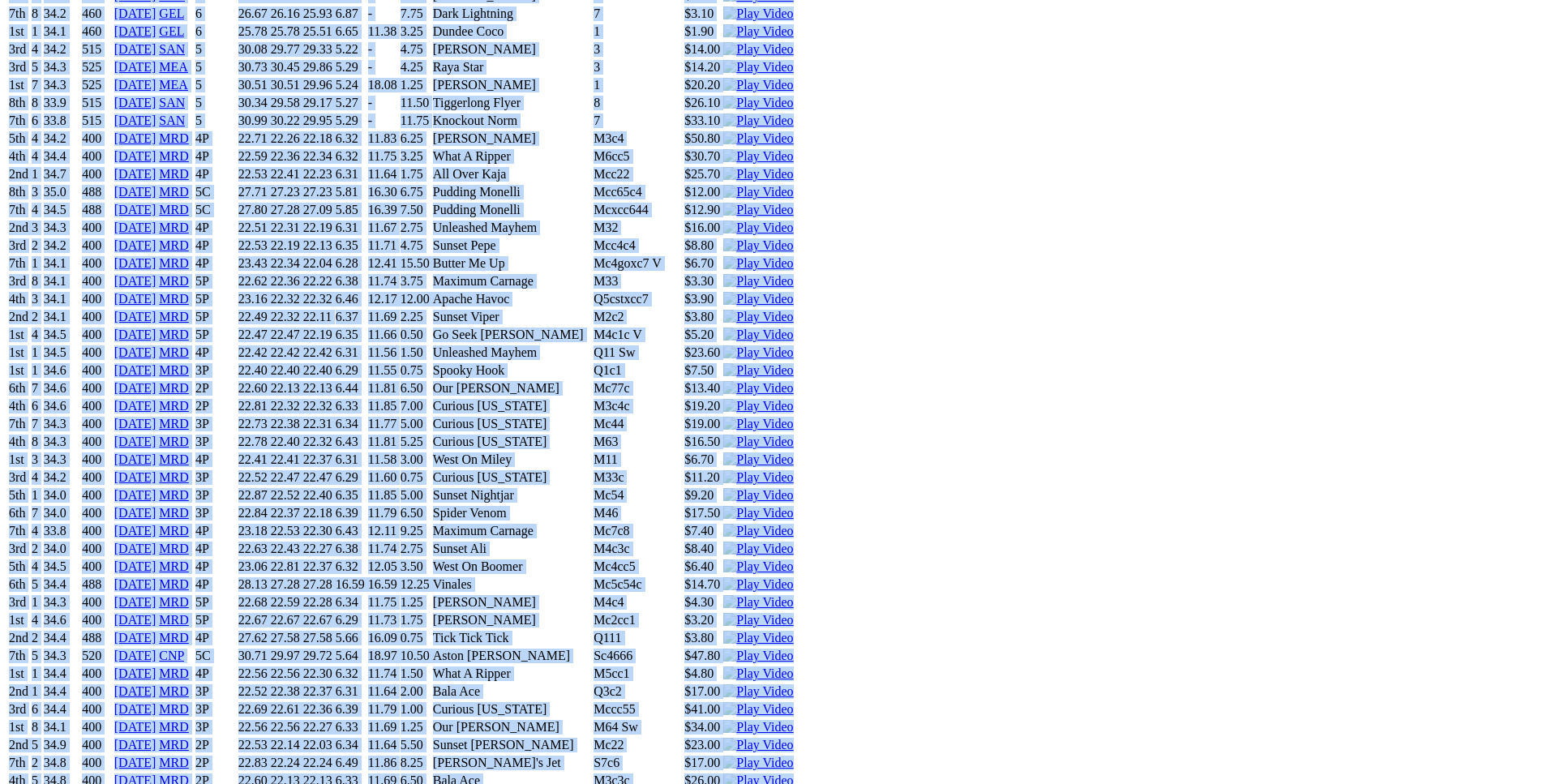
copy div "Don't Tell Arlo (4P) D • Fawn T: Ben Maclean Southern River $10.00 F B W(kg) D(…"
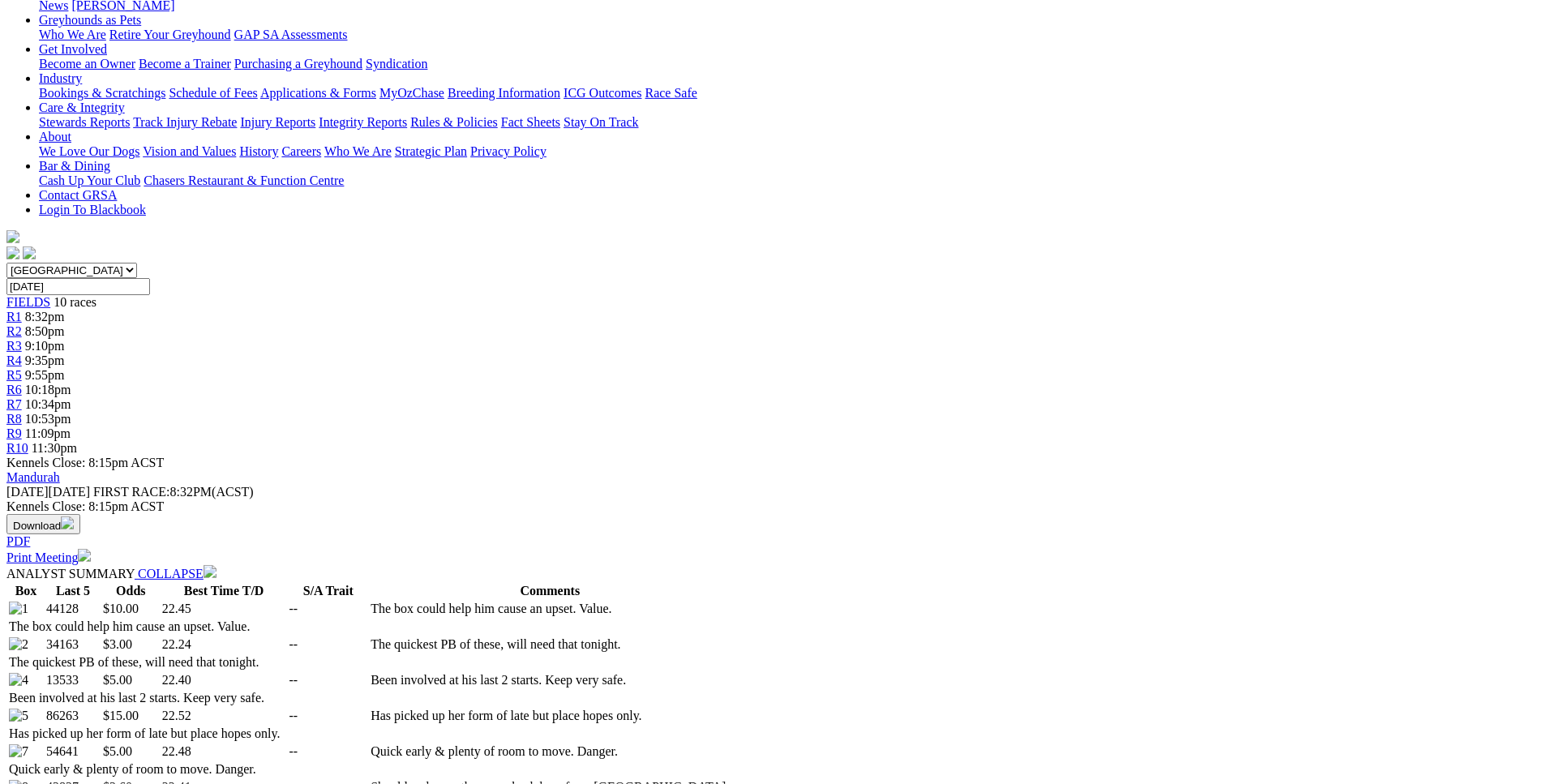
scroll to position [0, 0]
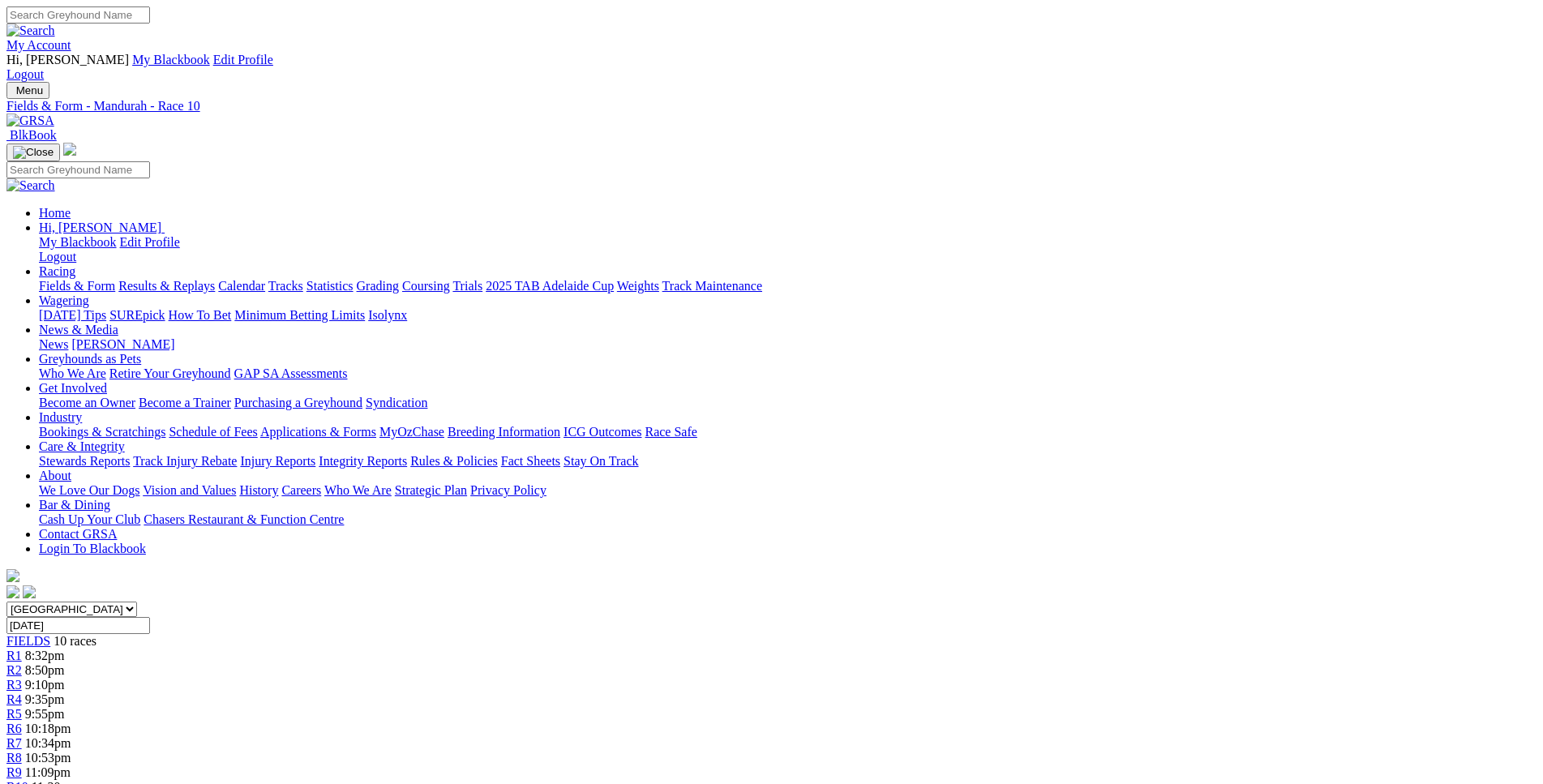
click at [65, 648] on span "8:32pm" at bounding box center [45, 654] width 40 height 13
click at [1223, 780] on div "R10 11:30pm" at bounding box center [771, 787] width 1530 height 14
click at [22, 648] on link "R1" at bounding box center [13, 654] width 15 height 13
